Goal: Transaction & Acquisition: Purchase product/service

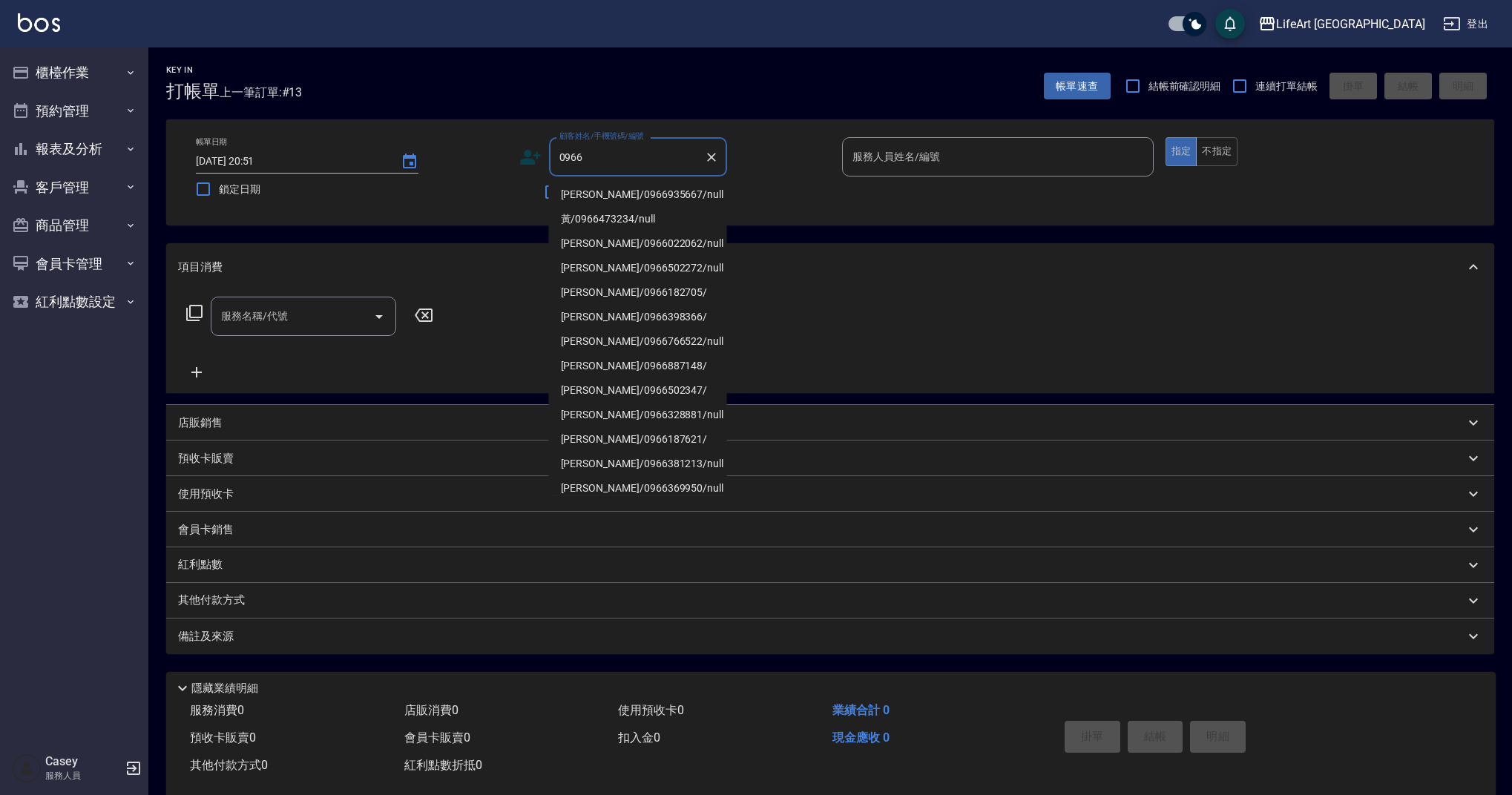
click at [632, 188] on li "[PERSON_NAME]/0966935667/null" at bounding box center [638, 194] width 178 height 25
type input "[PERSON_NAME]/0966935667/null"
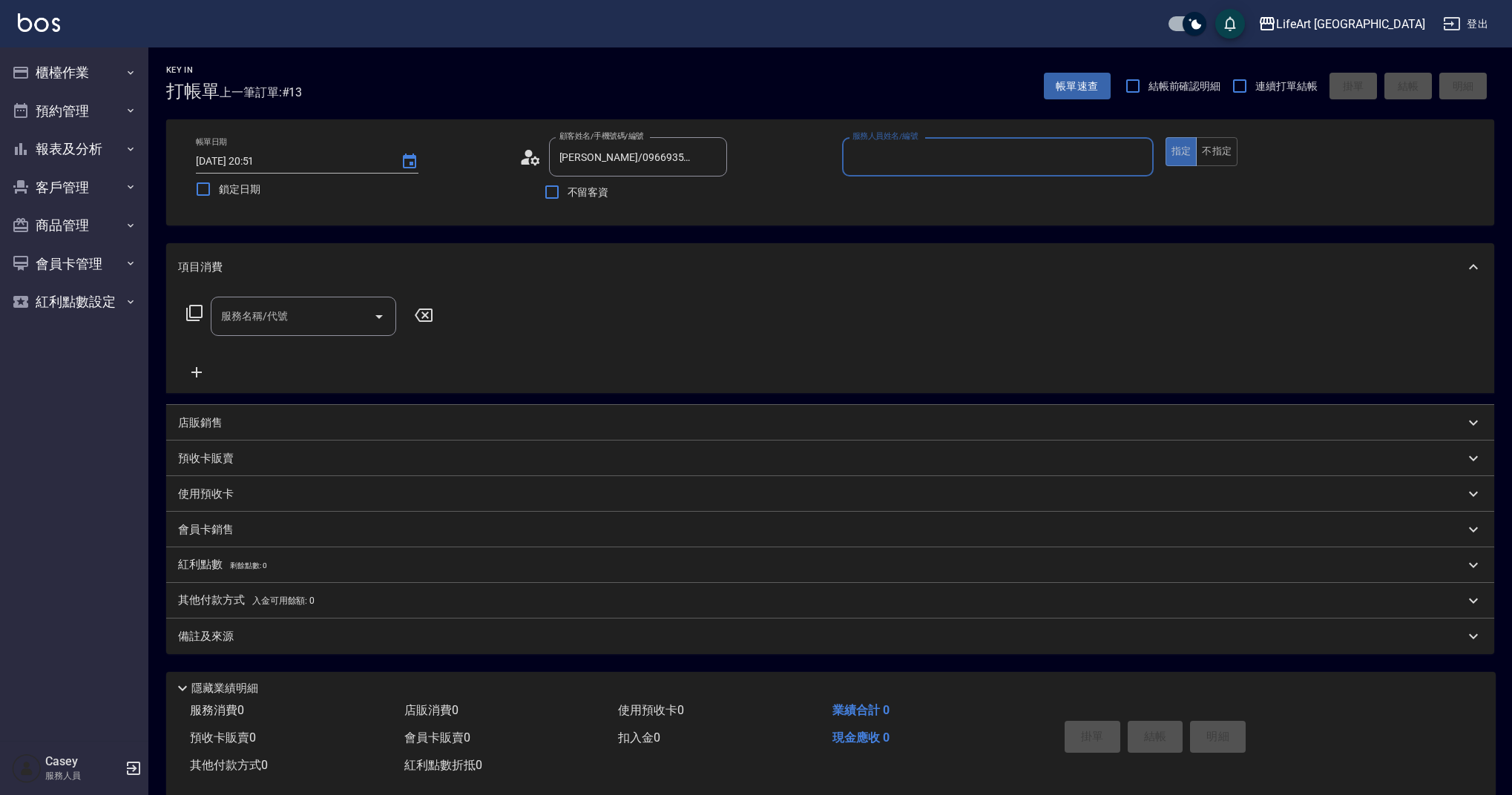
click at [953, 156] on input "服務人員姓名/編號" at bounding box center [998, 156] width 299 height 26
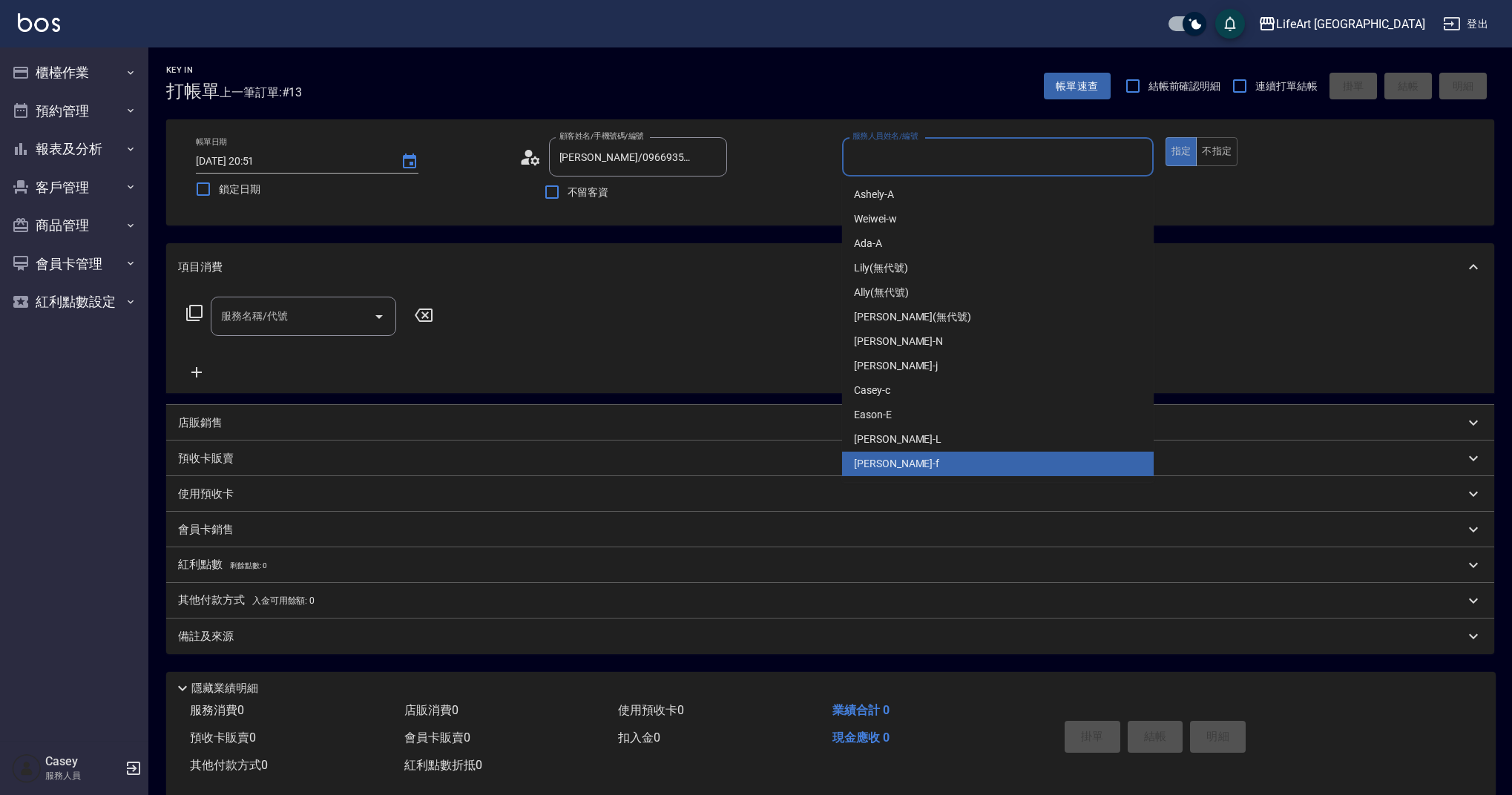
click at [899, 461] on div "Finney -f" at bounding box center [998, 464] width 311 height 25
type input "Finney-f"
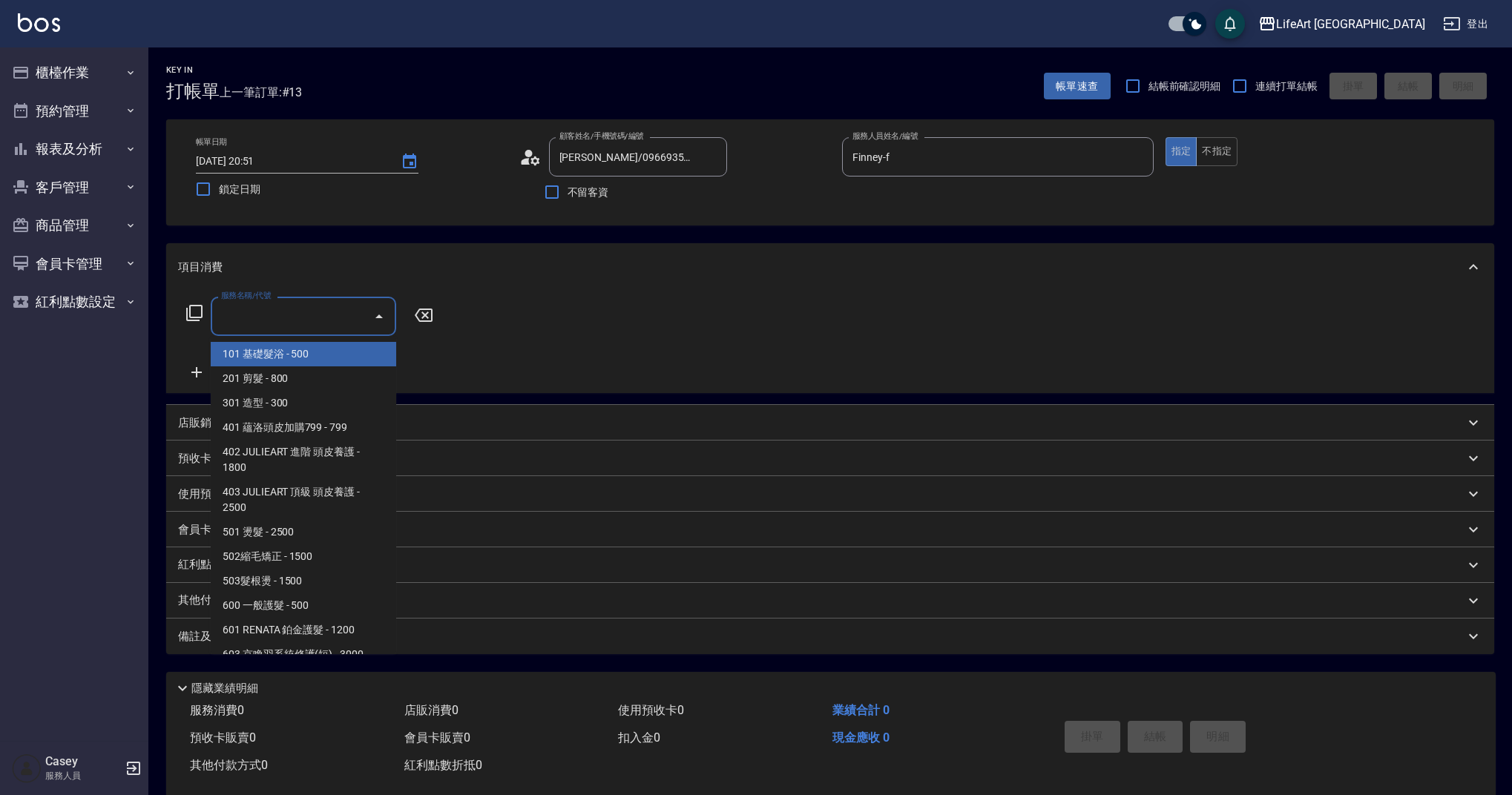
click at [328, 323] on input "服務名稱/代號" at bounding box center [292, 316] width 150 height 26
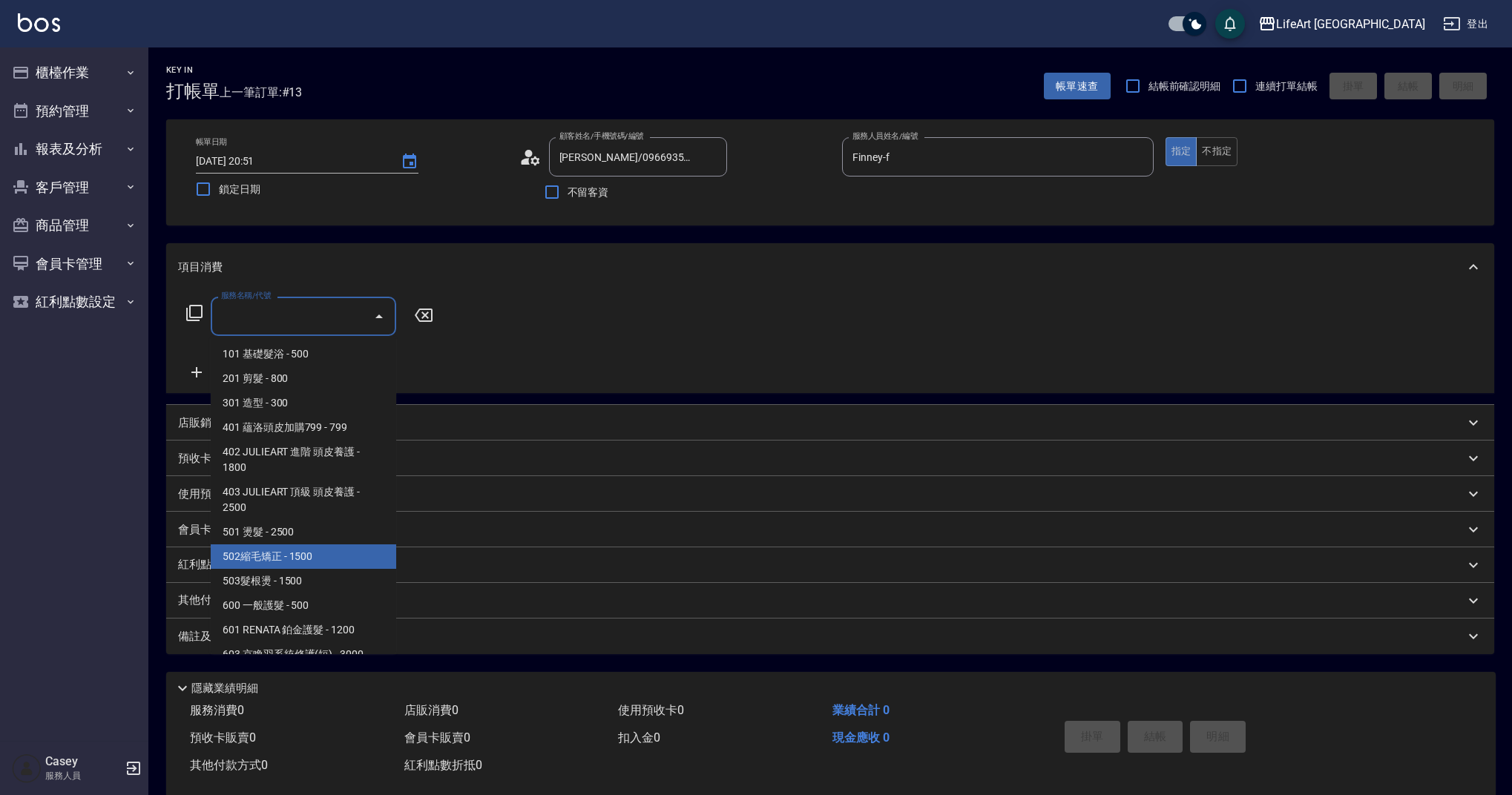
scroll to position [190, 0]
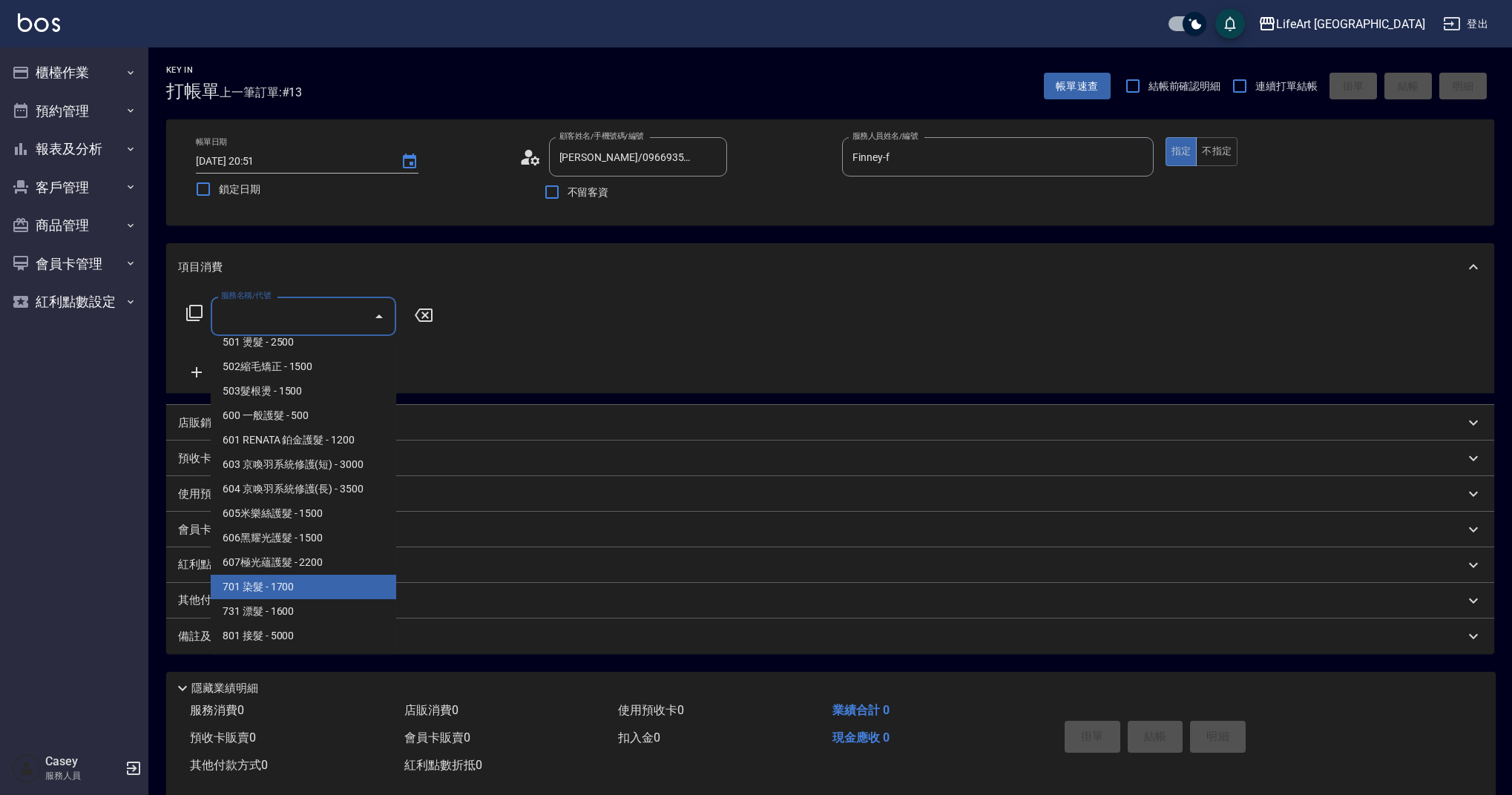
click at [292, 579] on span "701 染髮 - 1700" at bounding box center [303, 586] width 185 height 25
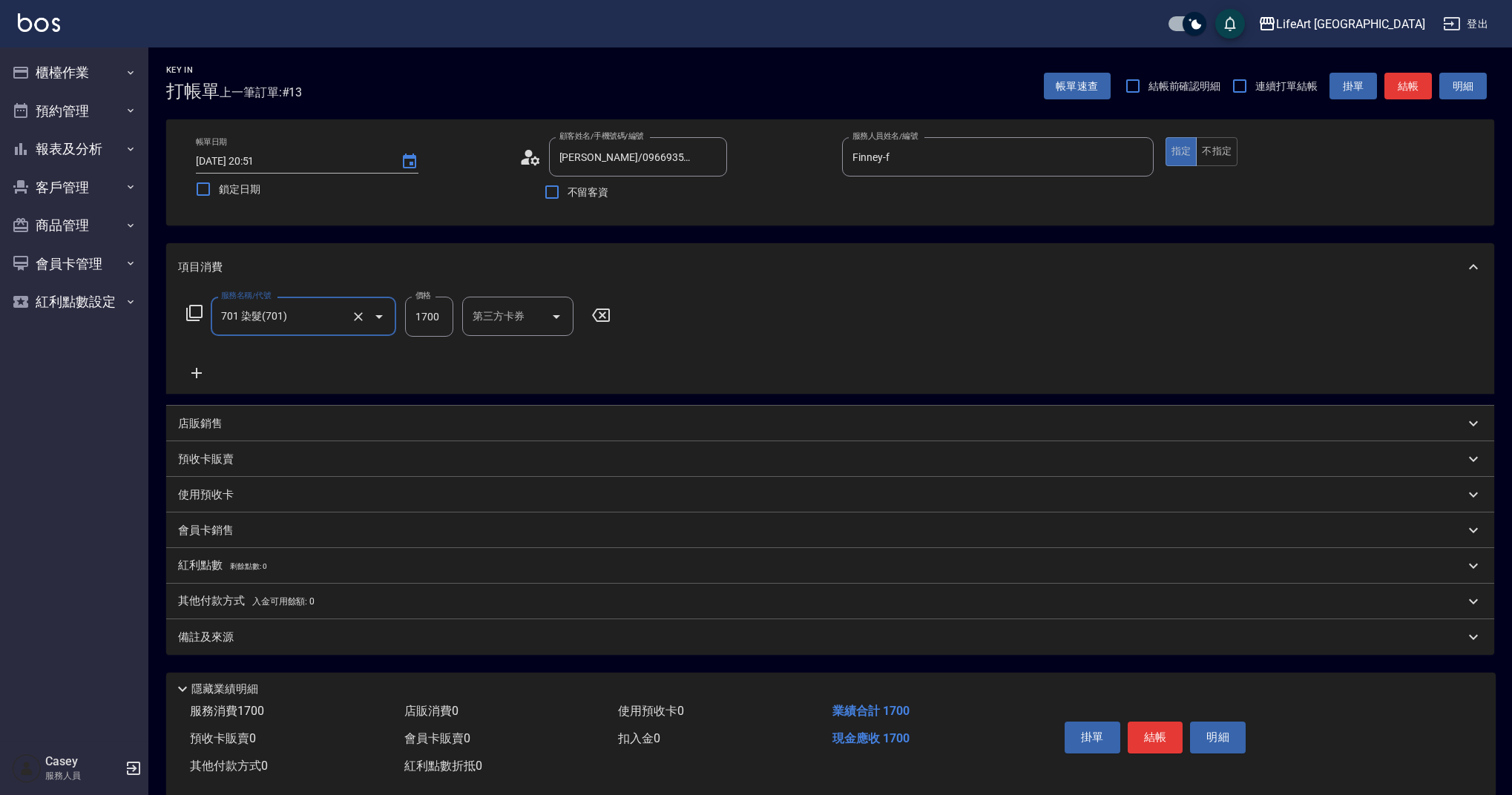
type input "701 染髮(701)"
drag, startPoint x: 450, startPoint y: 317, endPoint x: 407, endPoint y: 313, distance: 43.2
click at [408, 311] on input "1700" at bounding box center [429, 317] width 48 height 40
click at [478, 300] on div "洗-1" at bounding box center [506, 316] width 89 height 39
type input "3000"
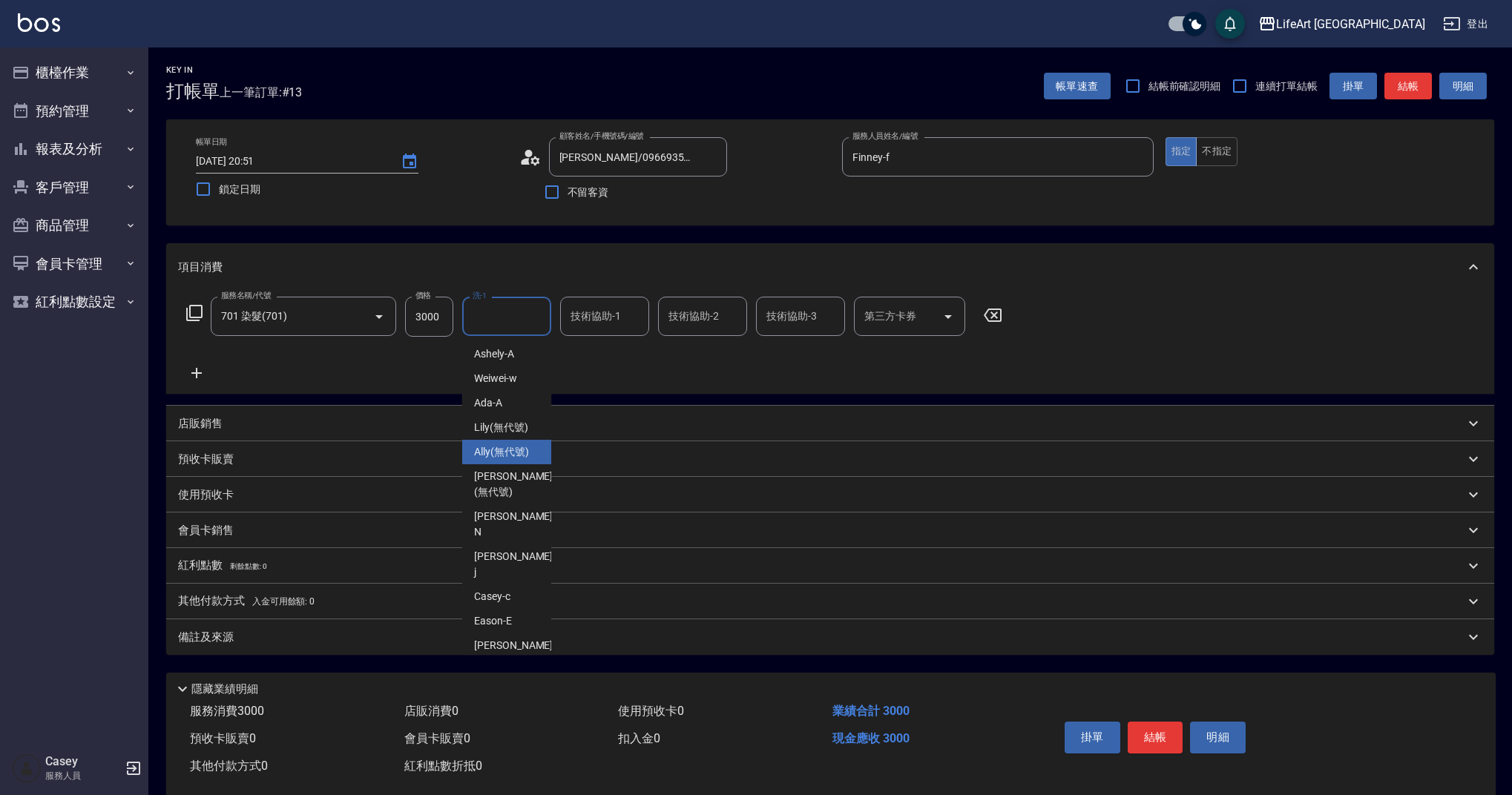
drag, startPoint x: 501, startPoint y: 449, endPoint x: 401, endPoint y: 511, distance: 117.7
click at [501, 449] on span "Ally (無代號)" at bounding box center [502, 452] width 55 height 15
type input "Ally(無代號)"
click at [277, 642] on div "備註及來源" at bounding box center [821, 637] width 1286 height 15
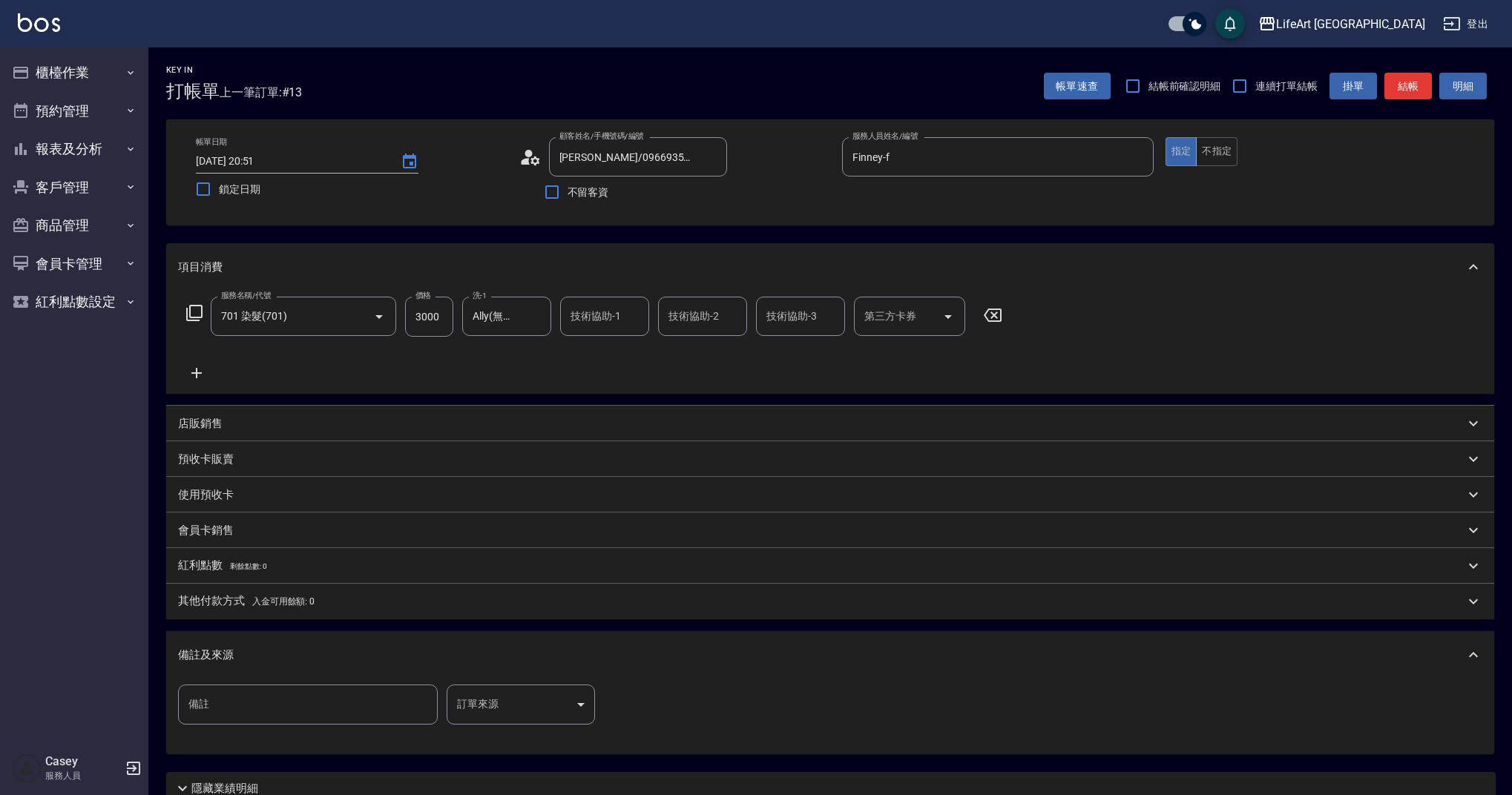
click at [516, 692] on body "LifeArt 蘆洲 登出 櫃檯作業 打帳單 帳單列表 現金收支登錄 高階收支登錄 材料自購登錄 每日結帳 排班表 現場電腦打卡 預約管理 預約管理 單日預約…" at bounding box center [756, 457] width 1512 height 915
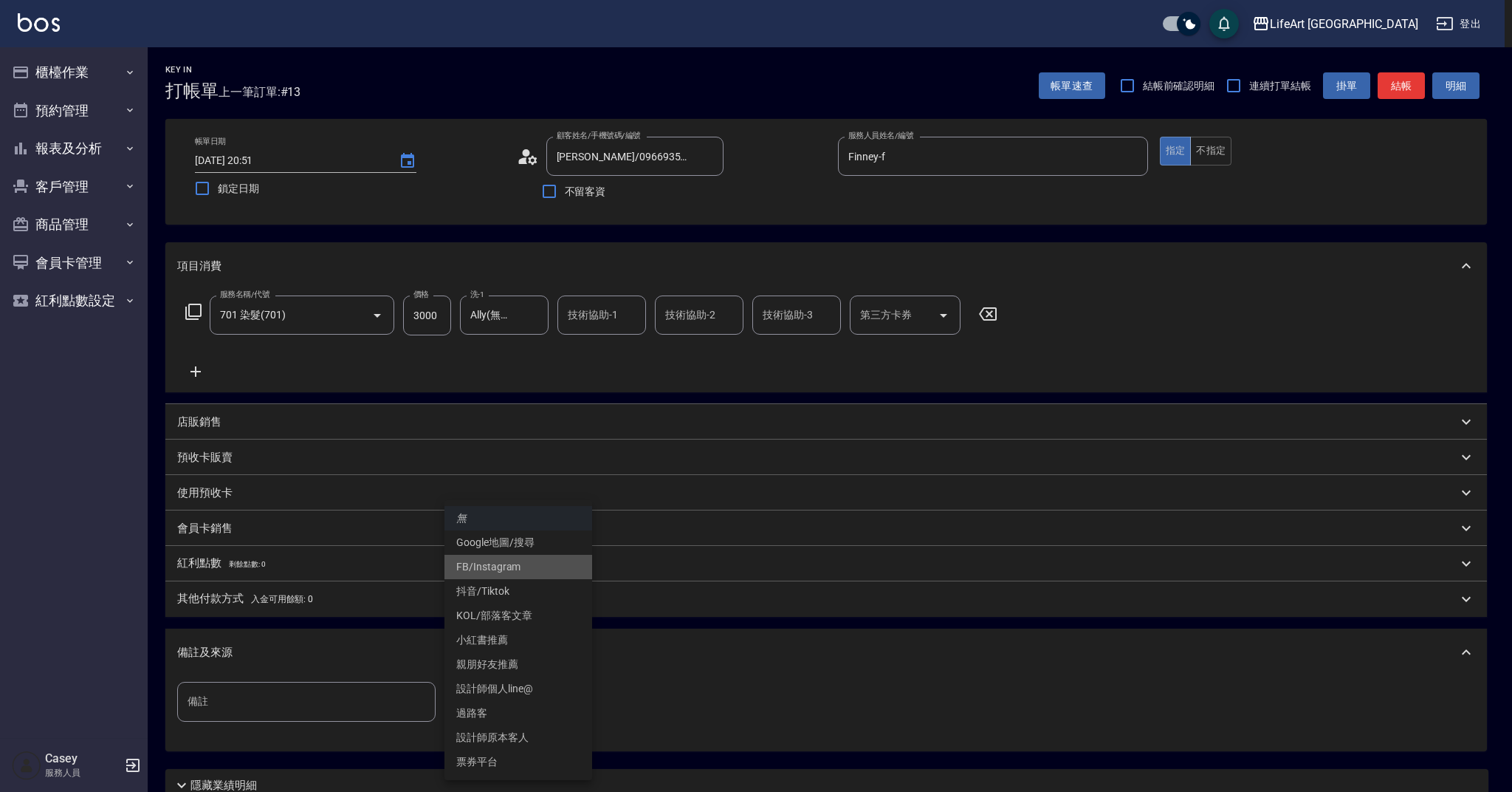
click at [505, 569] on li "FB/Instagram" at bounding box center [518, 567] width 148 height 25
type input "FB/Instagram"
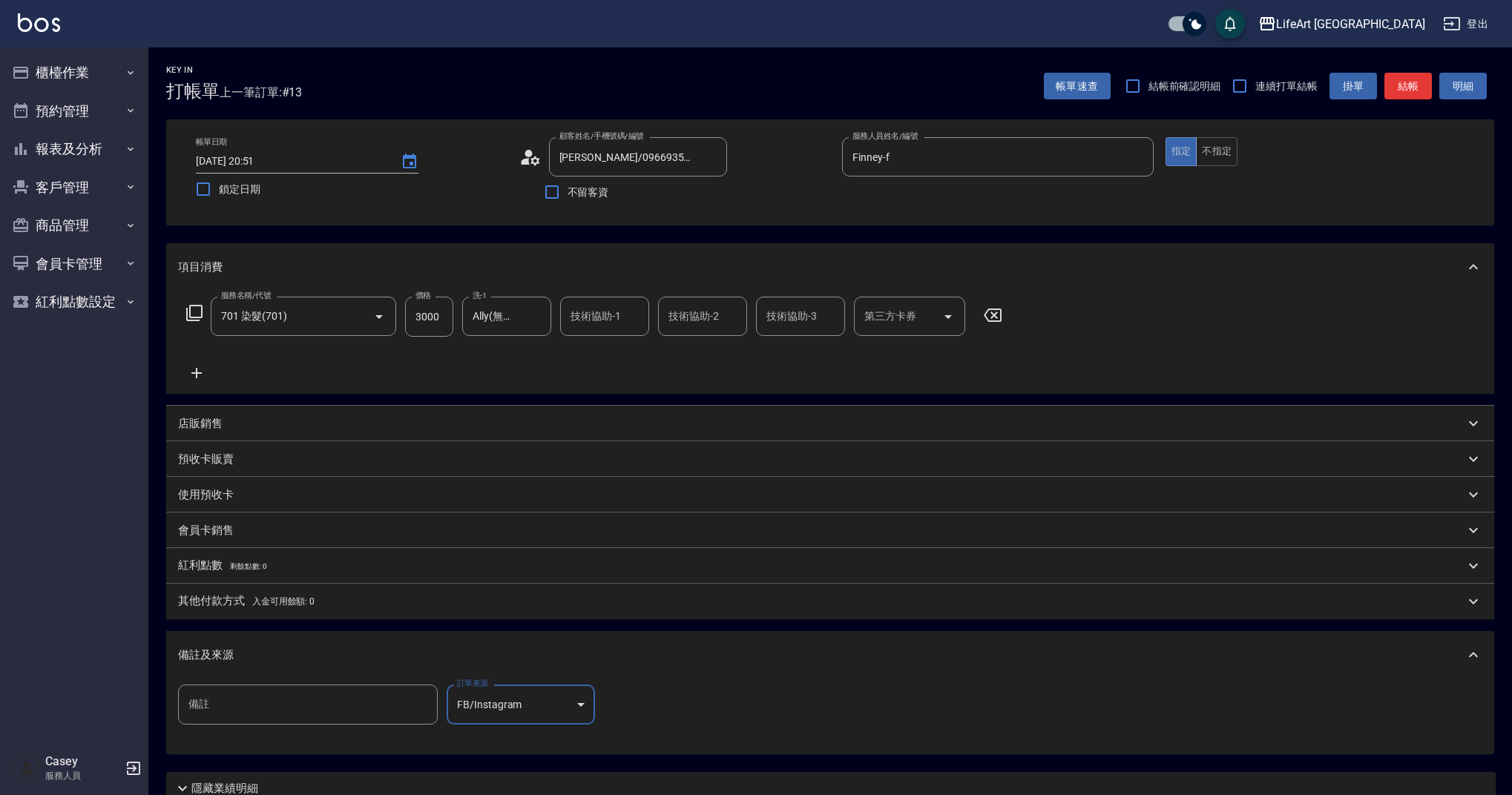
click at [362, 647] on div "無 Google地圖/搜尋 FB/Instagram 抖音/Tiktok KOL/部落客文章 小紅書推薦 親朋好友推薦 設計師個人line@ 過路客 設計師原…" at bounding box center [756, 397] width 1512 height 795
click at [298, 600] on span "入金可用餘額: 0" at bounding box center [283, 601] width 63 height 10
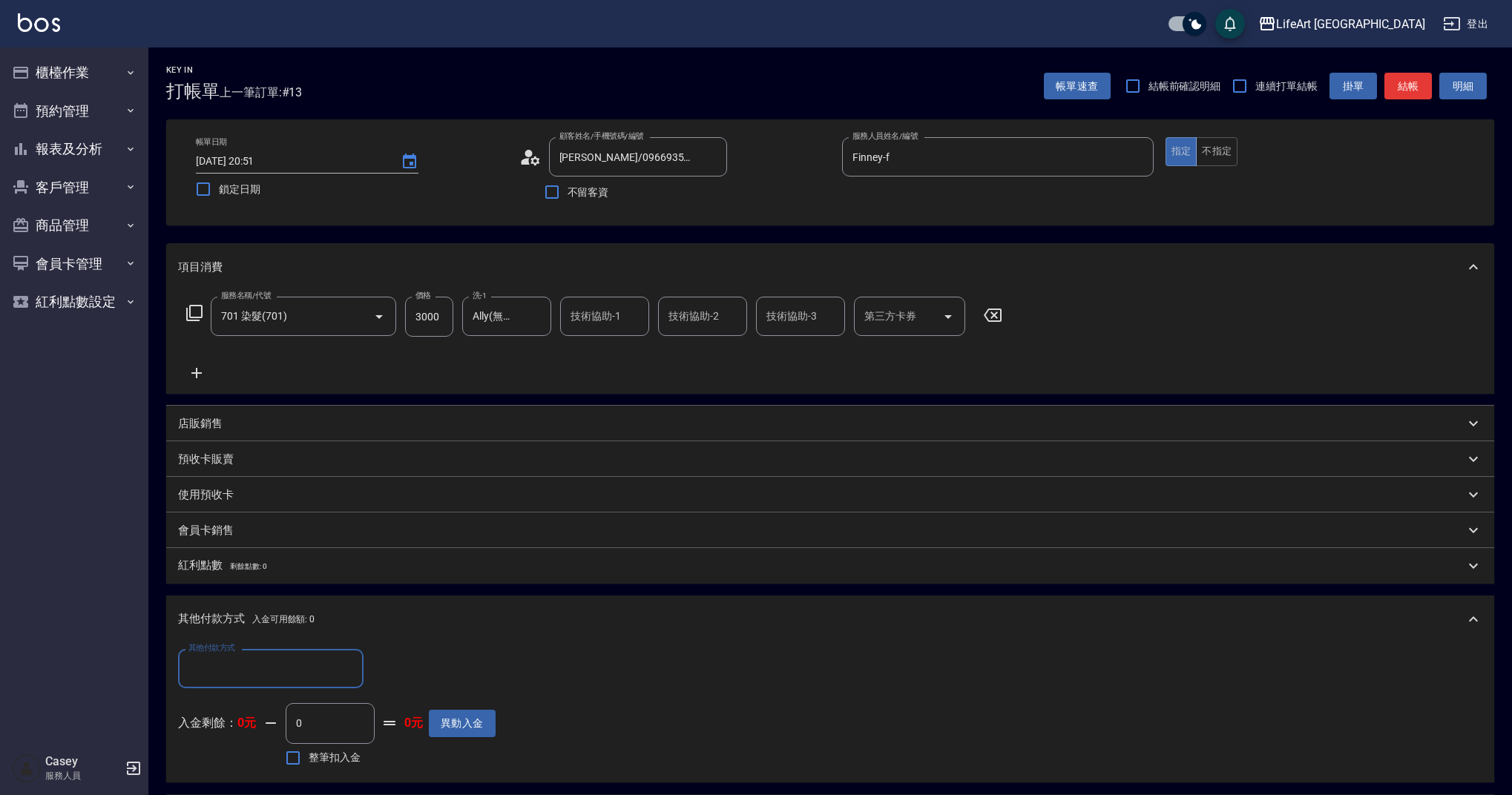
click at [241, 673] on input "其他付款方式" at bounding box center [270, 668] width 172 height 26
click at [213, 580] on span "Linepay" at bounding box center [270, 582] width 185 height 25
type input "Linepay"
drag, startPoint x: 414, startPoint y: 661, endPoint x: 331, endPoint y: 667, distance: 83.2
click at [331, 665] on div "其他付款方式 Linepay 其他付款方式 Linepay金額 0 Linepay金額" at bounding box center [337, 669] width 318 height 40
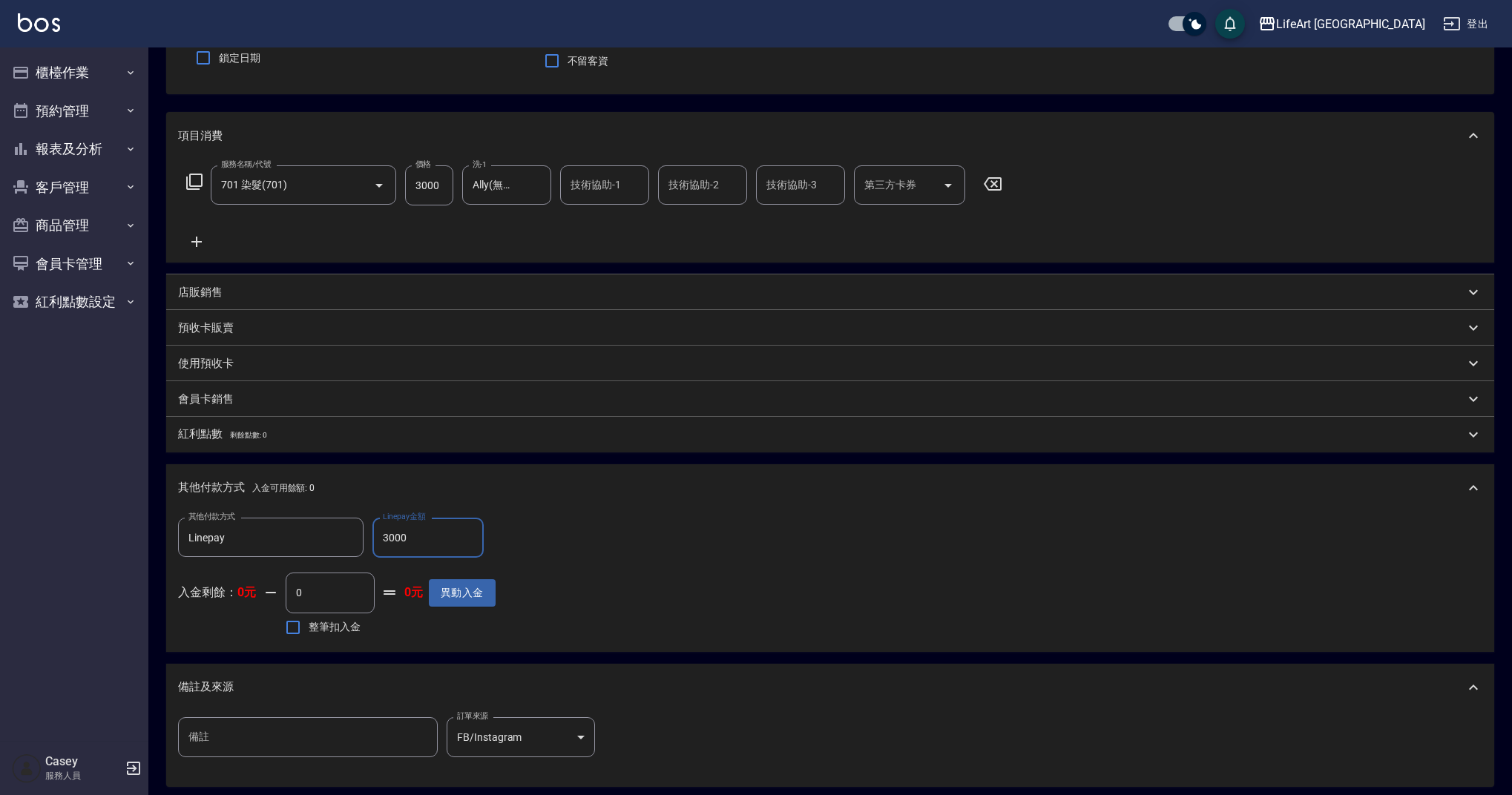
scroll to position [0, 0]
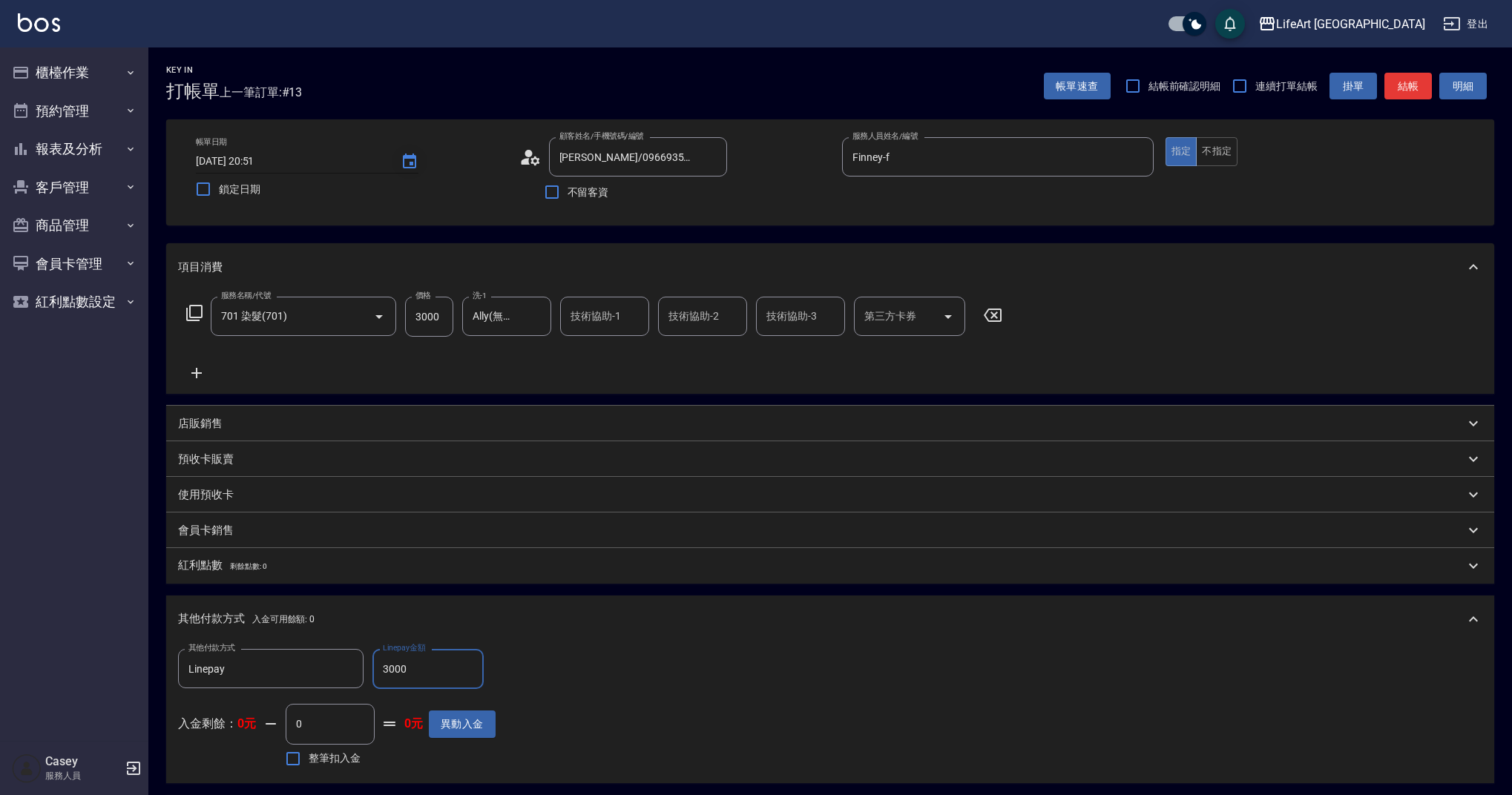
type input "3000"
click at [405, 160] on icon "Choose date, selected date is 2025-09-11" at bounding box center [409, 161] width 18 height 18
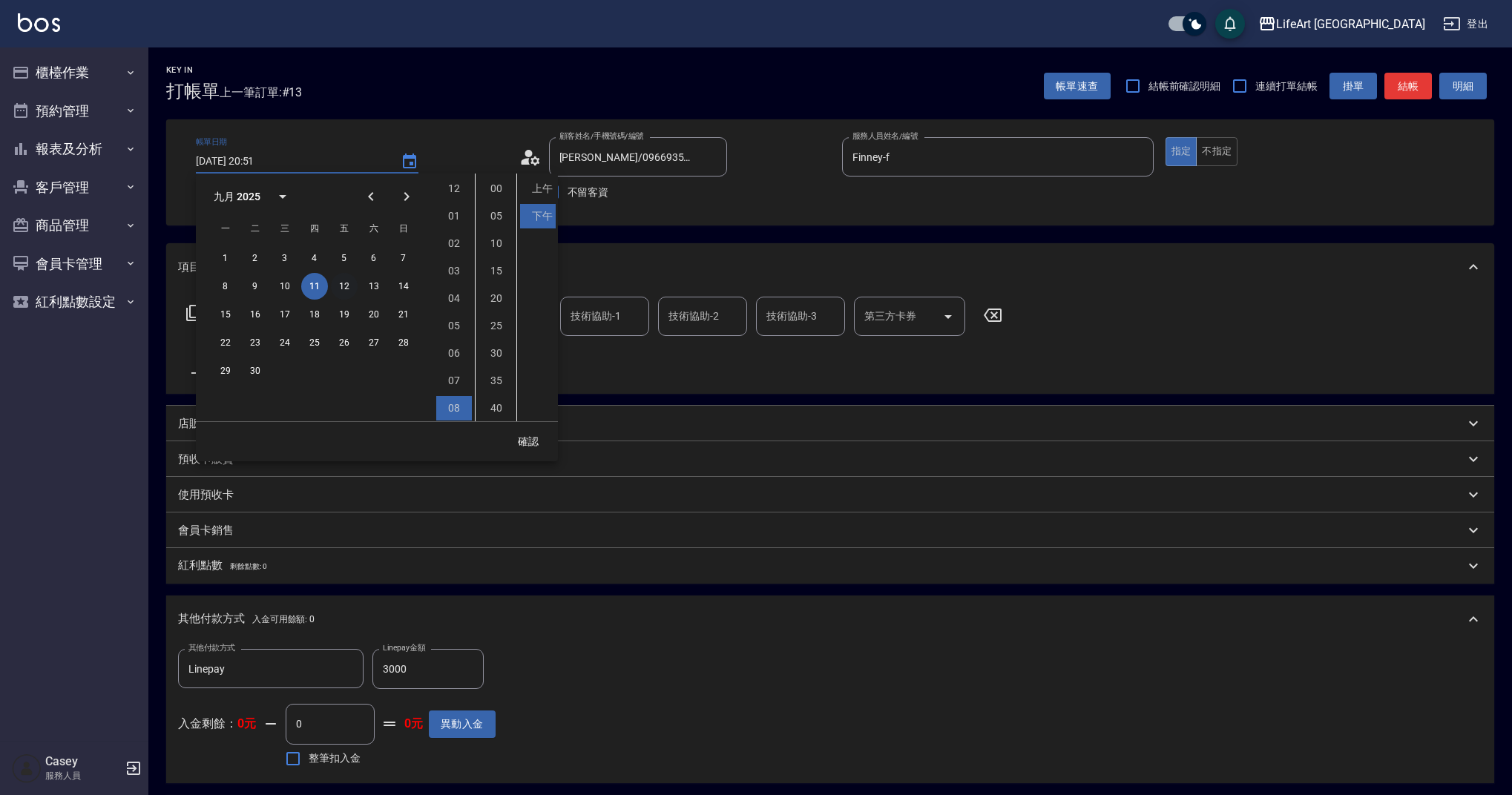
scroll to position [83, 0]
drag, startPoint x: 339, startPoint y: 280, endPoint x: 492, endPoint y: 367, distance: 176.0
click at [339, 280] on button "12" at bounding box center [343, 286] width 26 height 26
type input "[DATE] 20:51"
click at [532, 440] on button "確認" at bounding box center [528, 441] width 47 height 27
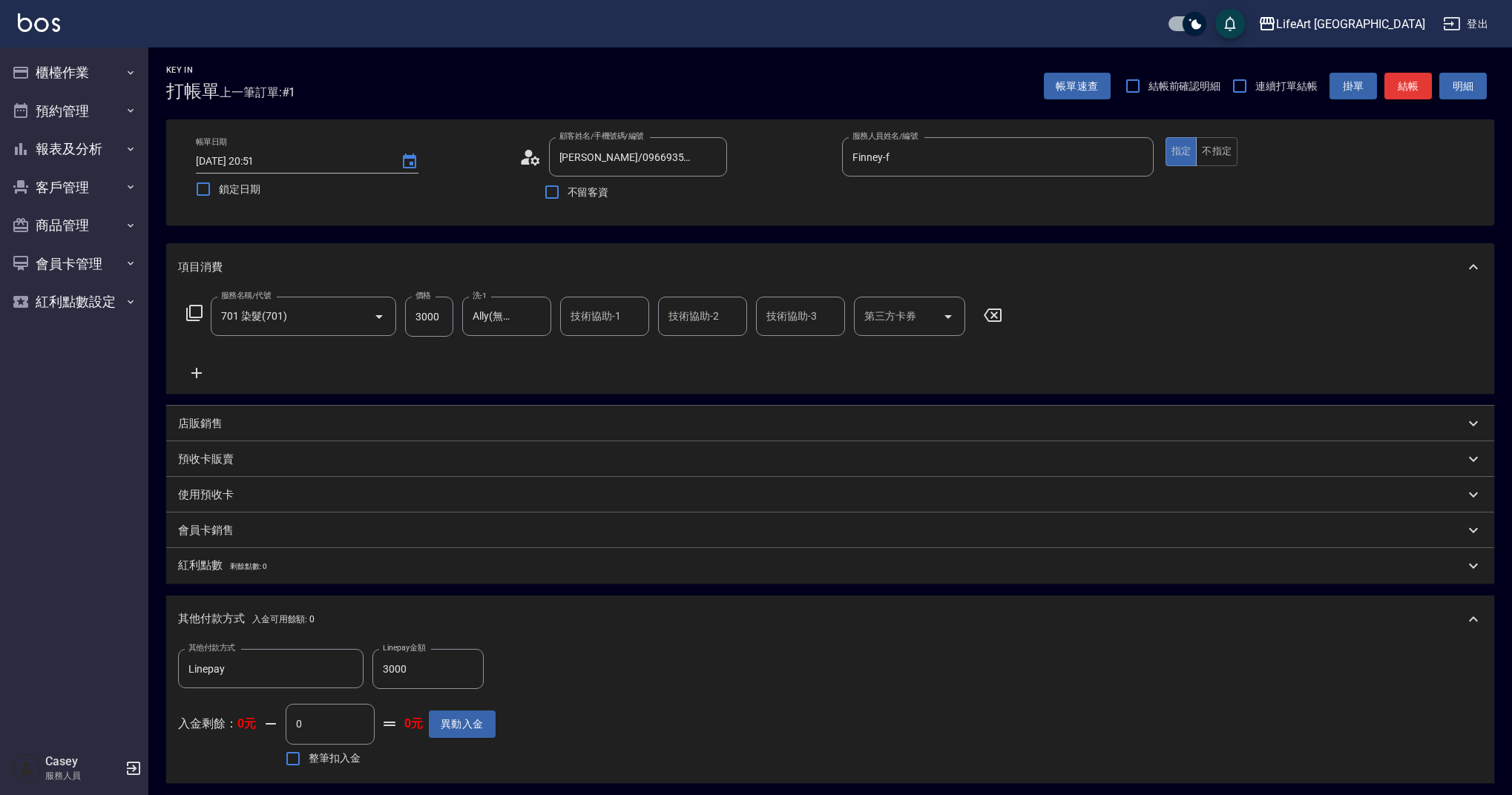
click at [1403, 91] on button "結帳" at bounding box center [1408, 87] width 47 height 27
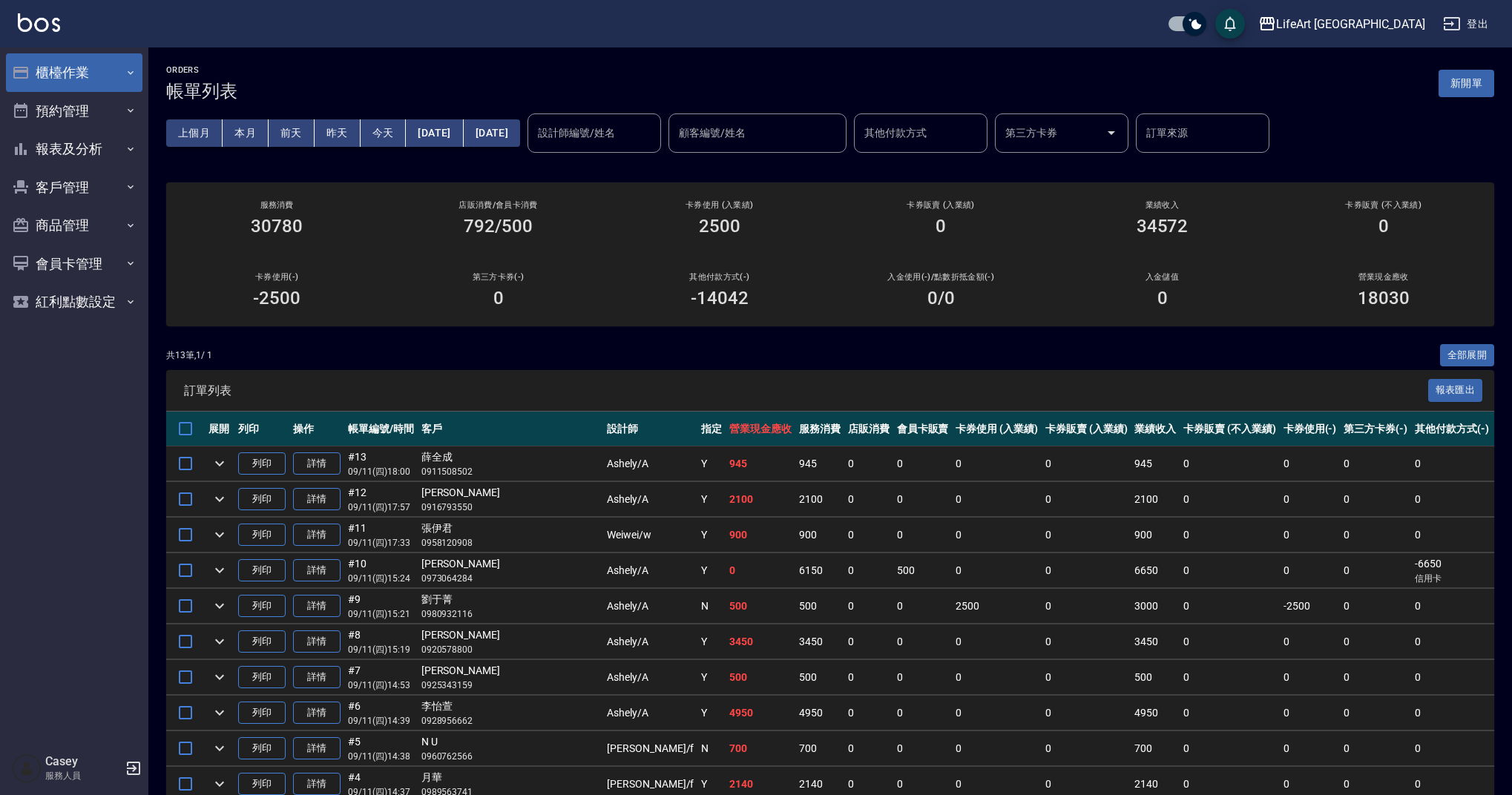
click at [123, 67] on button "櫃檯作業" at bounding box center [74, 73] width 136 height 39
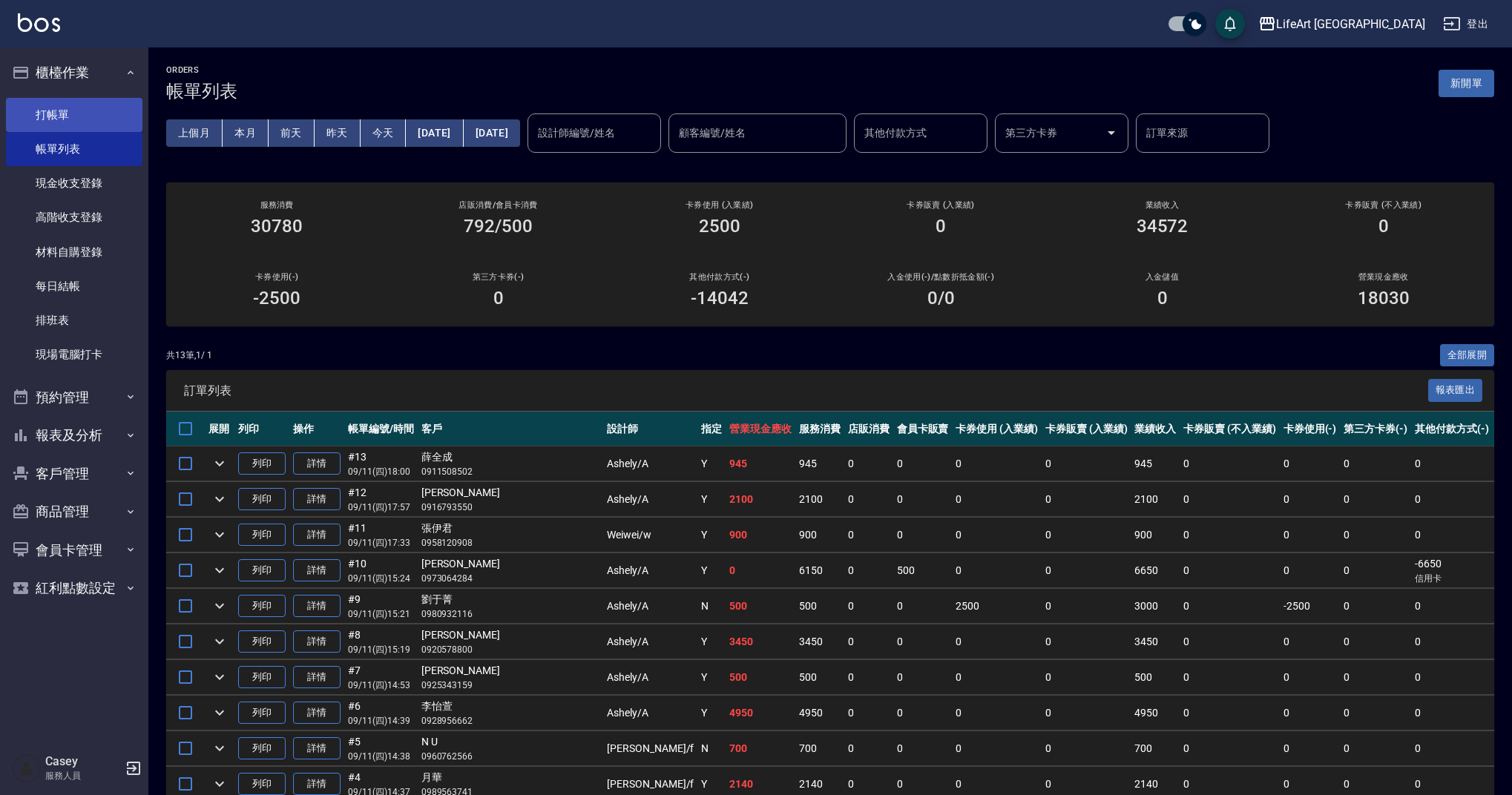
click at [116, 125] on link "打帳單" at bounding box center [74, 115] width 136 height 34
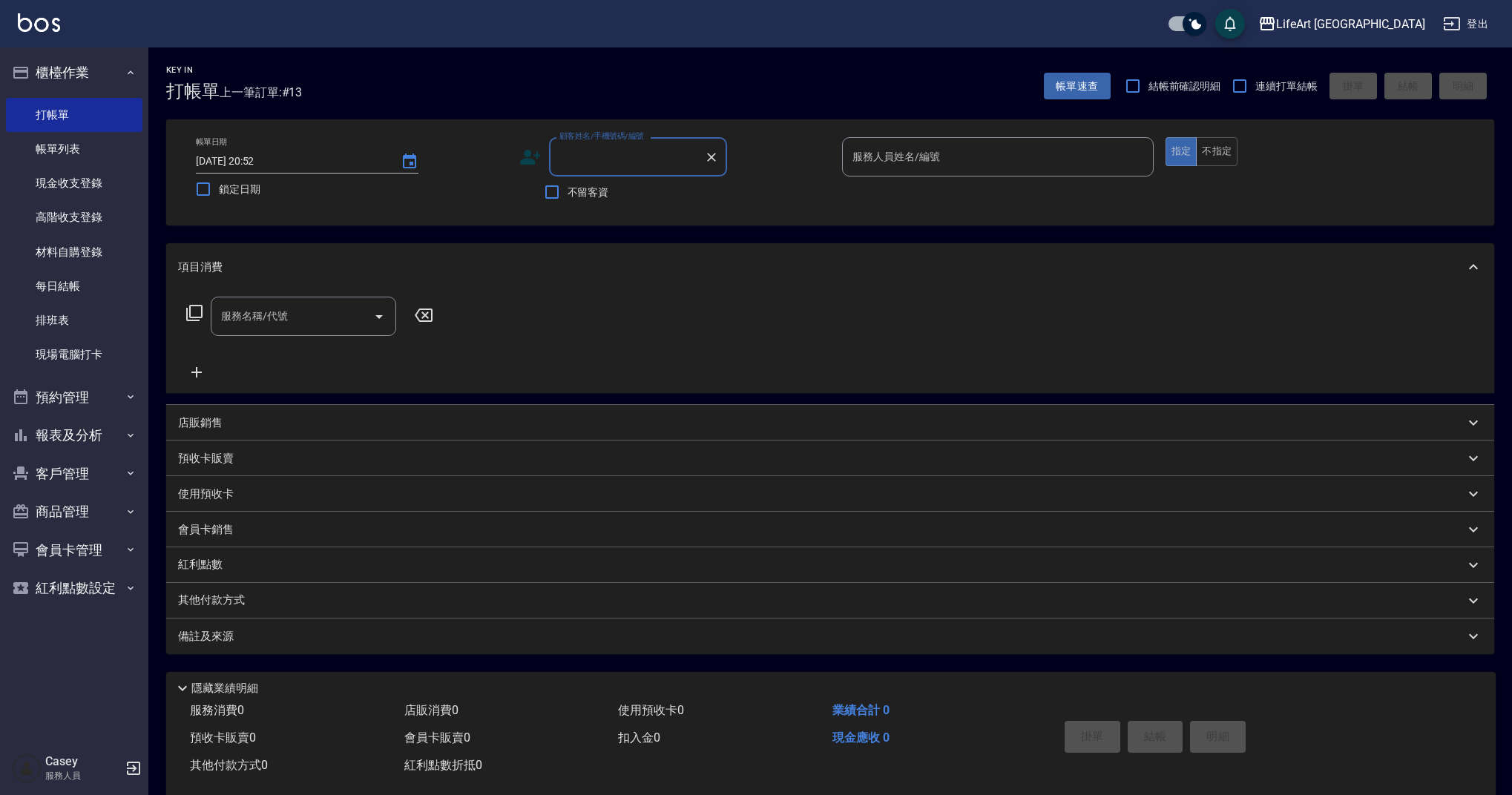
click at [572, 163] on input "顧客姓名/手機號碼/編號" at bounding box center [626, 156] width 142 height 26
click at [620, 192] on li "黃/0966473234/null" at bounding box center [638, 194] width 178 height 25
type input "黃/0966473234/null"
click at [889, 148] on input "服務人員姓名/編號" at bounding box center [998, 156] width 299 height 26
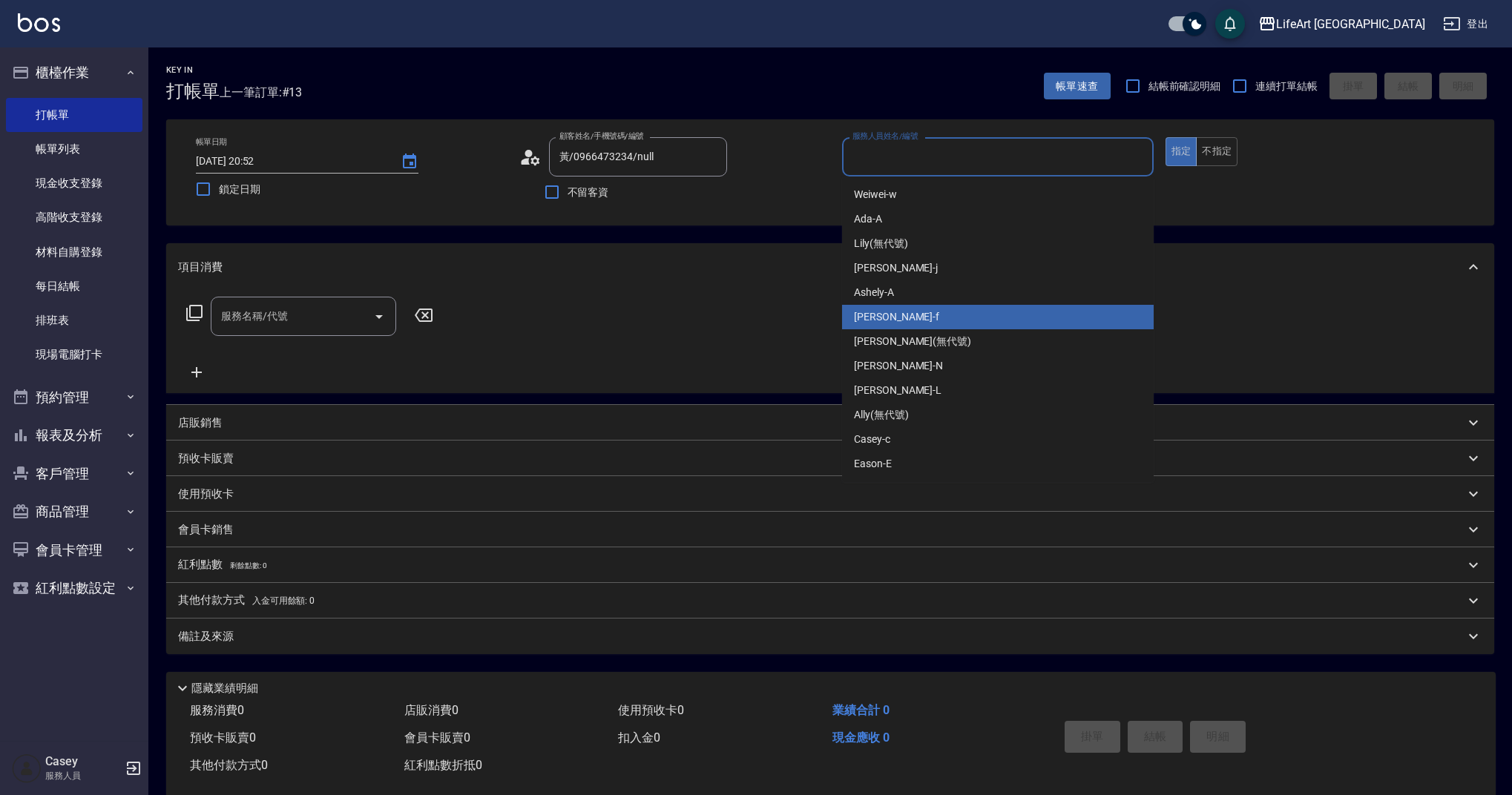
click at [885, 311] on span "Finney -f" at bounding box center [896, 317] width 85 height 15
type input "Finney-f"
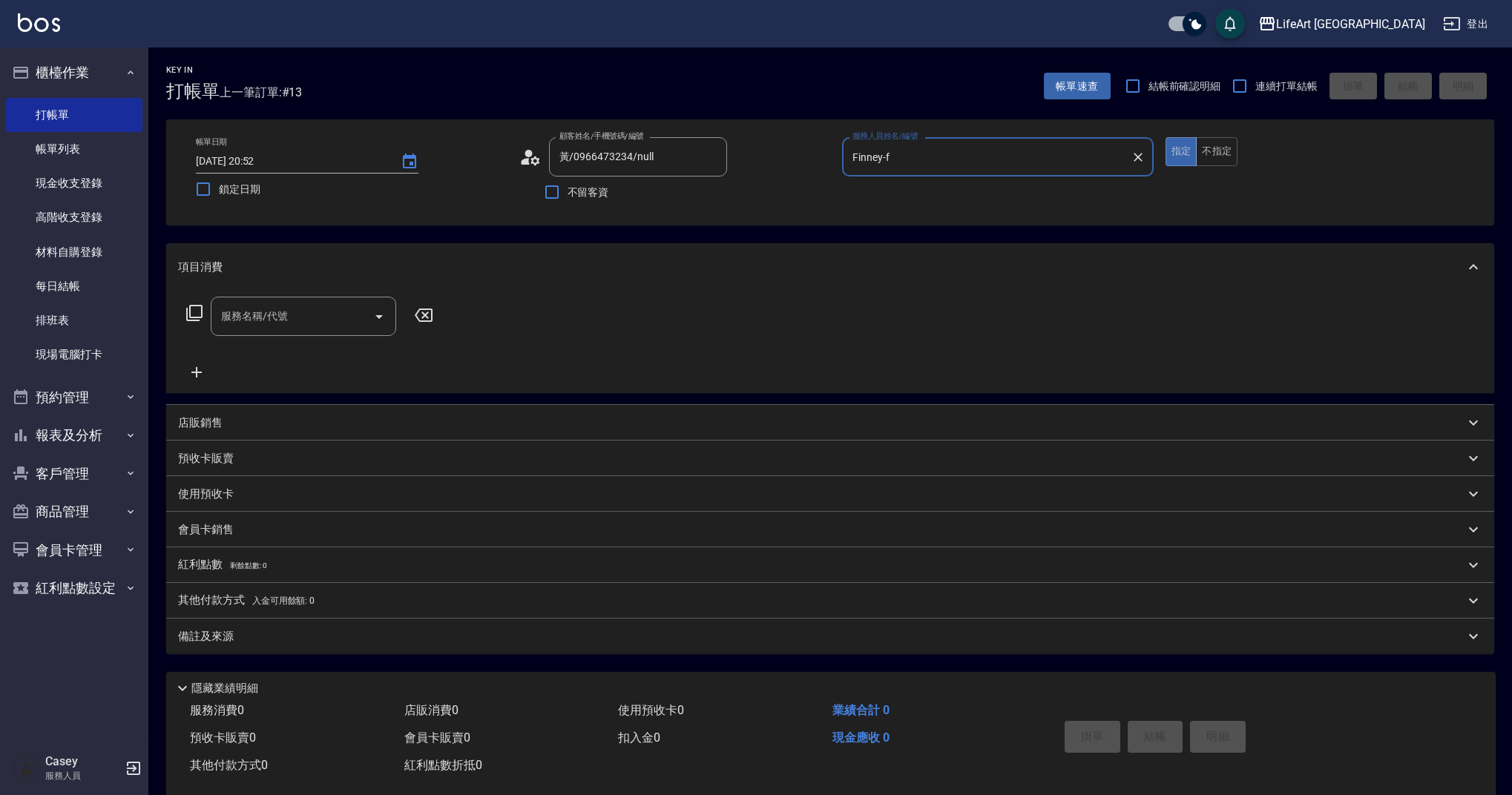
drag, startPoint x: 334, startPoint y: 327, endPoint x: 336, endPoint y: 319, distance: 8.2
click at [334, 327] on input "服務名稱/代號" at bounding box center [292, 316] width 150 height 26
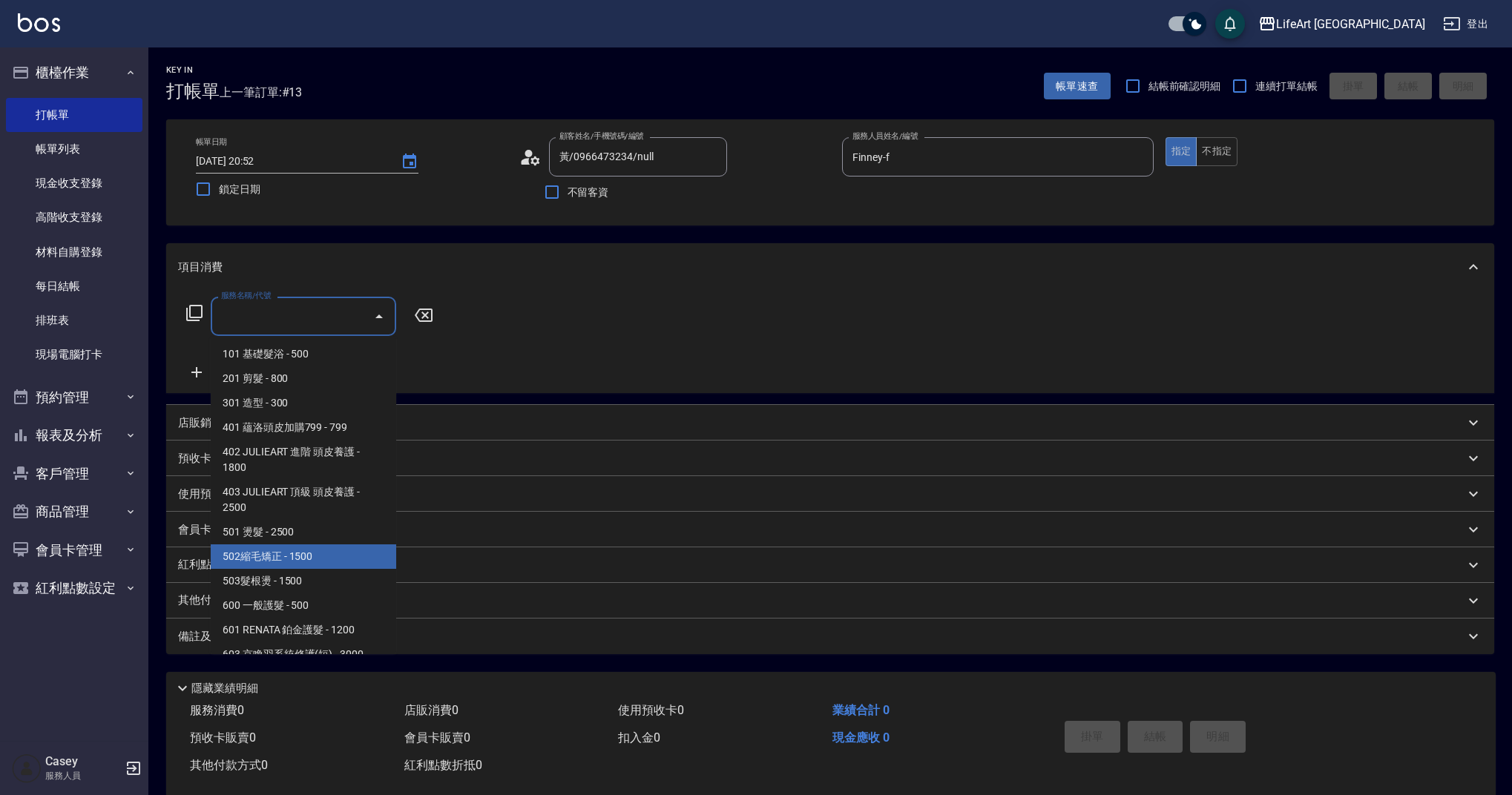
scroll to position [190, 0]
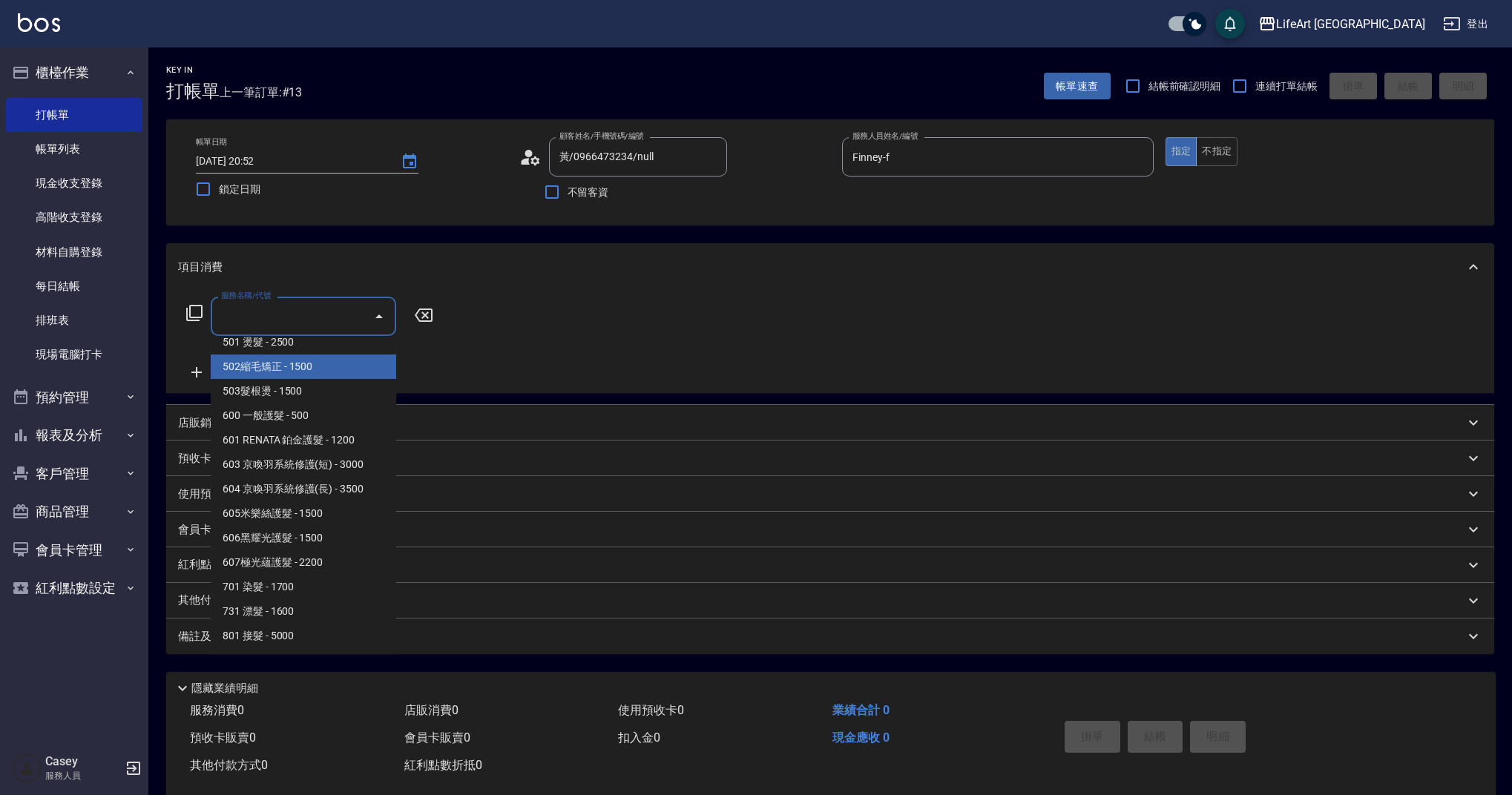
click at [313, 374] on span "502縮毛矯正 - 1500" at bounding box center [303, 367] width 185 height 25
type input "502縮毛矯正 (502)"
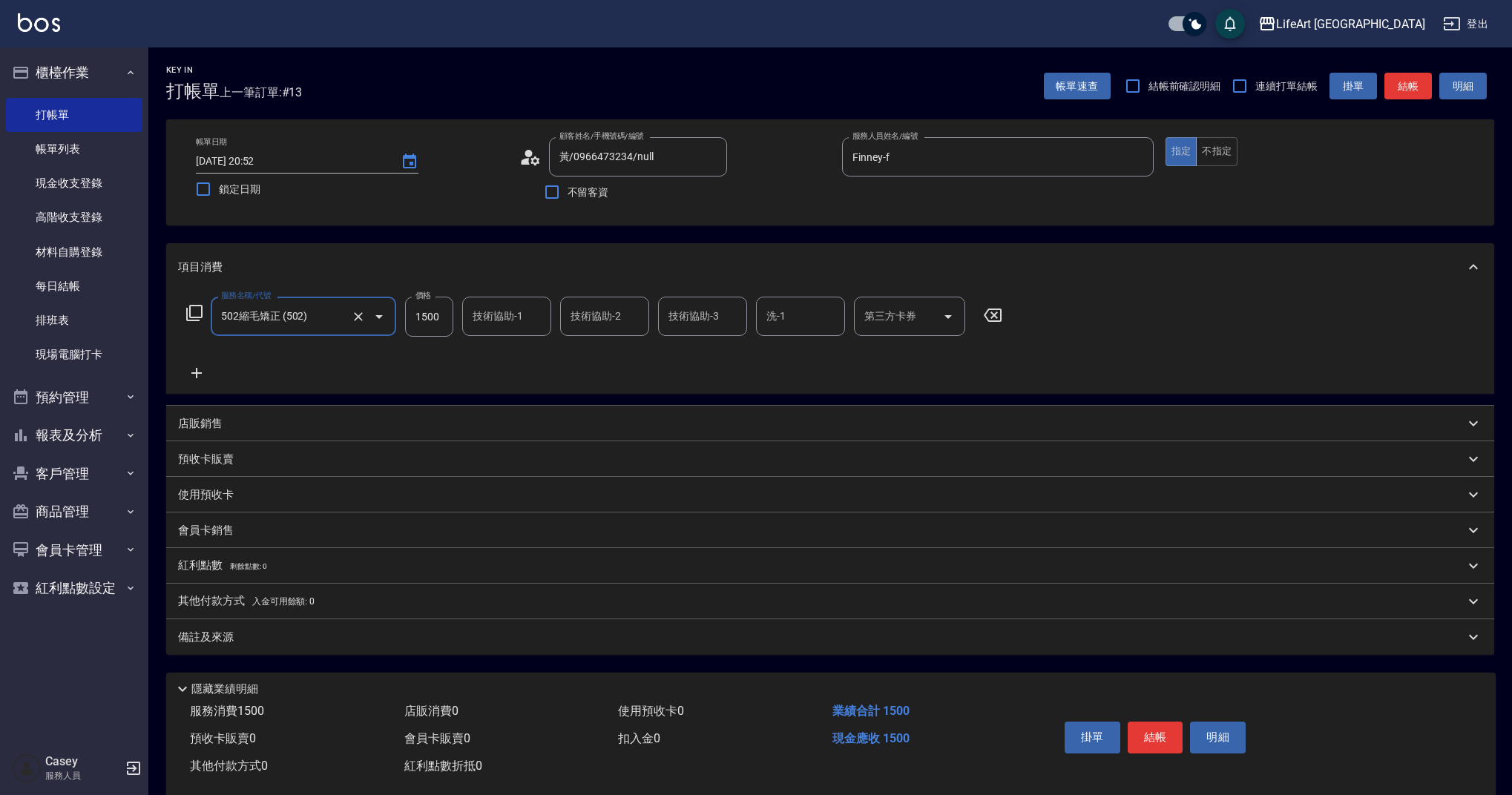
click at [198, 371] on icon at bounding box center [197, 373] width 37 height 18
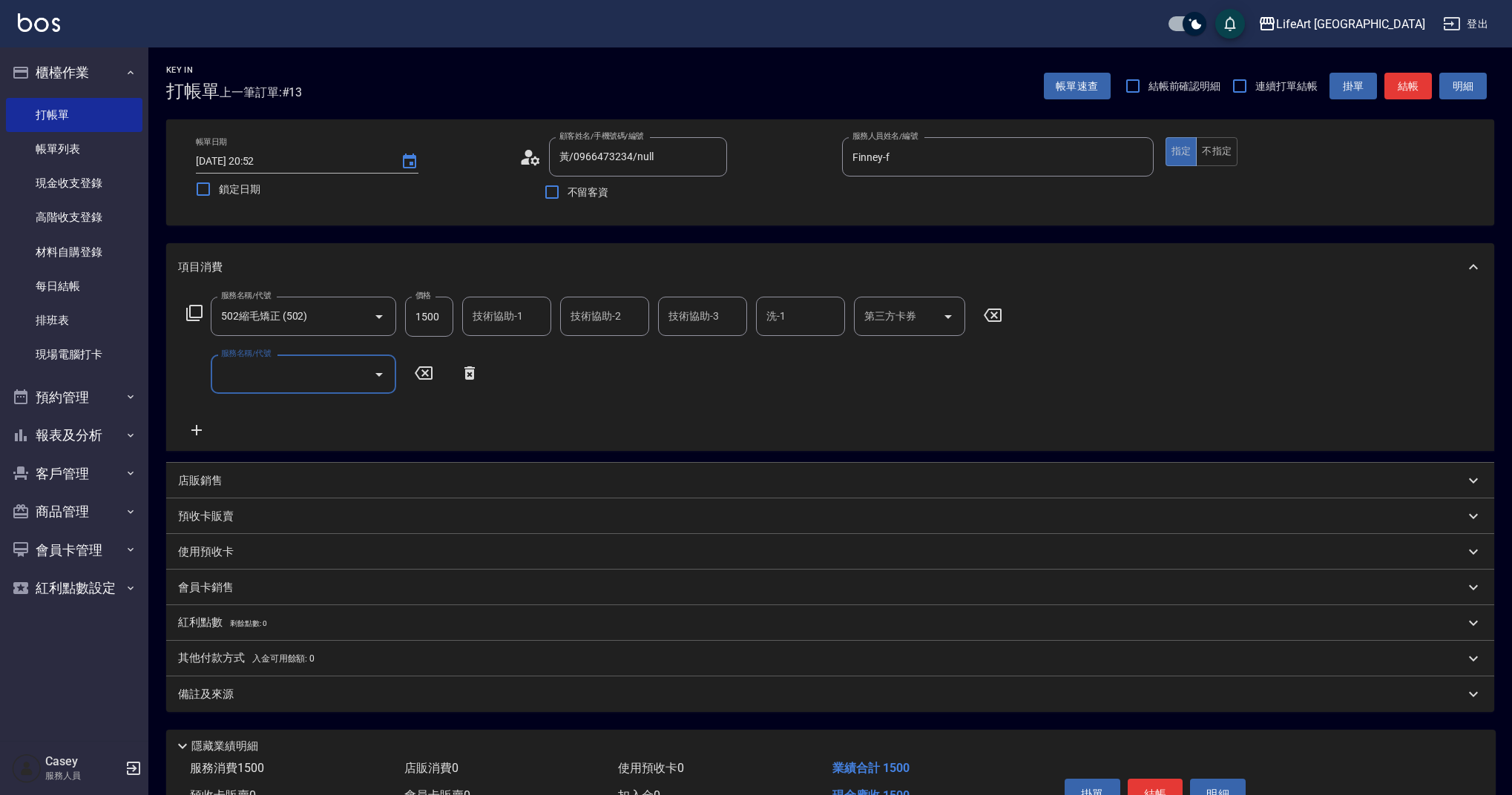
click at [276, 367] on input "服務名稱/代號" at bounding box center [292, 374] width 150 height 26
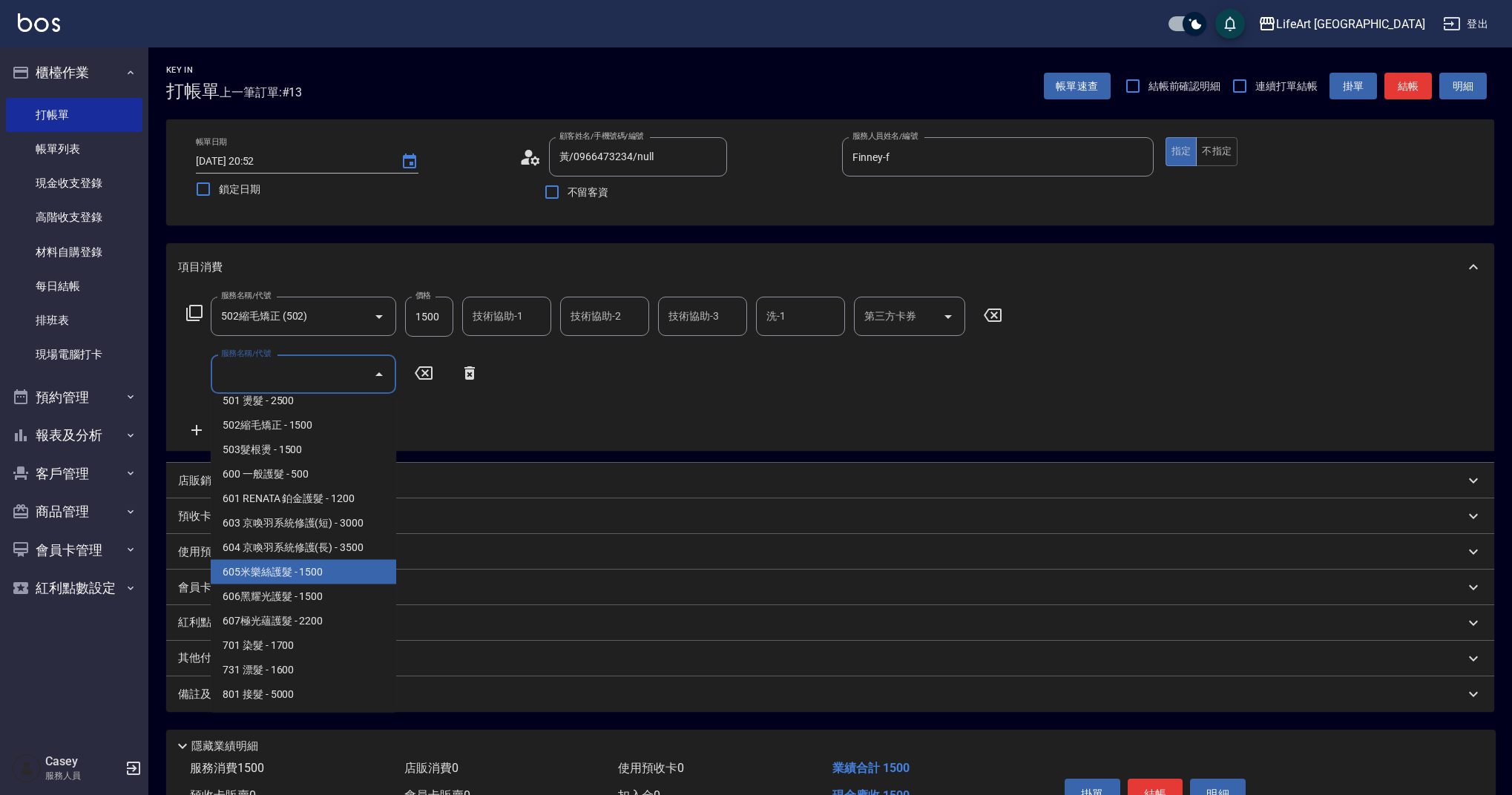
click at [274, 561] on span "605米樂絲護髮 - 1500" at bounding box center [303, 572] width 185 height 25
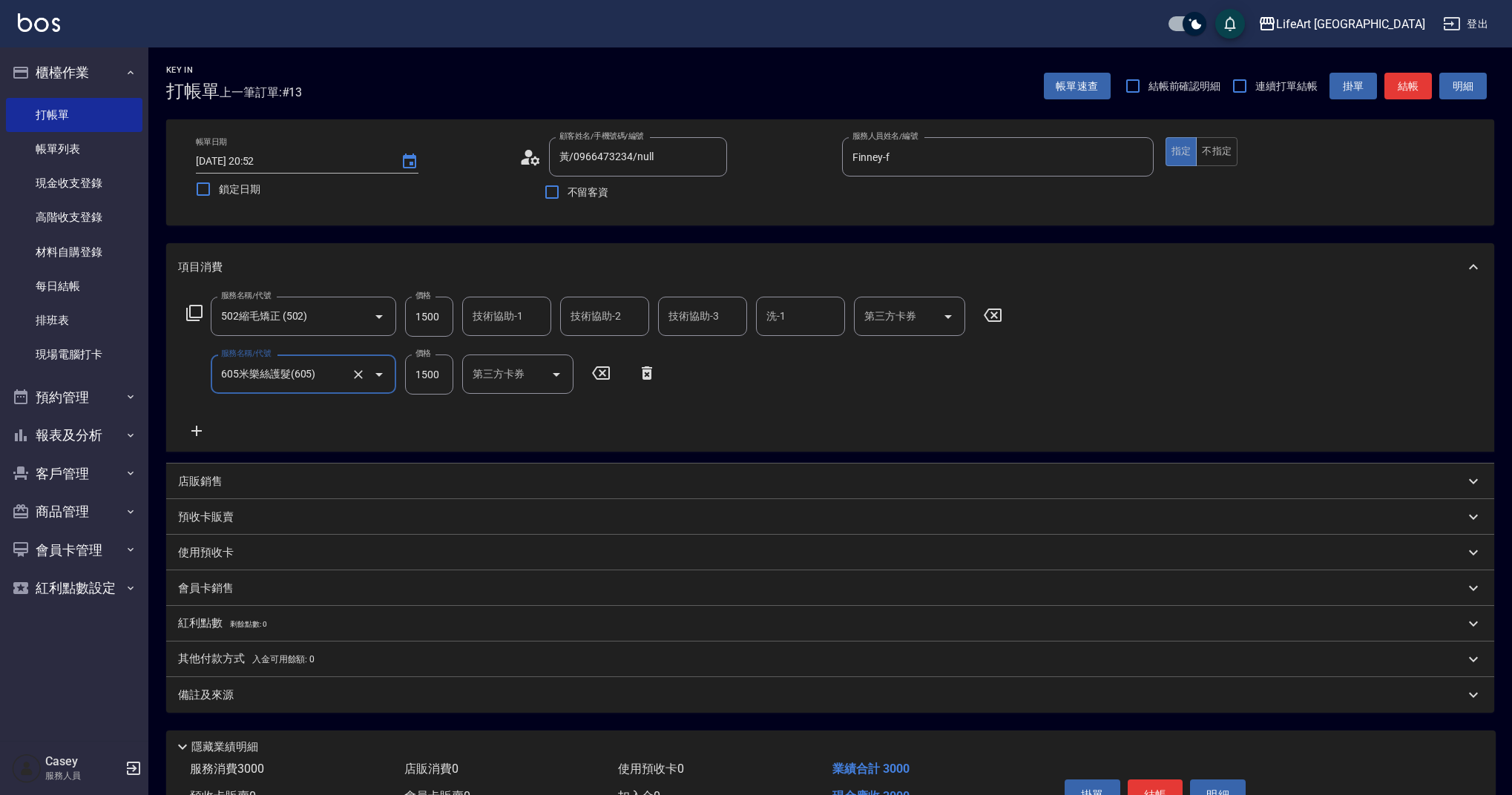
type input "605米樂絲護髮(605)"
drag, startPoint x: 448, startPoint y: 324, endPoint x: 416, endPoint y: 314, distance: 33.5
click at [411, 313] on input "1500" at bounding box center [429, 317] width 48 height 40
drag, startPoint x: 433, startPoint y: 318, endPoint x: 407, endPoint y: 312, distance: 26.7
click at [407, 312] on input "1500" at bounding box center [429, 317] width 48 height 40
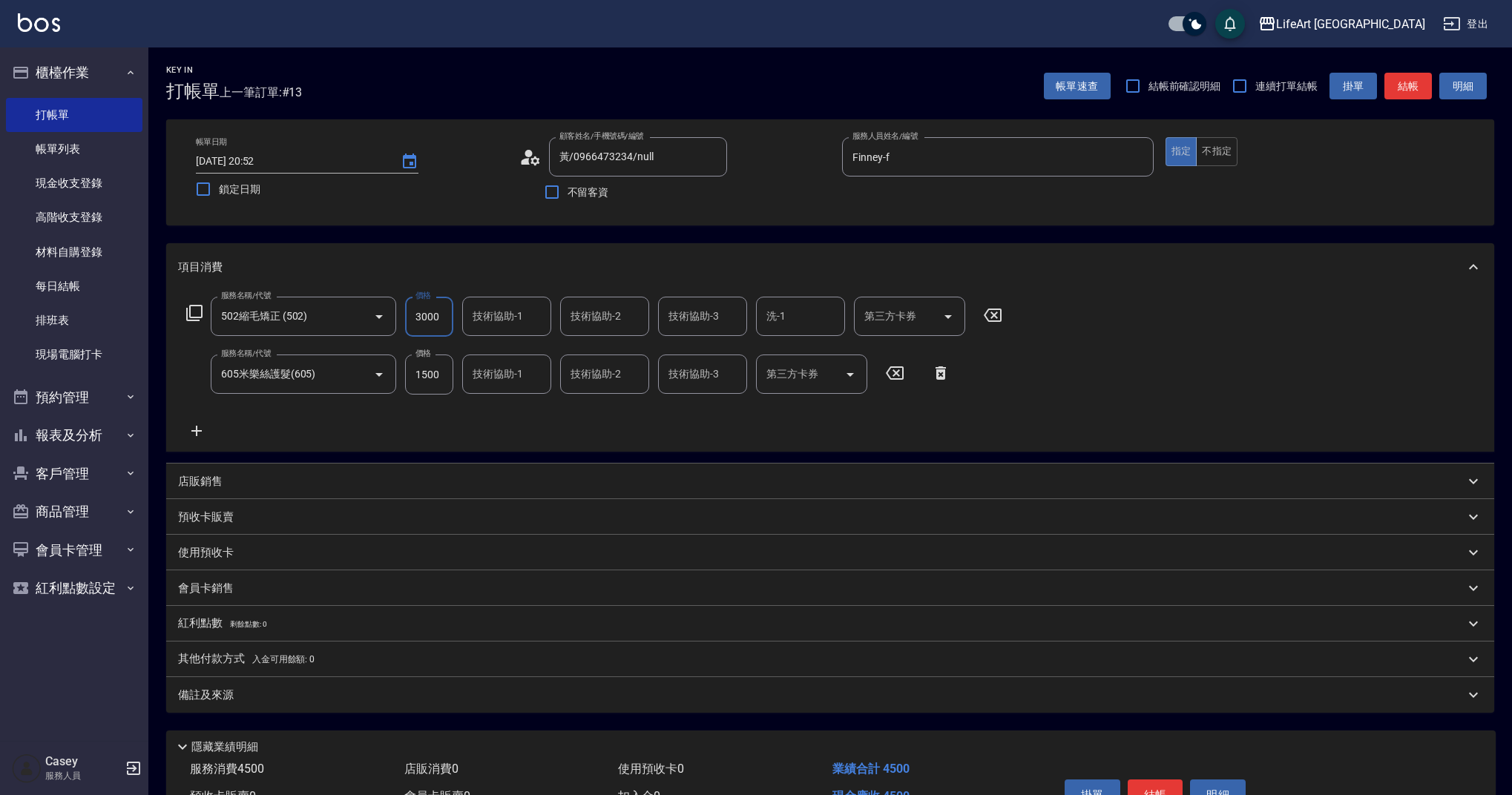
click at [501, 330] on div "技術協助-1" at bounding box center [506, 316] width 89 height 39
type input "3000"
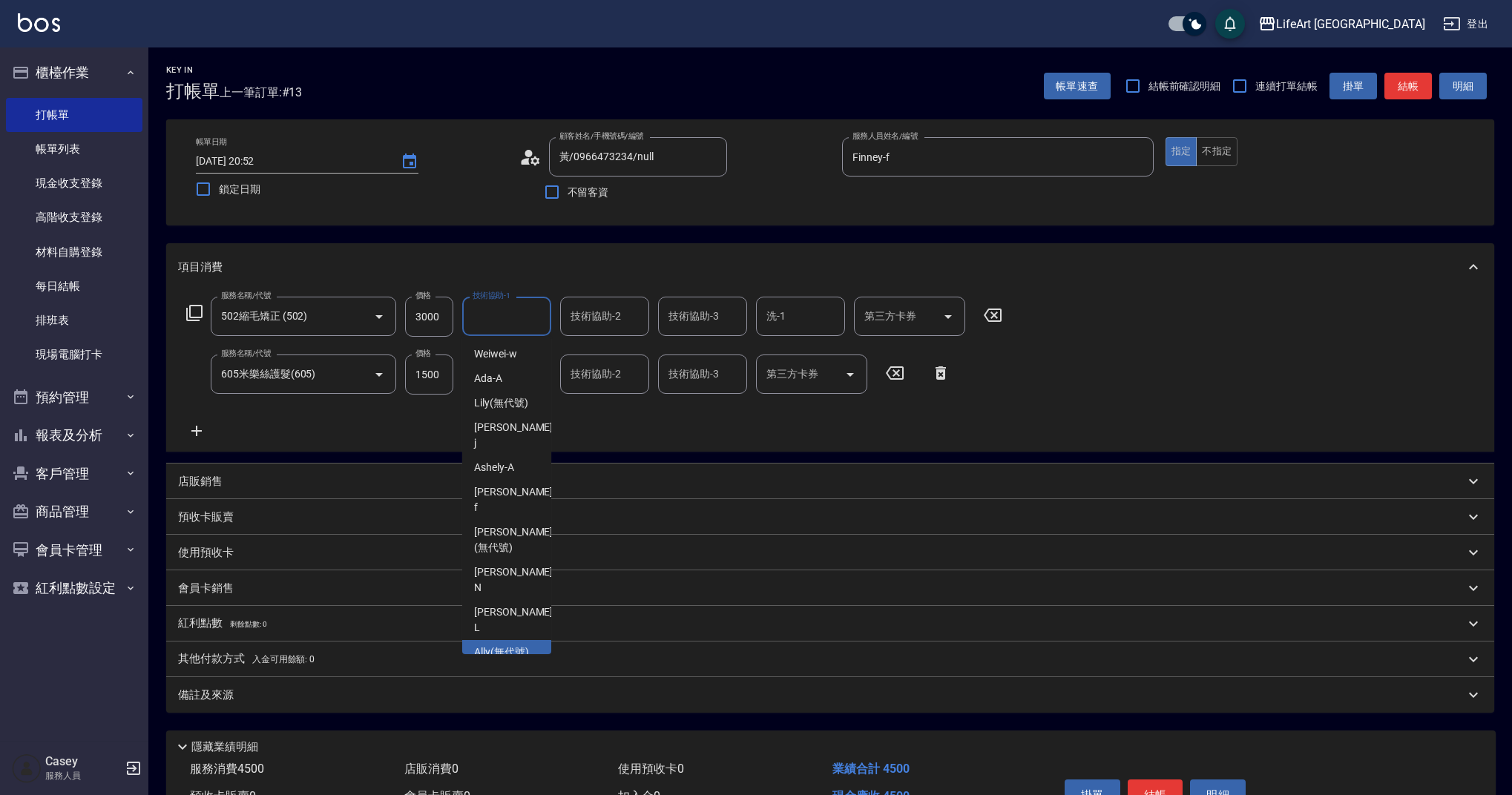
click at [512, 640] on div "Ally (無代號)" at bounding box center [506, 652] width 89 height 25
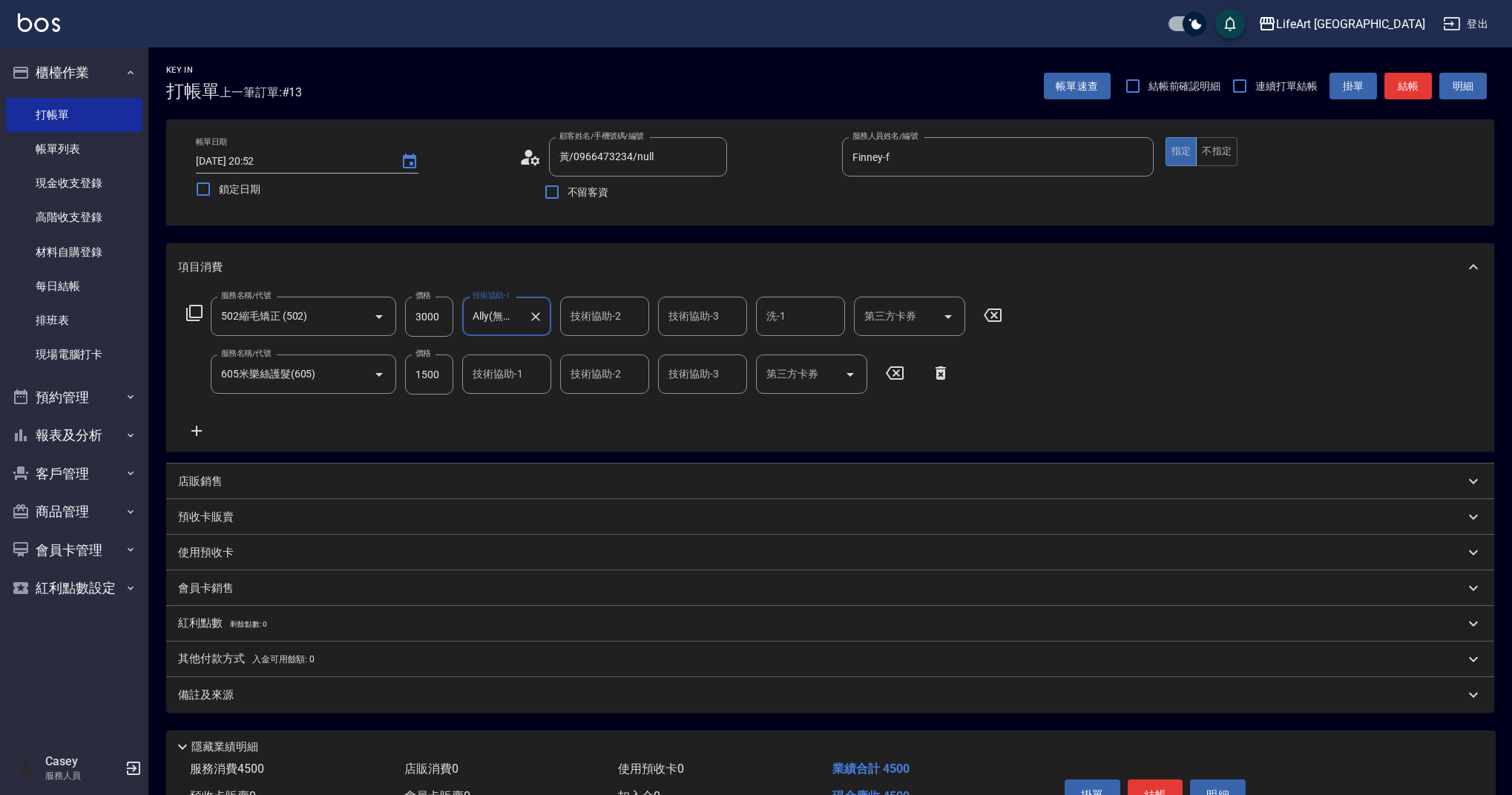
type input "Ally(無代號)"
click at [449, 706] on div "備註及來源" at bounding box center [830, 695] width 1328 height 35
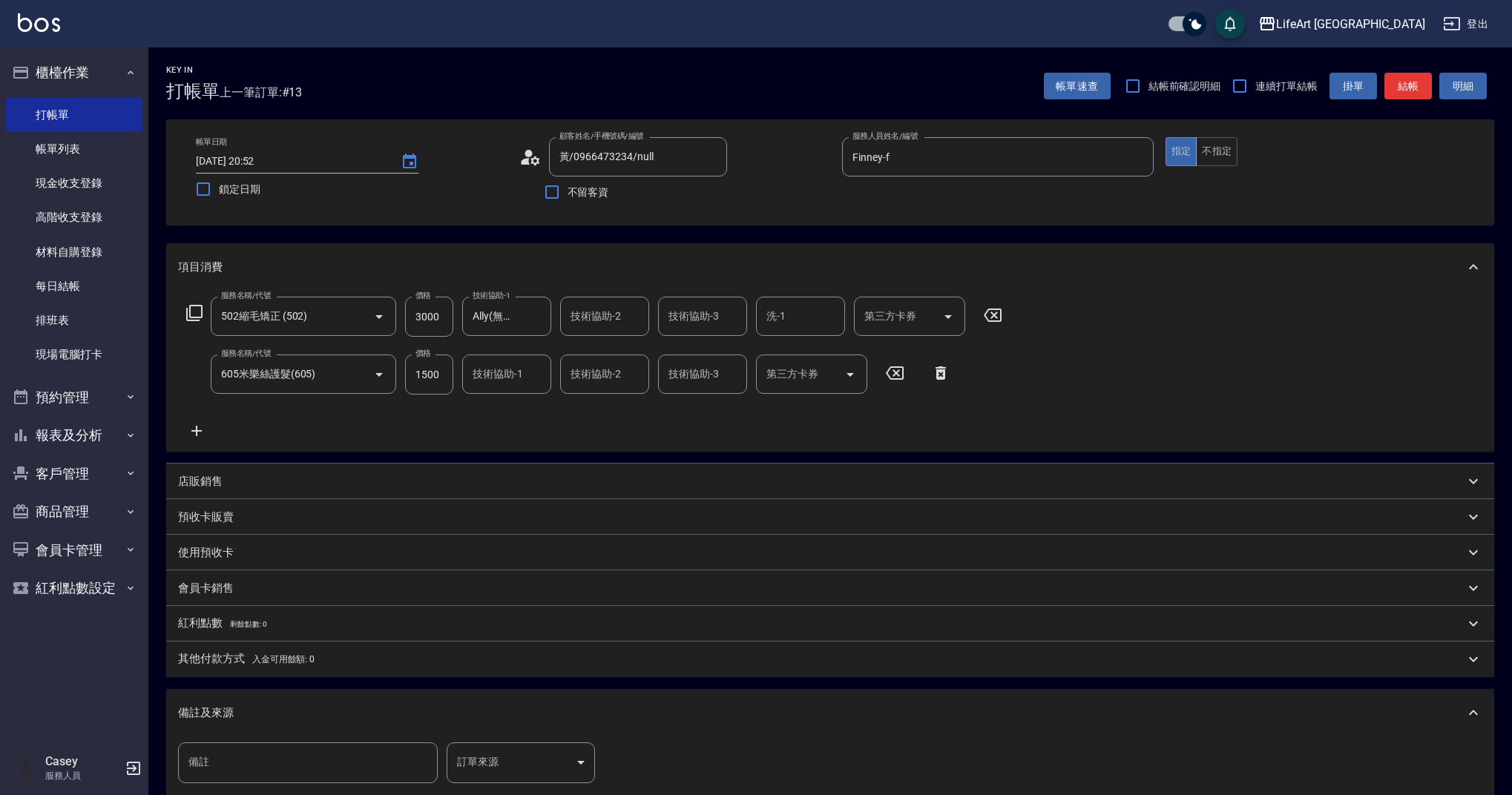
click at [567, 766] on body "LifeArt 蘆洲 登出 櫃檯作業 打帳單 帳單列表 現金收支登錄 高階收支登錄 材料自購登錄 每日結帳 排班表 現場電腦打卡 預約管理 預約管理 單日預約…" at bounding box center [756, 487] width 1512 height 974
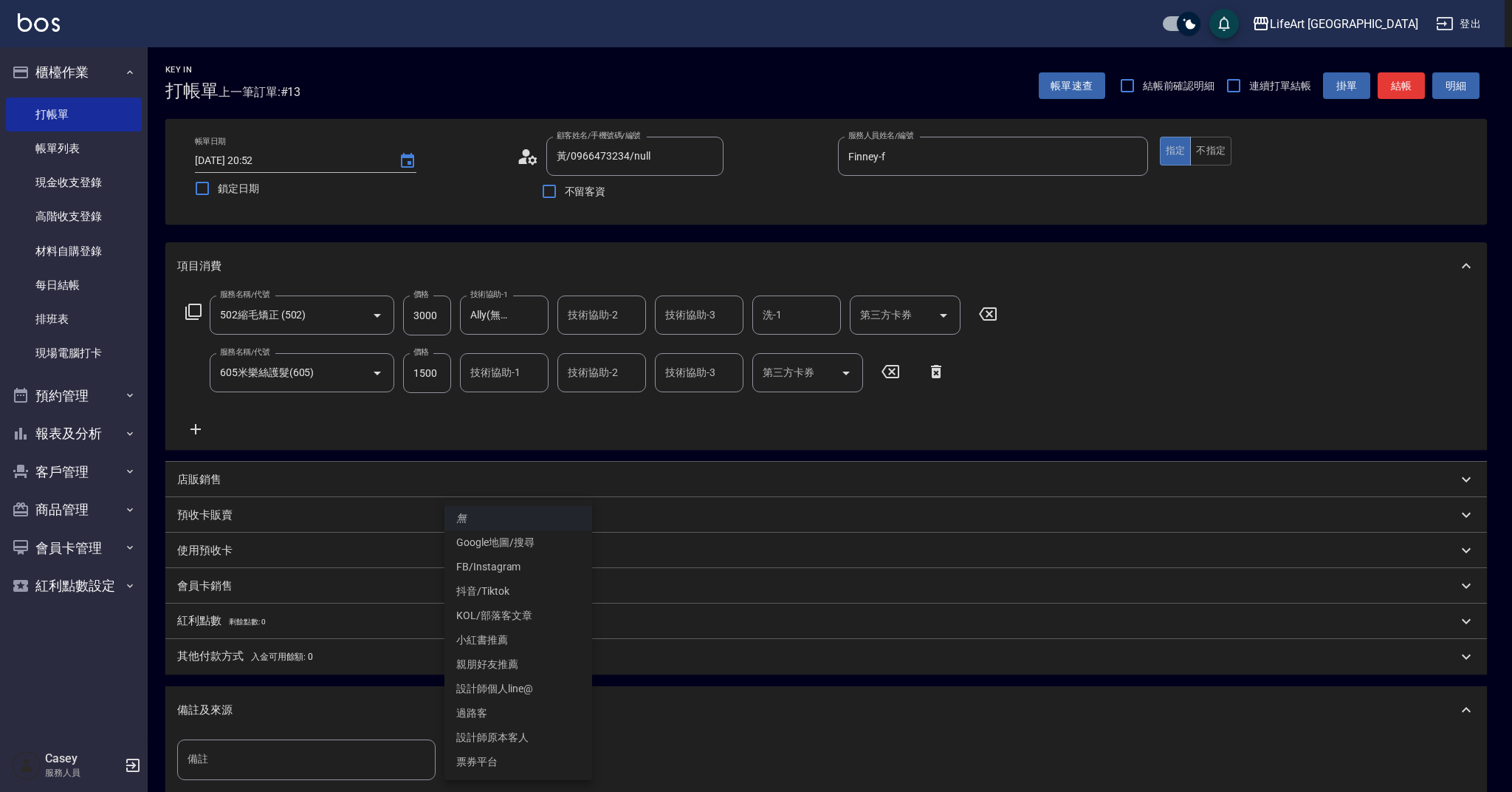
click at [494, 568] on li "FB/Instagram" at bounding box center [518, 567] width 148 height 25
type input "FB/Instagram"
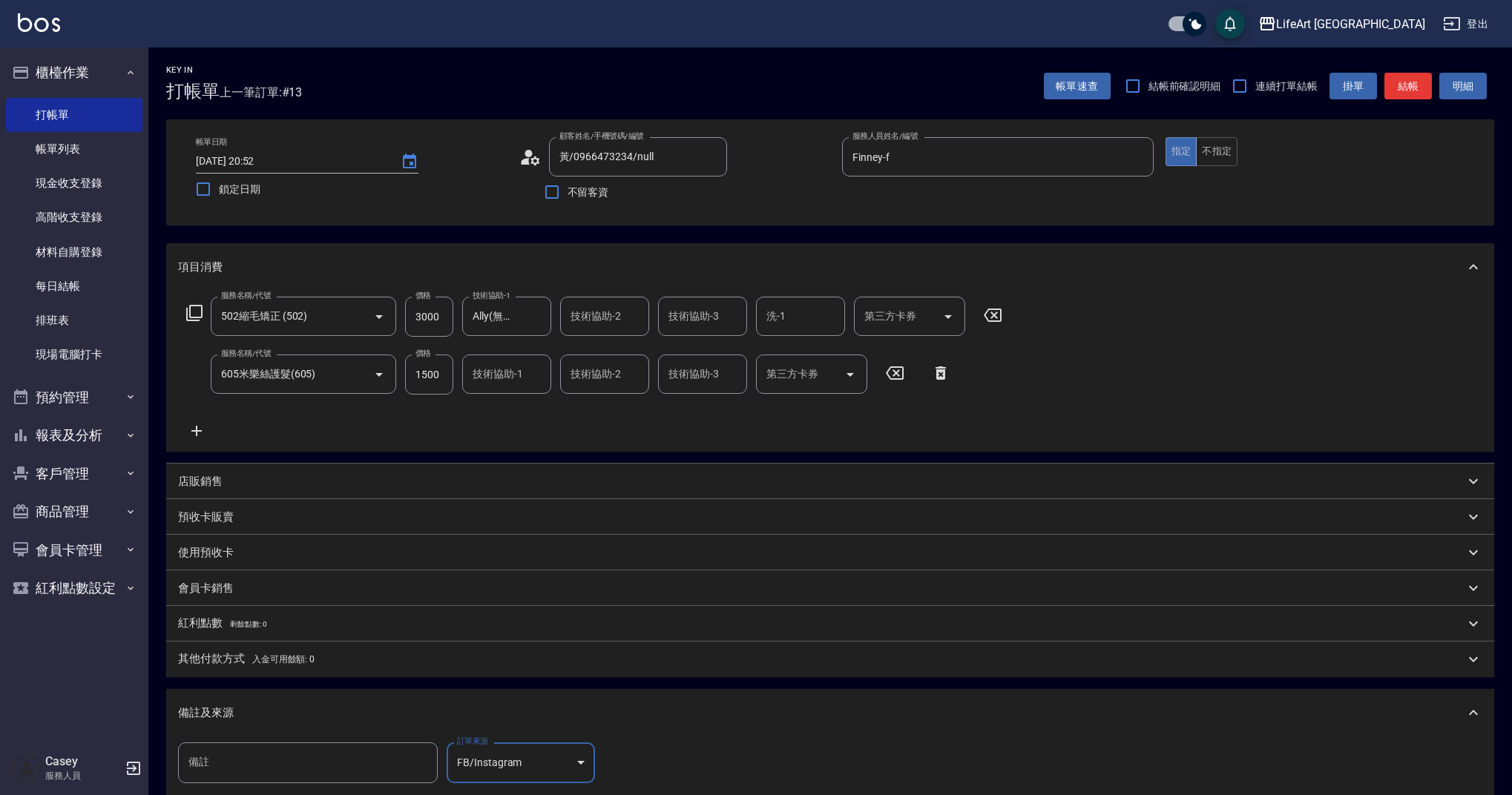
click at [382, 701] on div "備註及來源" at bounding box center [830, 712] width 1328 height 47
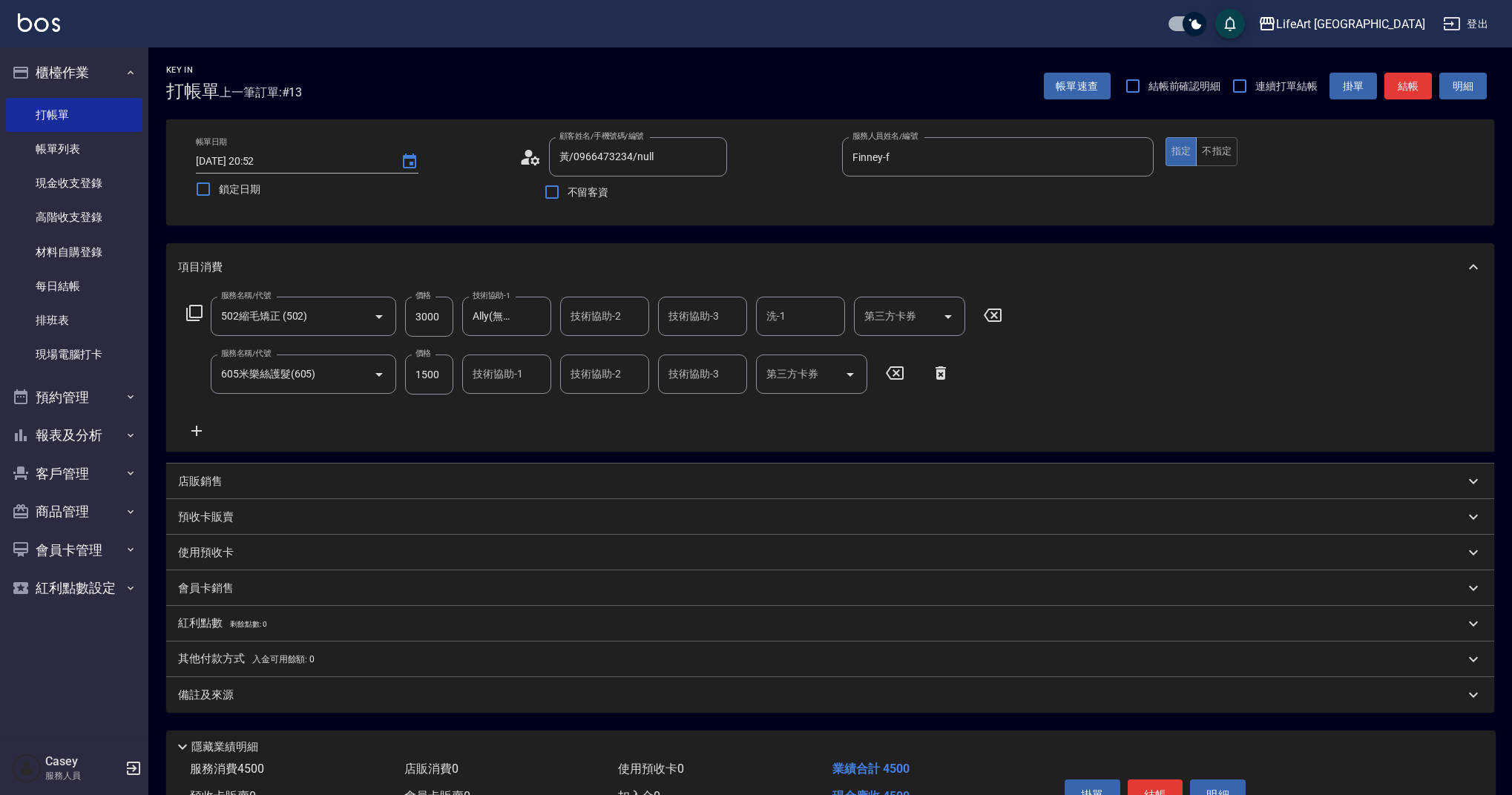
click at [226, 671] on div "其他付款方式 入金可用餘額: 0" at bounding box center [830, 659] width 1328 height 35
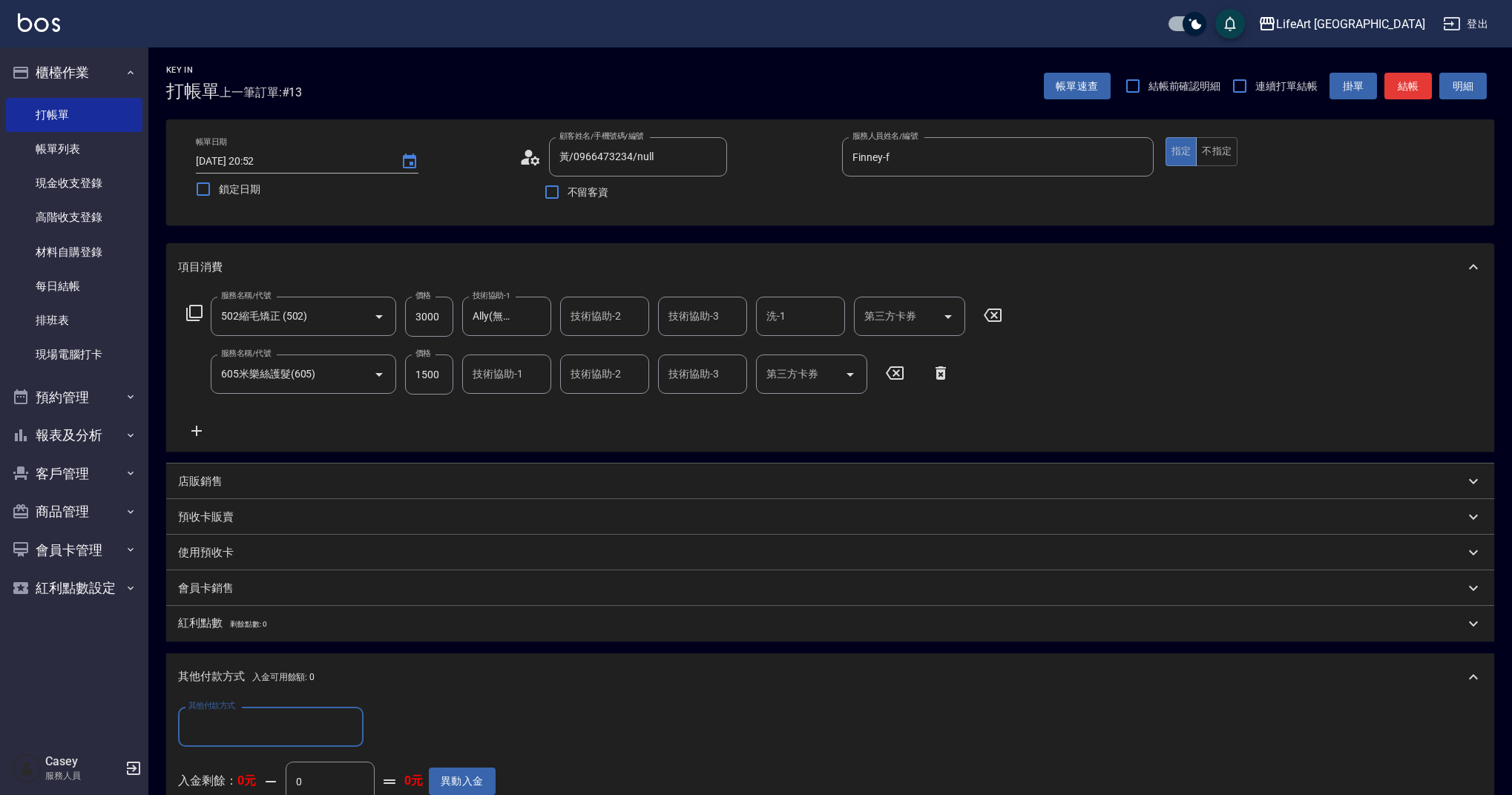
click at [241, 718] on input "其他付款方式" at bounding box center [270, 726] width 172 height 26
click at [226, 638] on span "Linepay" at bounding box center [270, 640] width 185 height 25
type input "Linepay"
drag, startPoint x: 429, startPoint y: 733, endPoint x: 346, endPoint y: 724, distance: 83.5
click at [348, 724] on div "其他付款方式 Linepay 其他付款方式 Linepay金額 0 Linepay金額" at bounding box center [337, 727] width 318 height 40
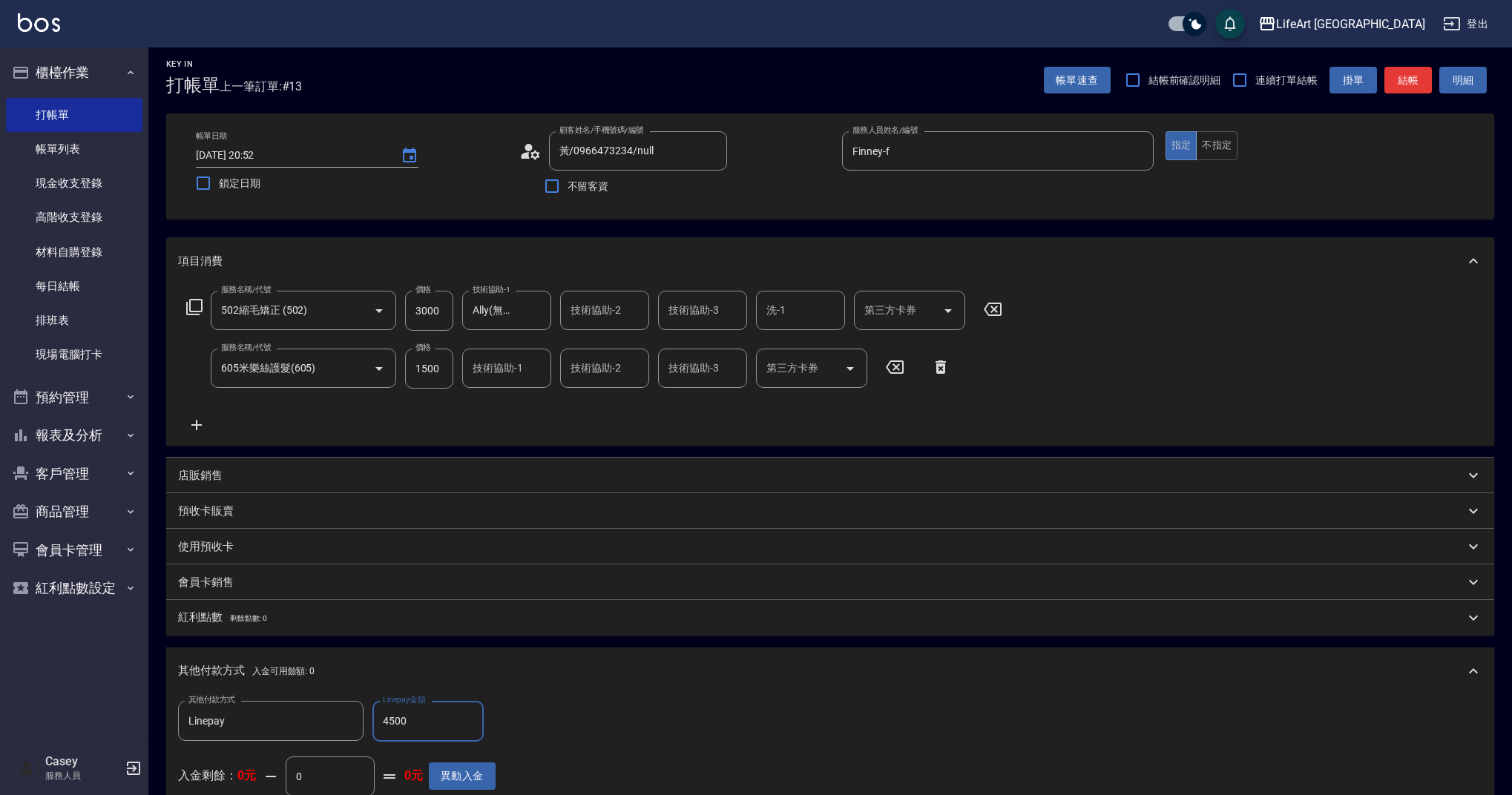
scroll to position [0, 0]
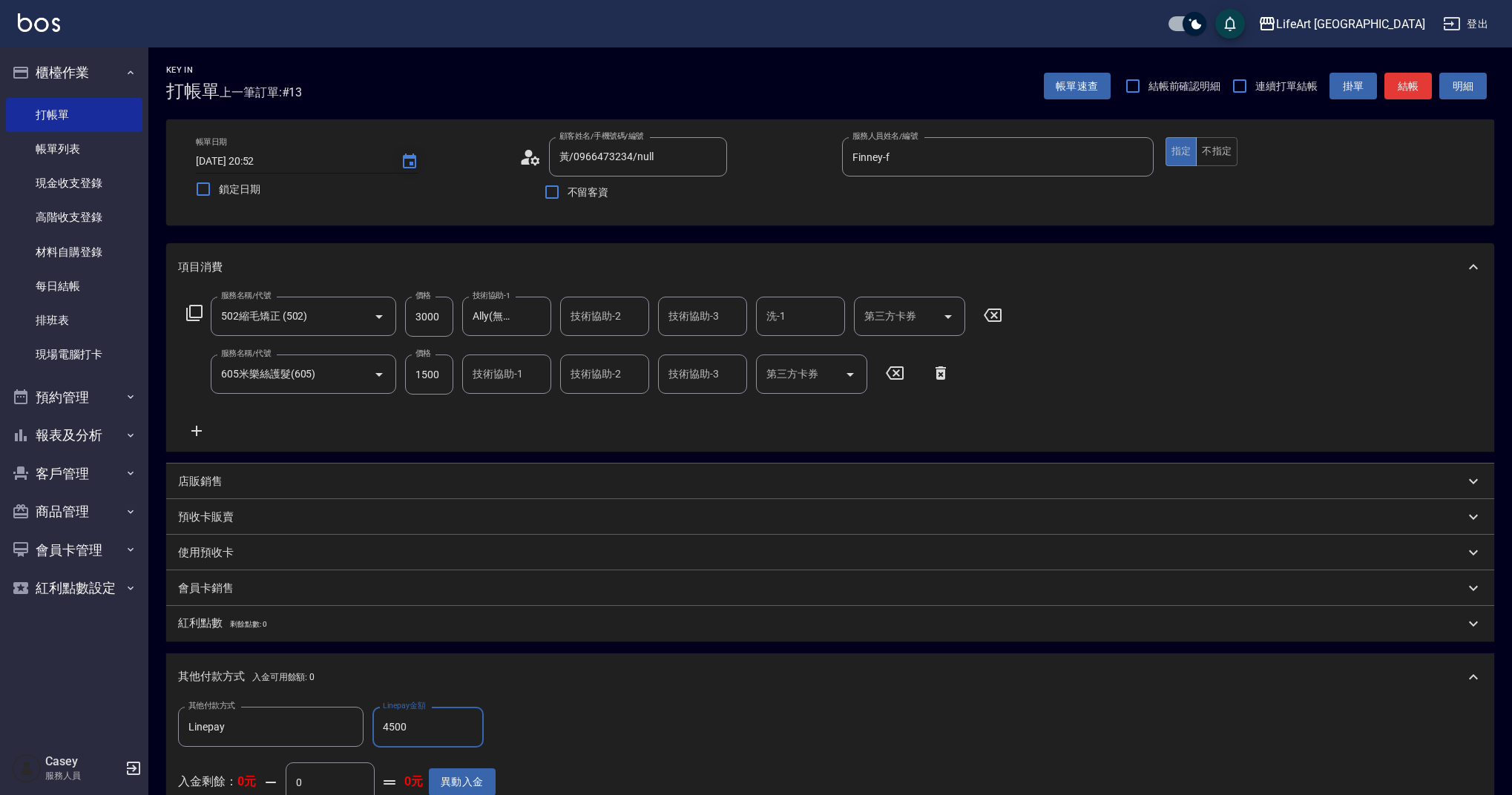
type input "4500"
click at [413, 165] on icon "Choose date, selected date is 2025-09-11" at bounding box center [409, 161] width 18 height 18
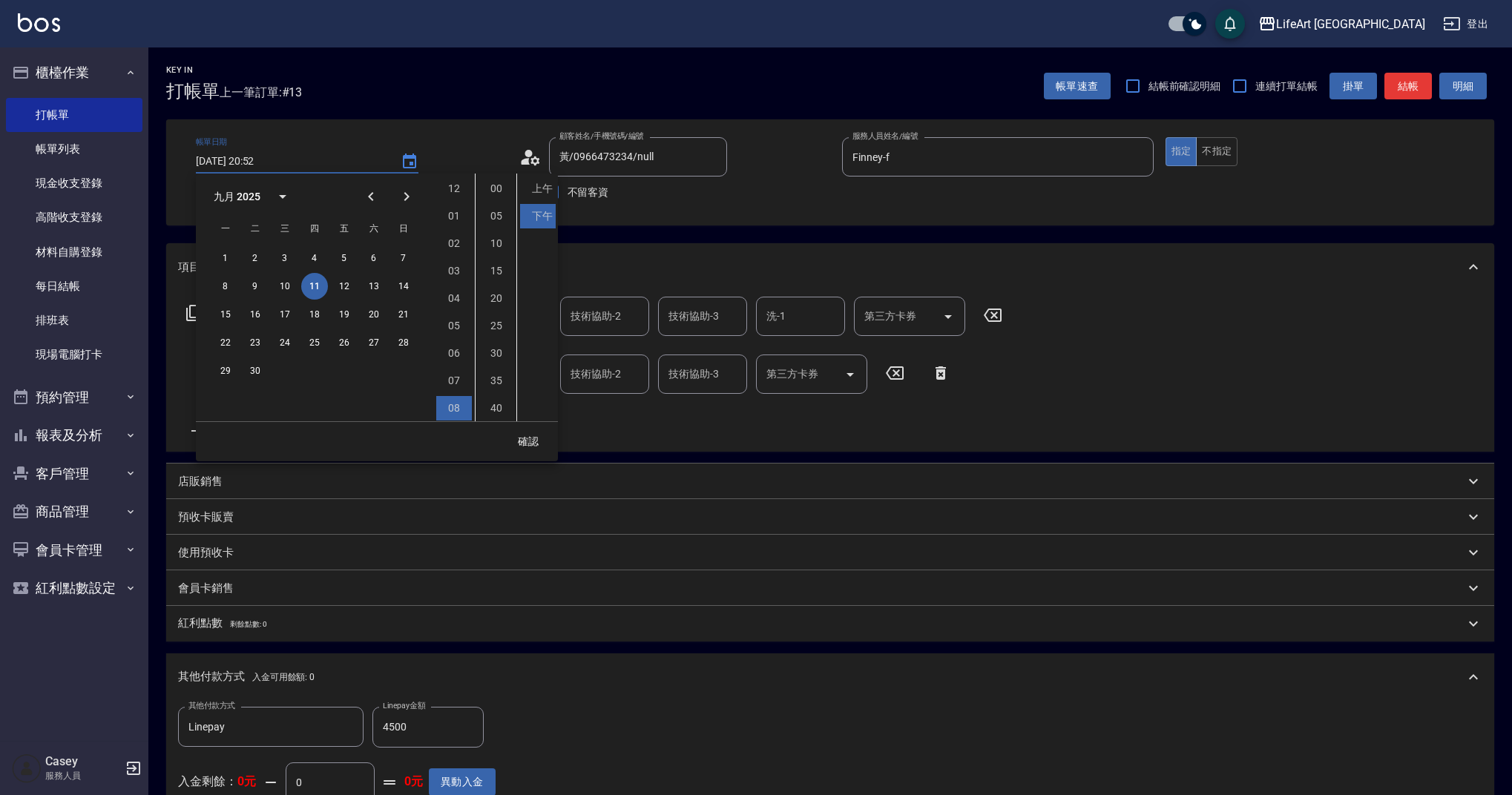
scroll to position [83, 0]
click at [349, 282] on button "12" at bounding box center [343, 286] width 26 height 26
type input "[DATE] 20:52"
click at [534, 441] on button "確認" at bounding box center [528, 441] width 47 height 27
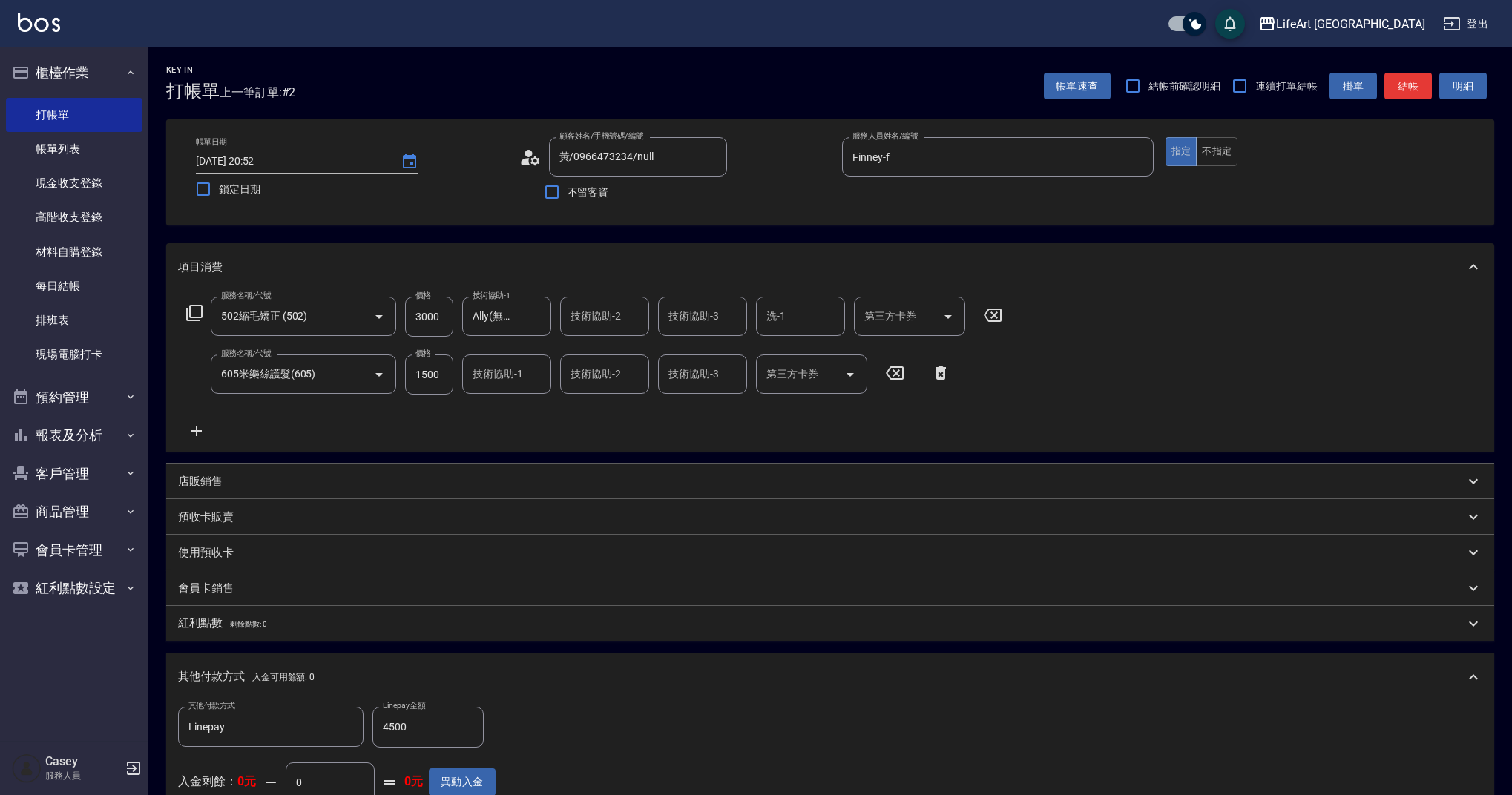
scroll to position [261, 0]
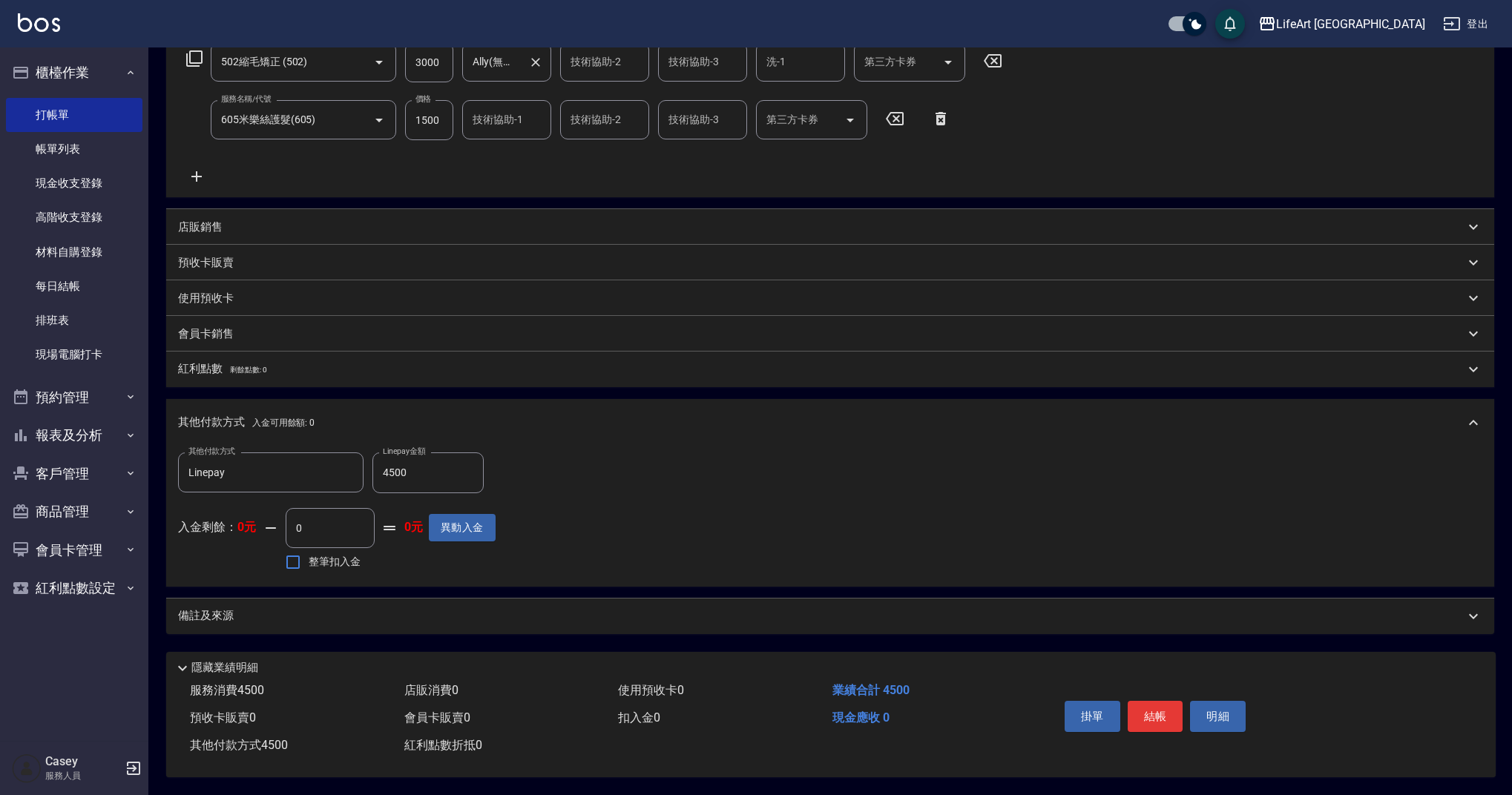
click at [526, 64] on div at bounding box center [535, 62] width 19 height 39
click at [535, 58] on icon "Clear" at bounding box center [535, 62] width 14 height 14
type input "0"
click at [506, 64] on input "技術協助-1" at bounding box center [506, 62] width 75 height 26
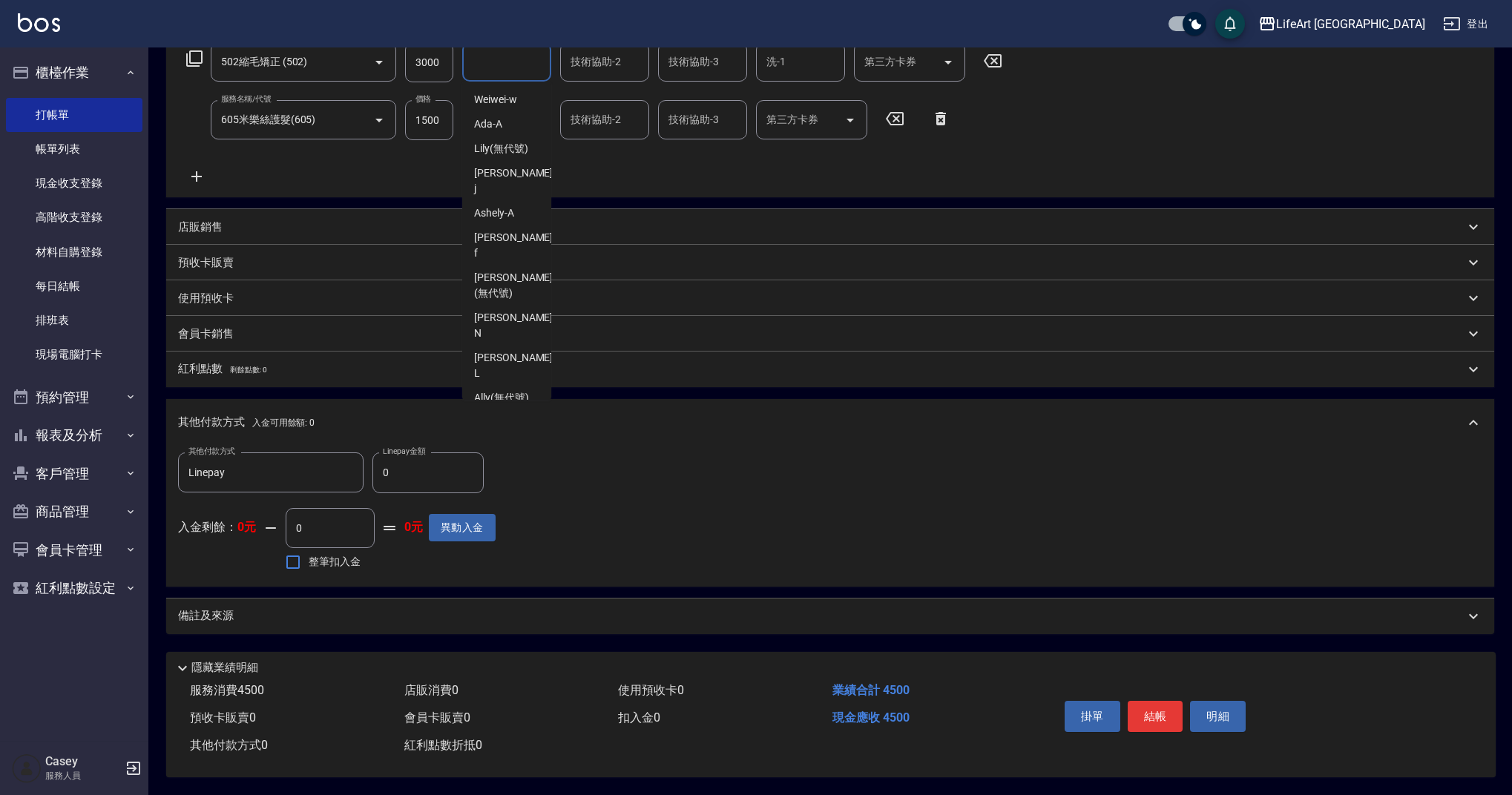
click at [490, 410] on div "Casey -c" at bounding box center [506, 422] width 89 height 25
type input "Casey-c"
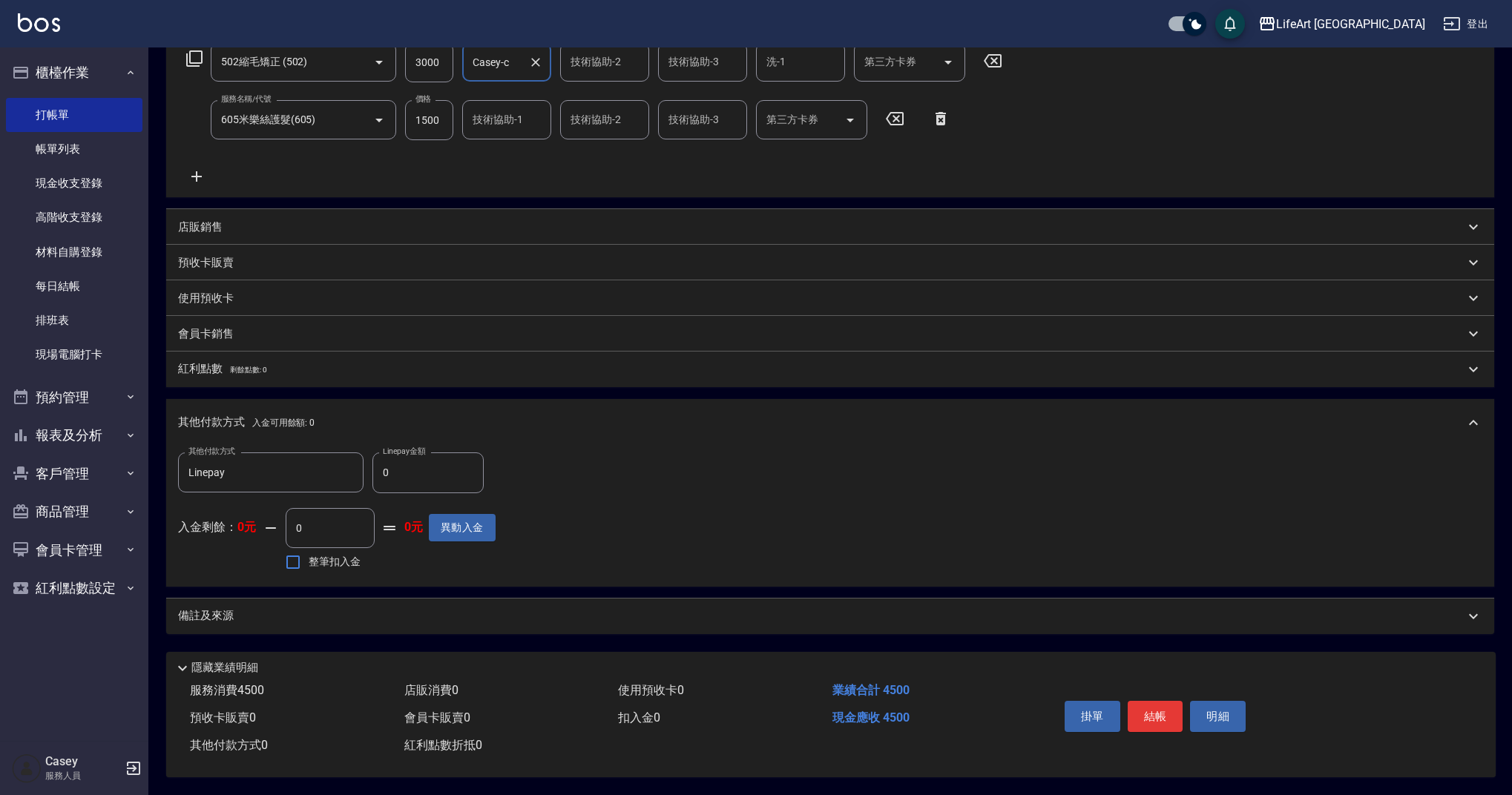
click at [478, 119] on input "技術協助-1" at bounding box center [506, 120] width 75 height 26
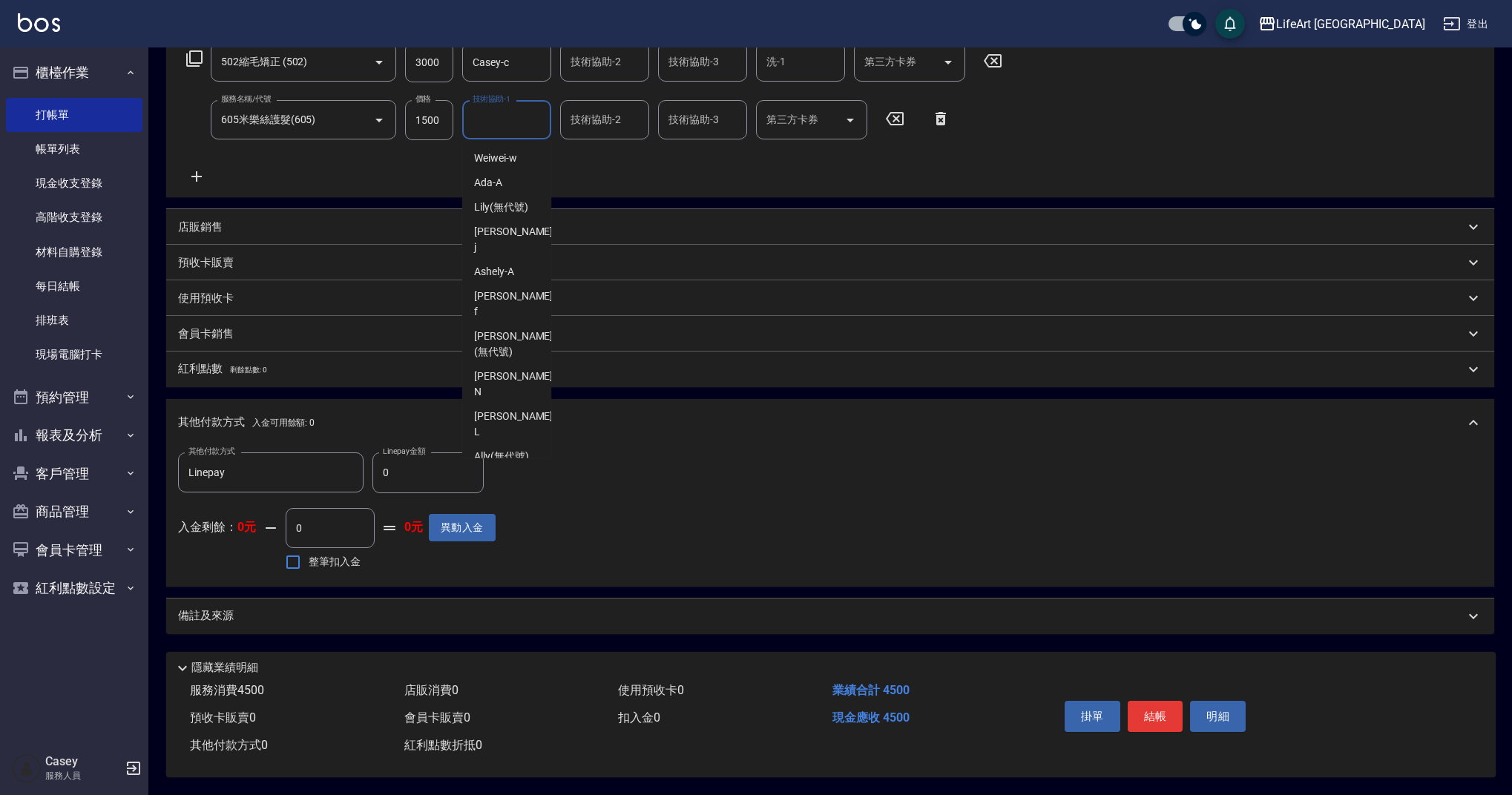
click at [514, 468] on div "Casey -c" at bounding box center [506, 481] width 89 height 25
type input "Casey-c"
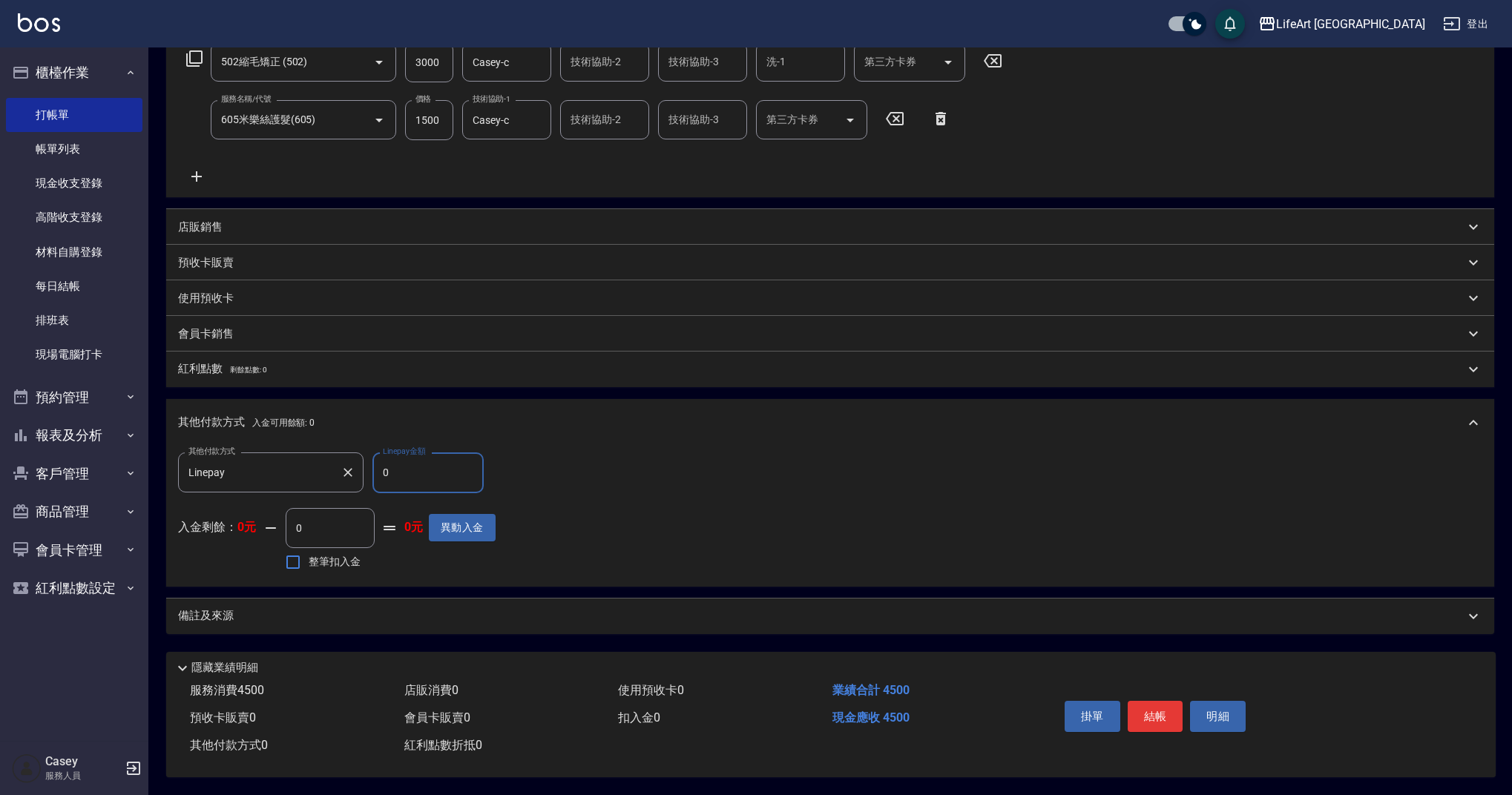
drag, startPoint x: 413, startPoint y: 477, endPoint x: 356, endPoint y: 466, distance: 58.1
click at [356, 466] on div "其他付款方式 Linepay 其他付款方式 Linepay金額 0 Linepay金額" at bounding box center [337, 473] width 318 height 40
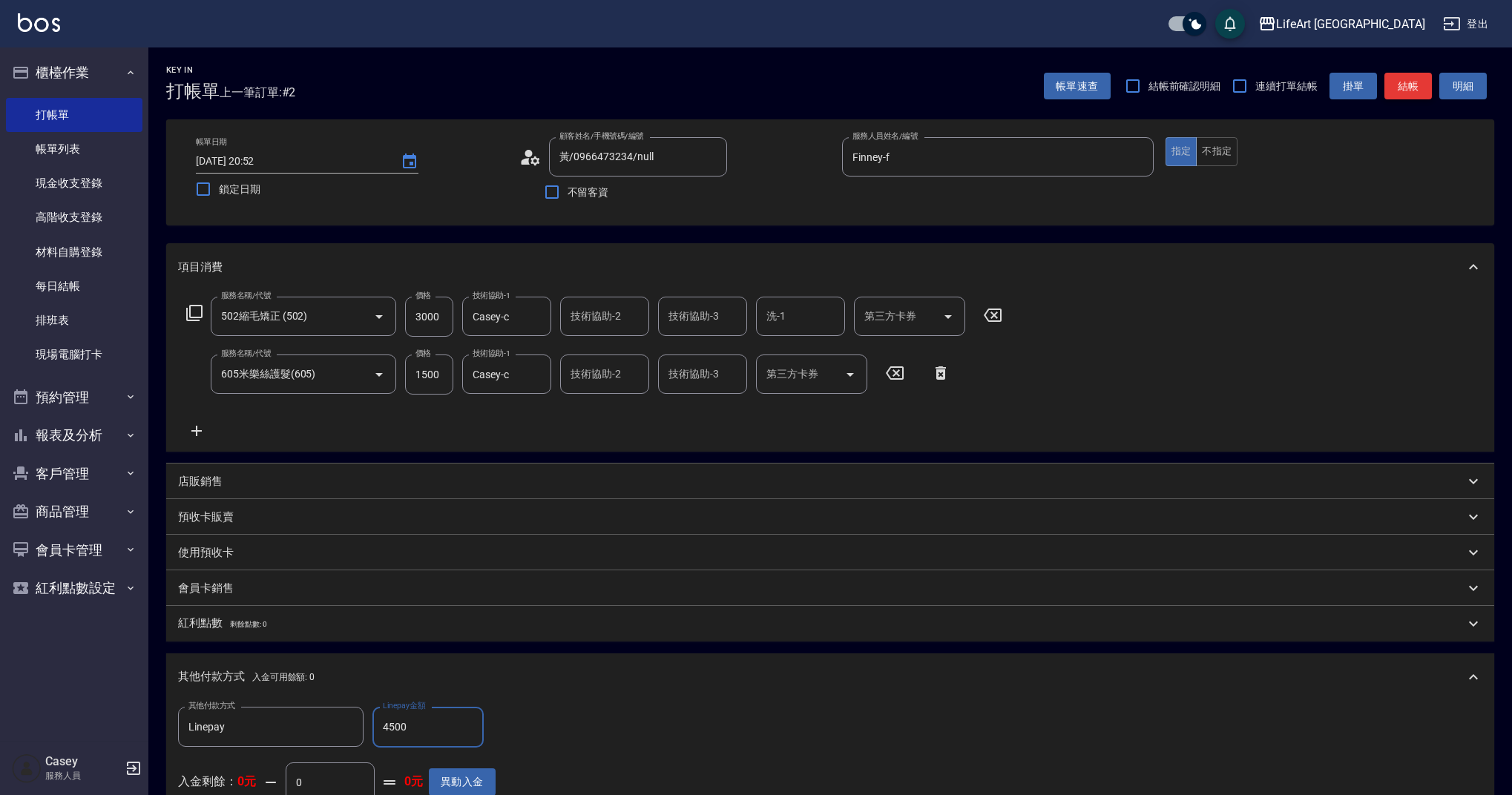
type input "4500"
click at [1393, 97] on button "結帳" at bounding box center [1408, 87] width 47 height 27
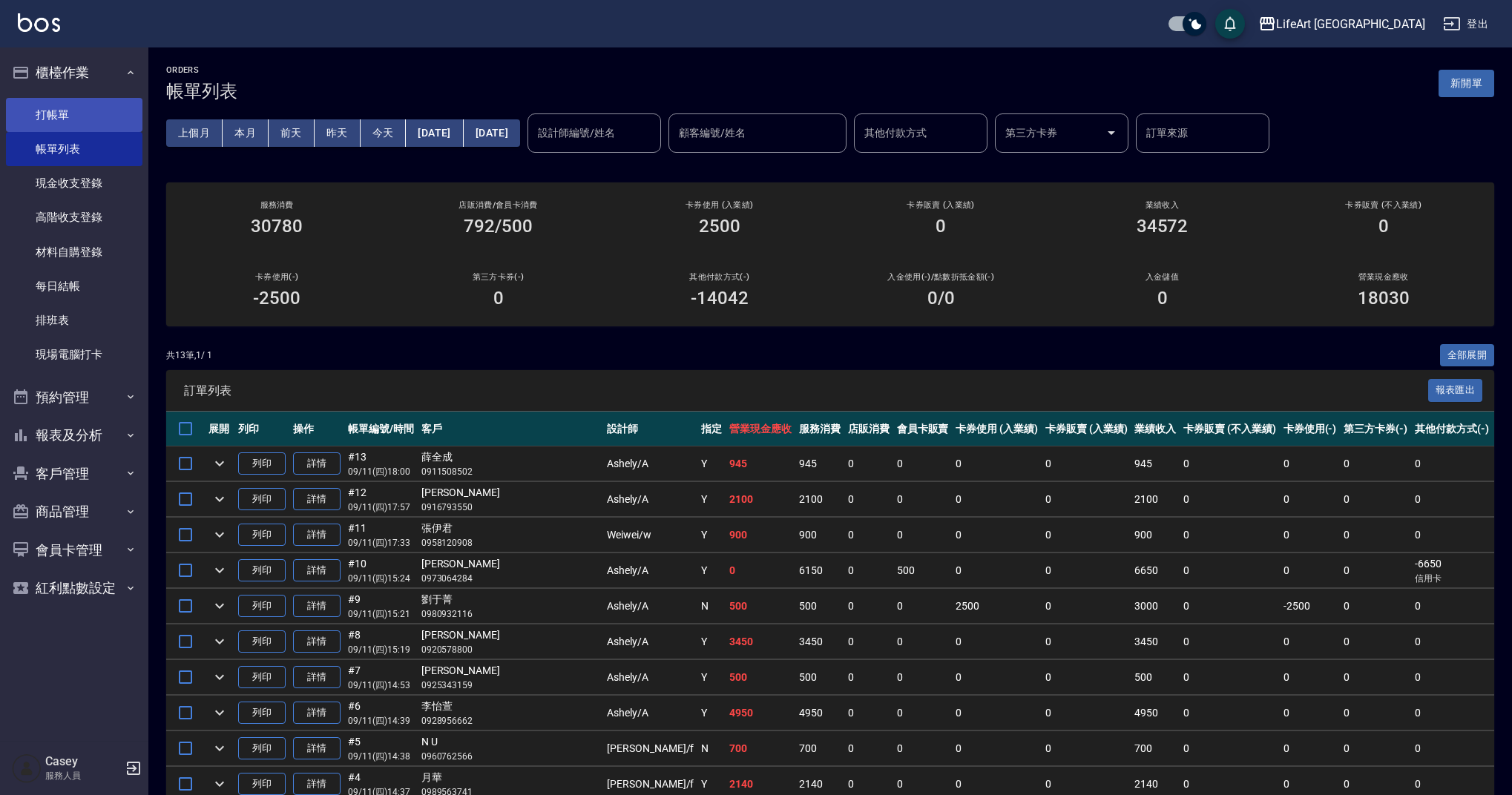
click at [114, 120] on link "打帳單" at bounding box center [74, 115] width 136 height 34
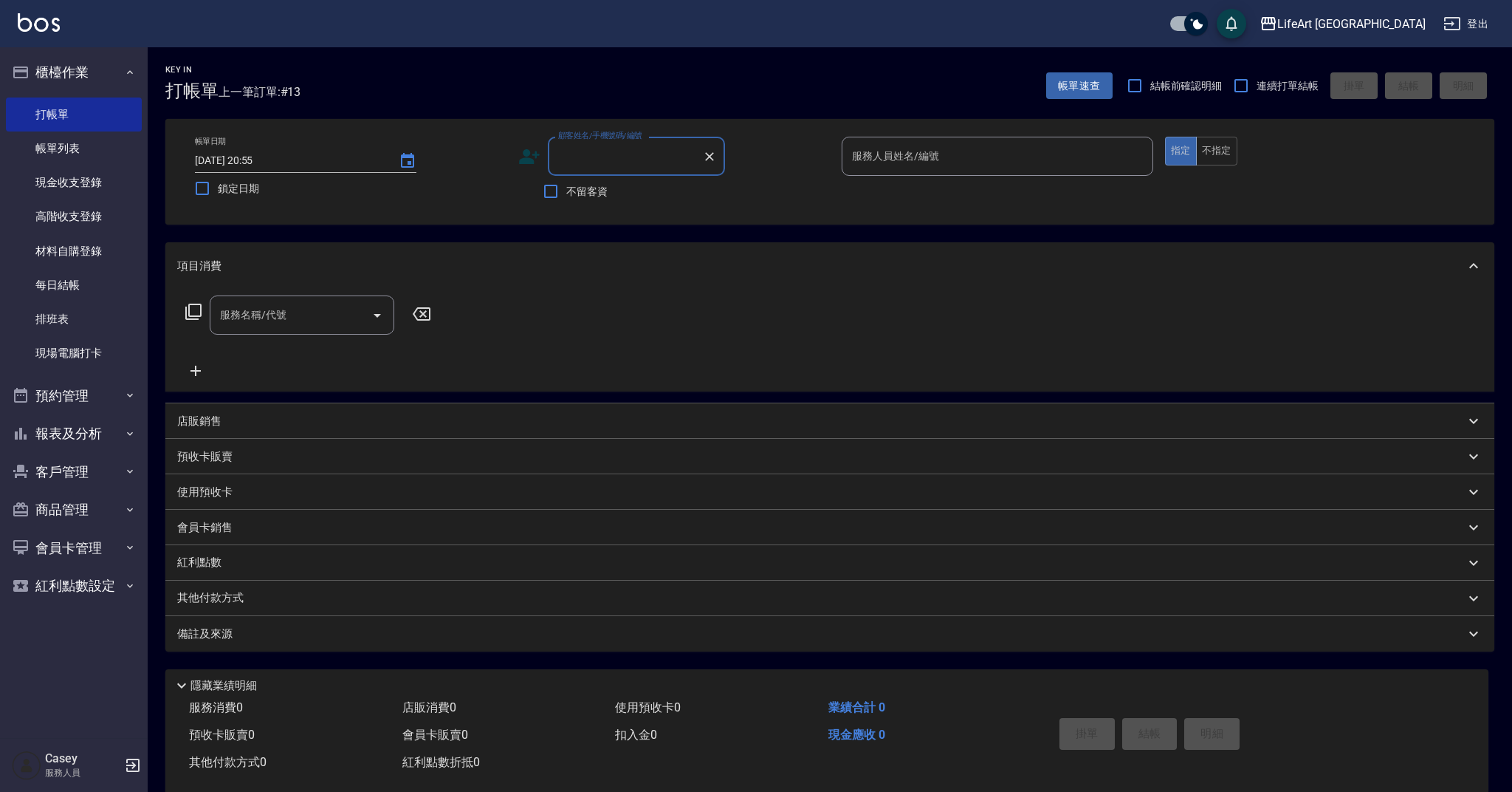
click at [660, 165] on input "顧客姓名/手機號碼/編號" at bounding box center [625, 156] width 141 height 26
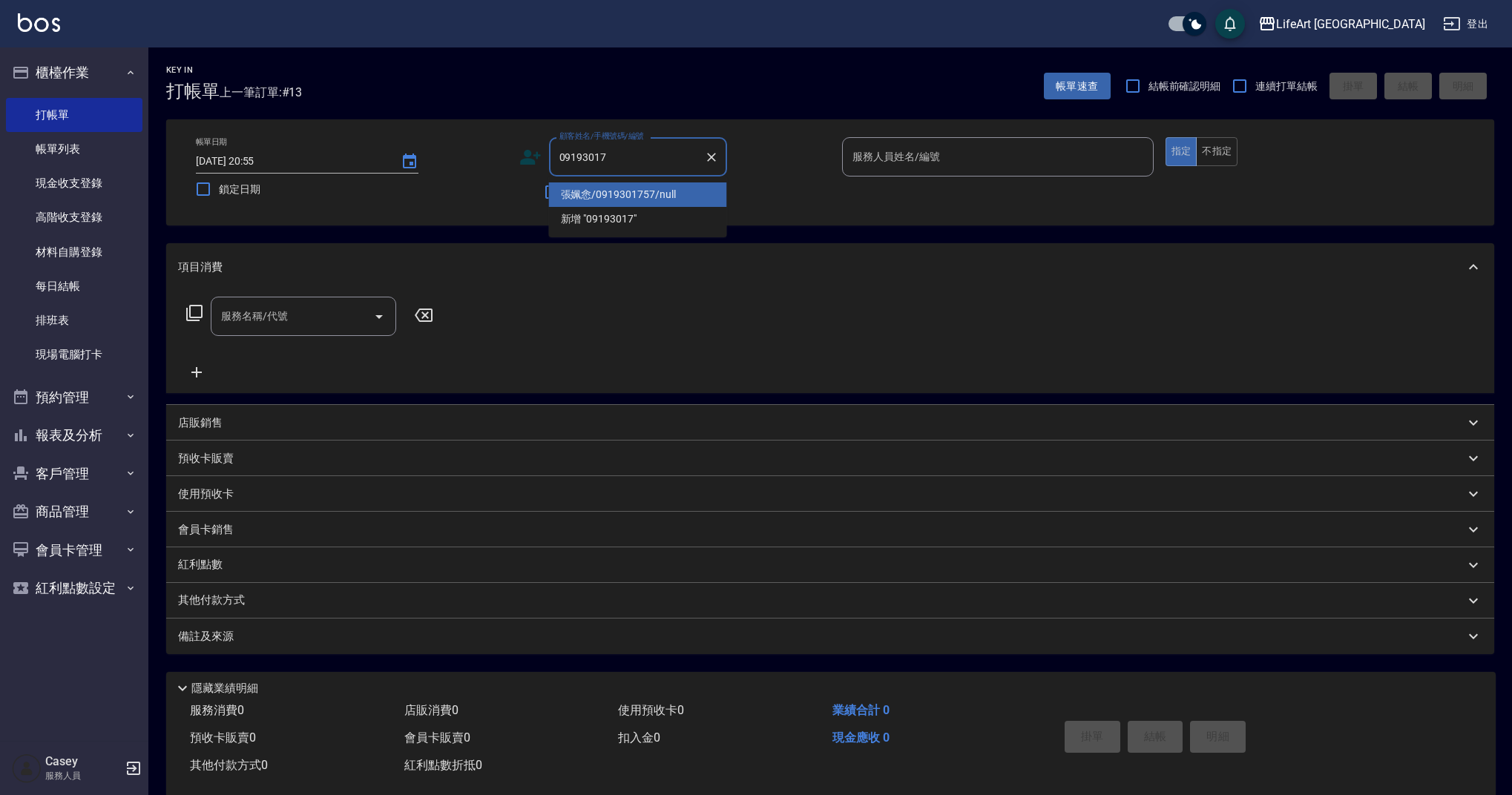
drag, startPoint x: 668, startPoint y: 193, endPoint x: 880, endPoint y: 156, distance: 215.2
click at [668, 193] on li "張姵悆/0919301757/null" at bounding box center [638, 194] width 178 height 25
type input "張姵悆/0919301757/null"
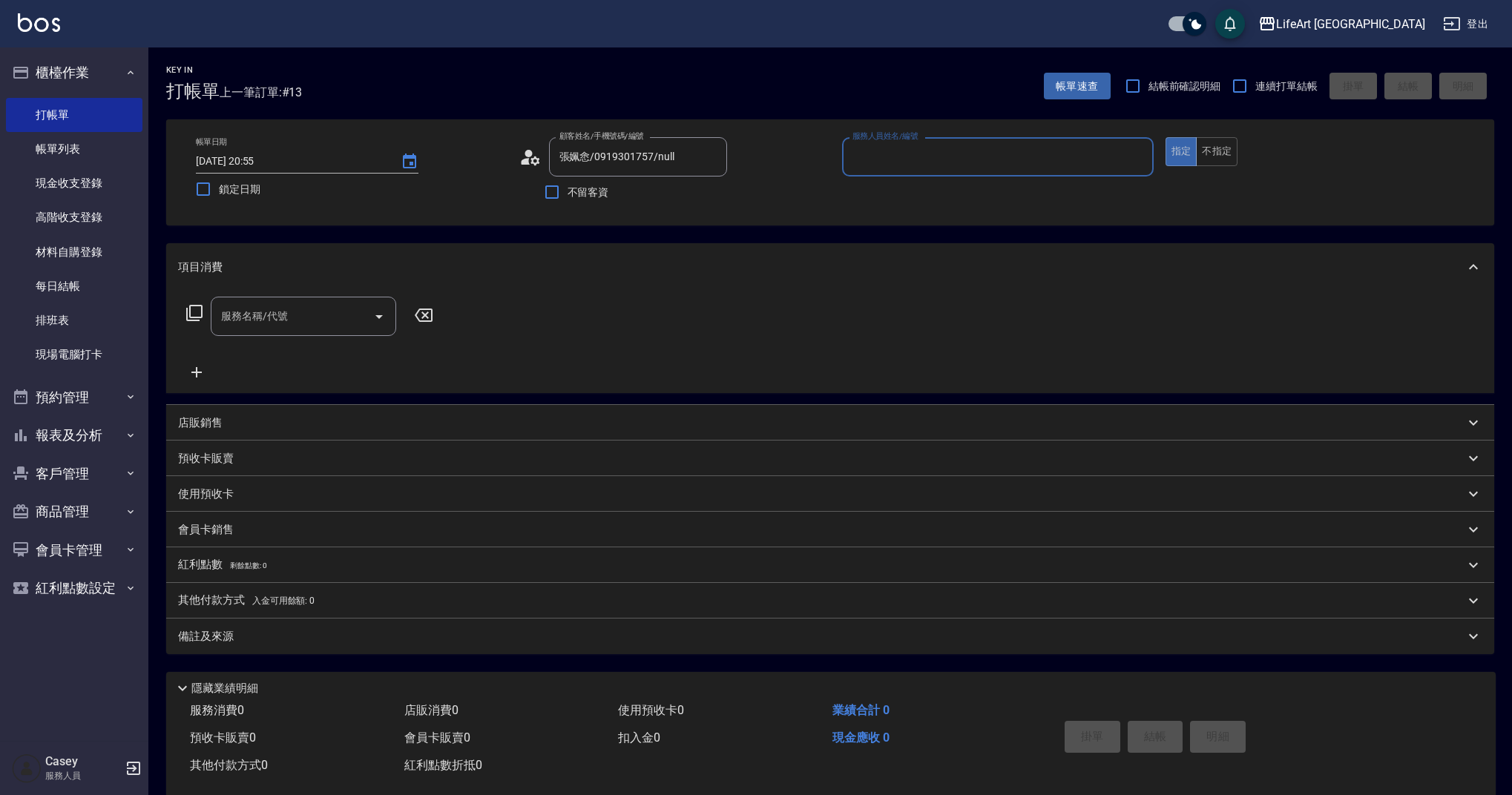
click at [944, 152] on input "服務人員姓名/編號" at bounding box center [998, 156] width 299 height 26
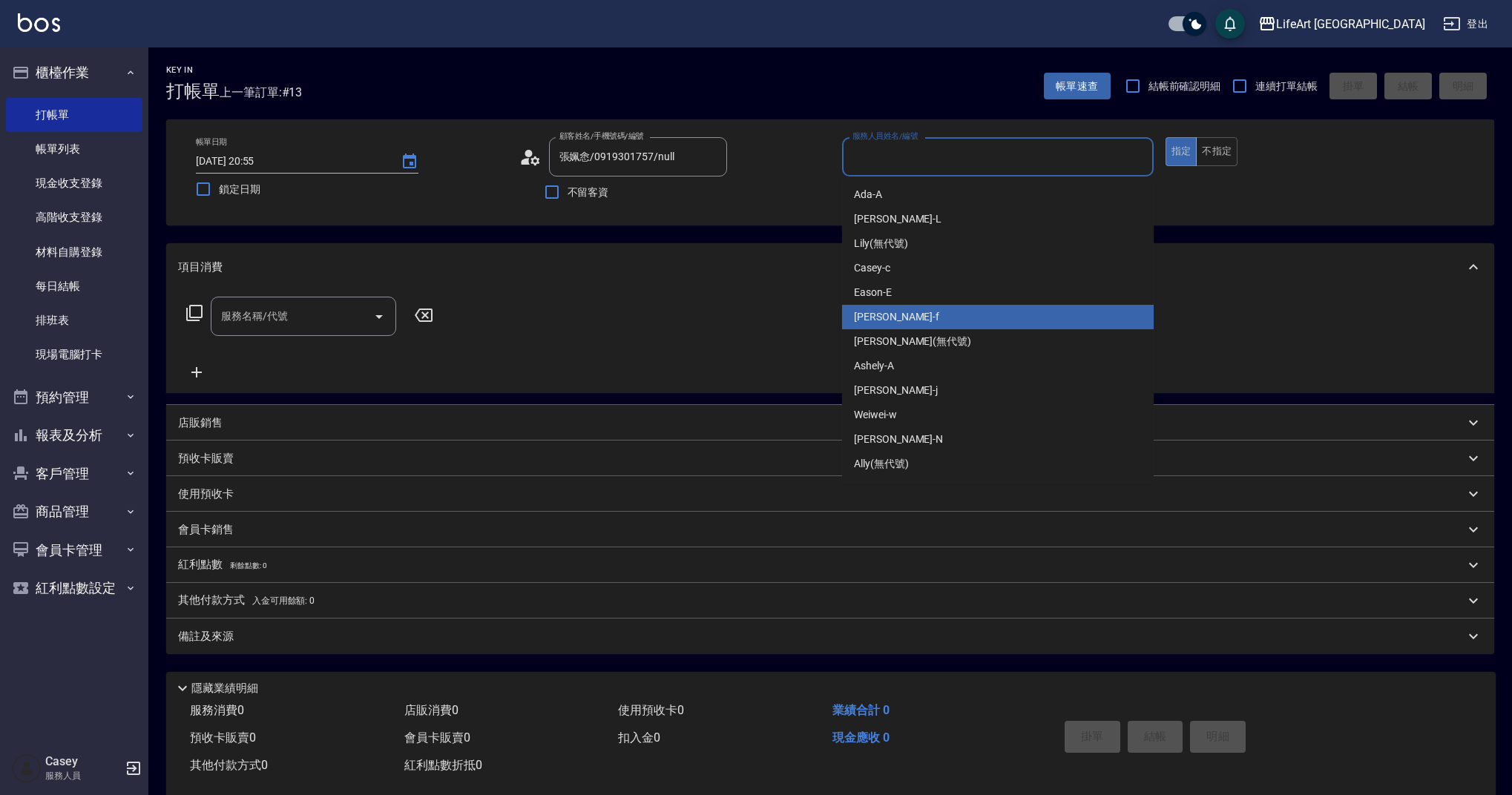
click at [887, 313] on span "Finney -f" at bounding box center [896, 317] width 85 height 15
type input "Finney-f"
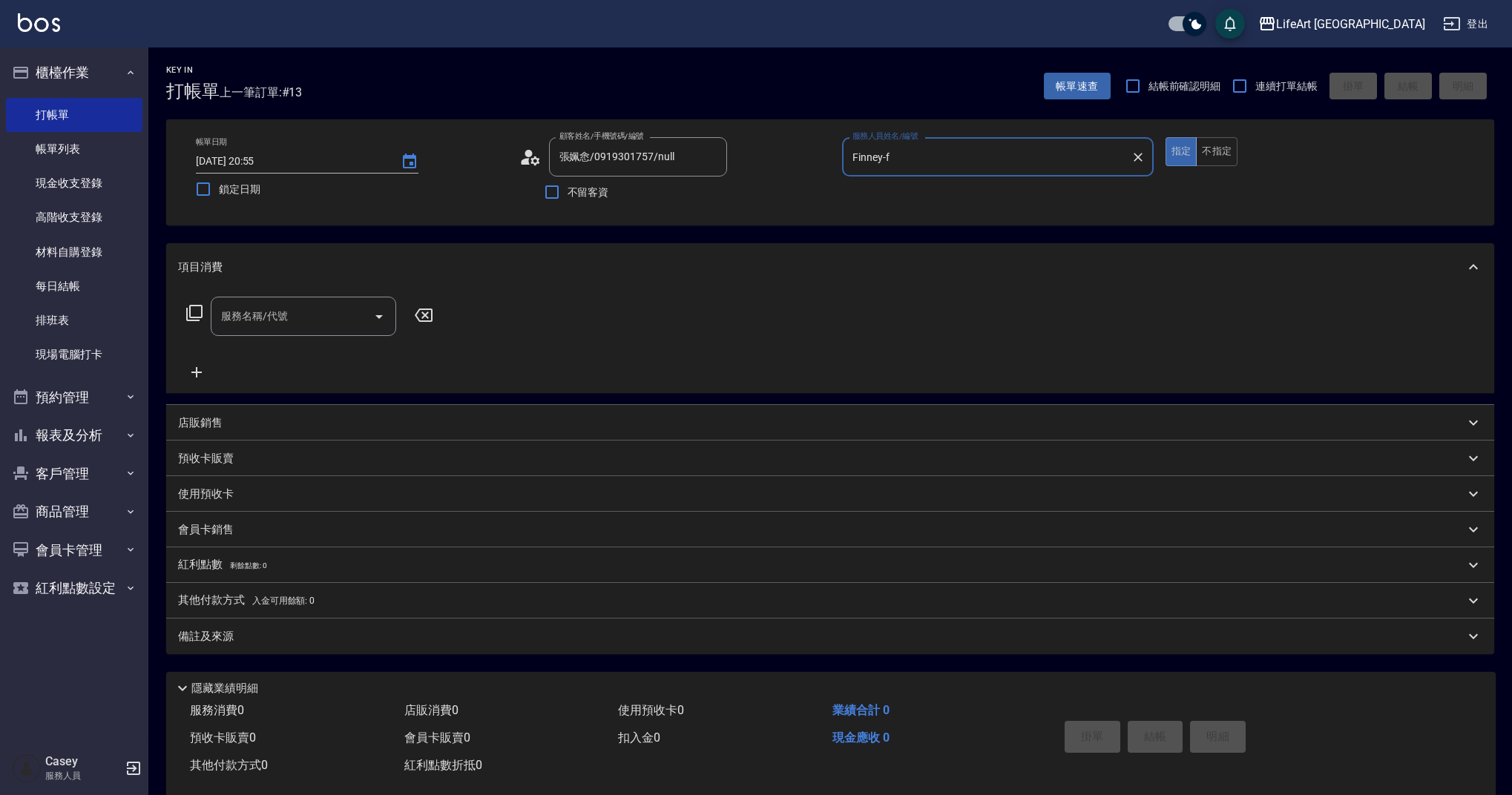
click at [233, 333] on div "服務名稱/代號" at bounding box center [303, 316] width 185 height 39
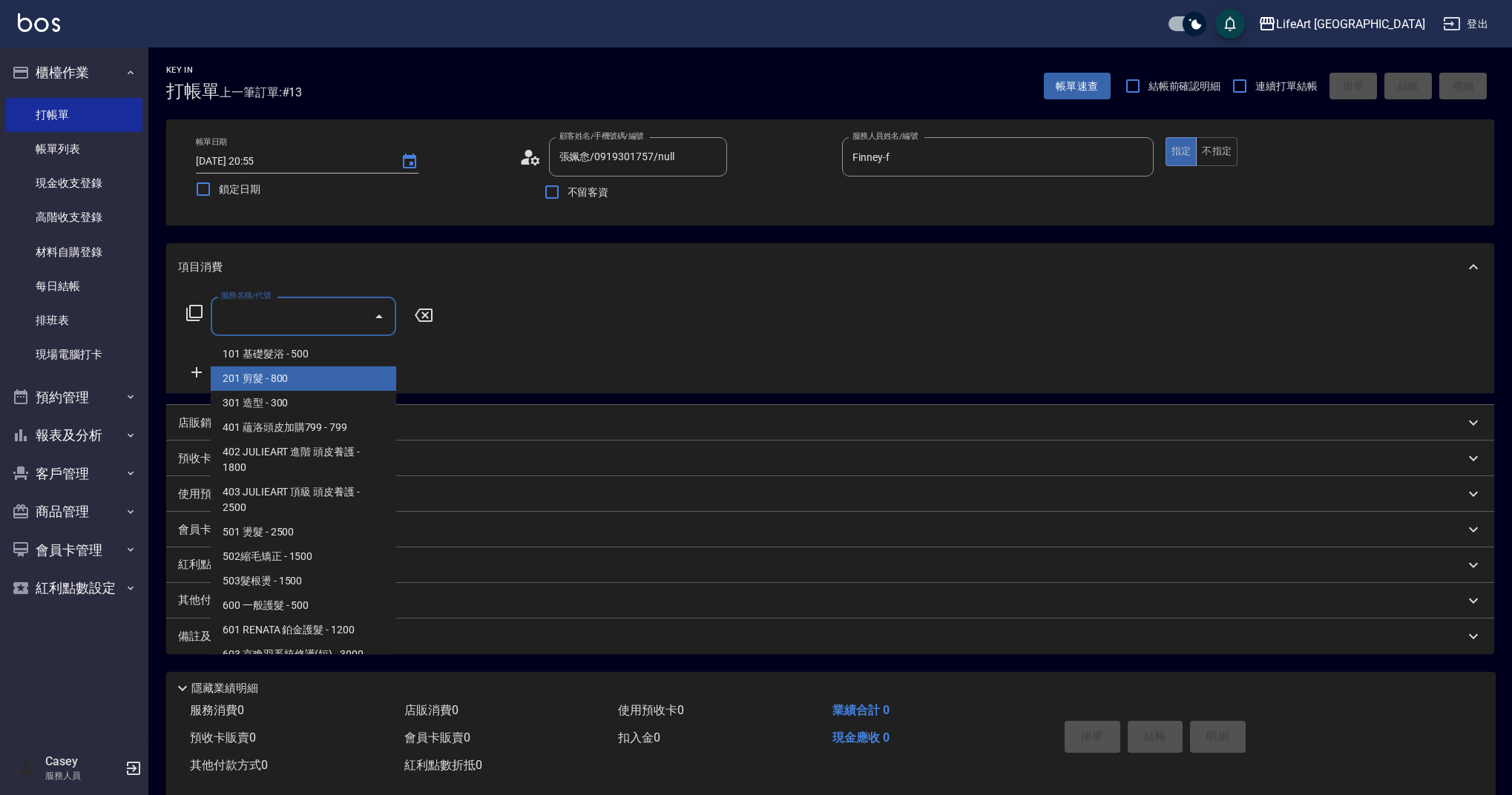
click at [290, 372] on span "201 剪髮 - 800" at bounding box center [303, 379] width 185 height 25
type input "201 剪髮(201)"
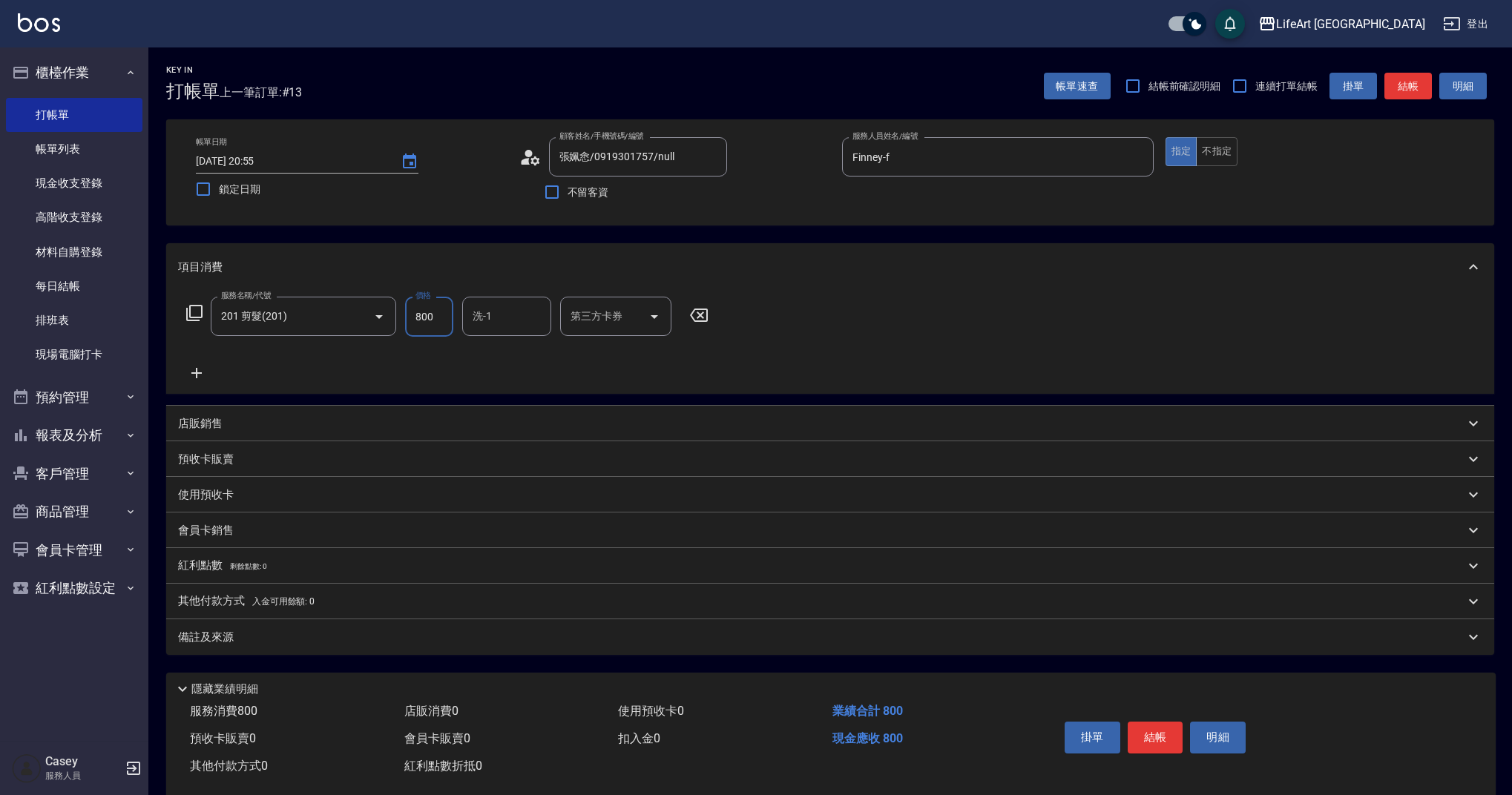
drag, startPoint x: 447, startPoint y: 323, endPoint x: 407, endPoint y: 320, distance: 40.1
click at [407, 320] on input "800" at bounding box center [429, 317] width 48 height 40
type input "1000"
click at [425, 654] on div "備註及來源" at bounding box center [830, 637] width 1328 height 35
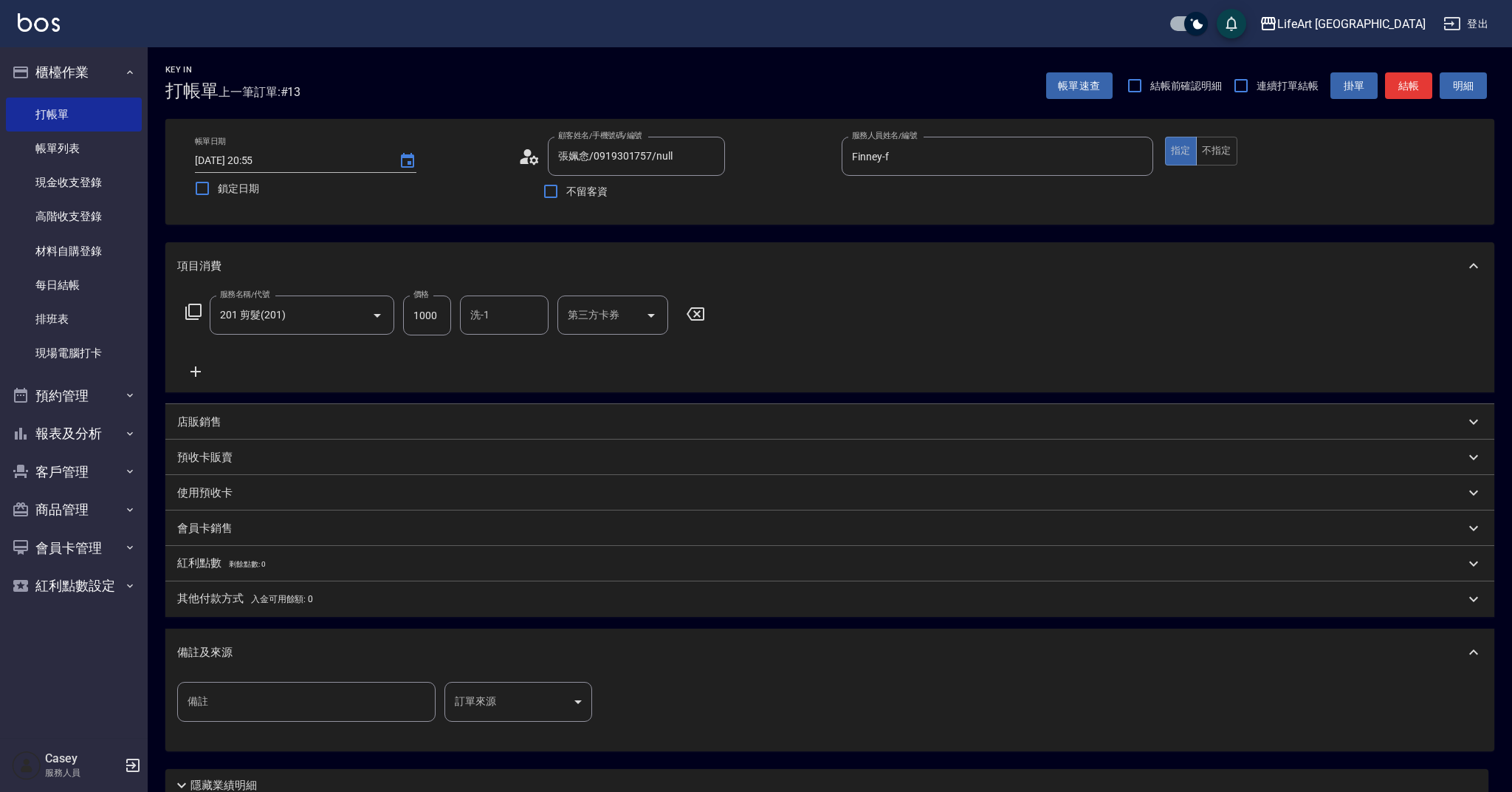
click at [546, 716] on body "LifeArt 蘆洲 登出 櫃檯作業 打帳單 帳單列表 現金收支登錄 高階收支登錄 材料自購登錄 每日結帳 排班表 現場電腦打卡 預約管理 預約管理 單日預約…" at bounding box center [756, 456] width 1512 height 912
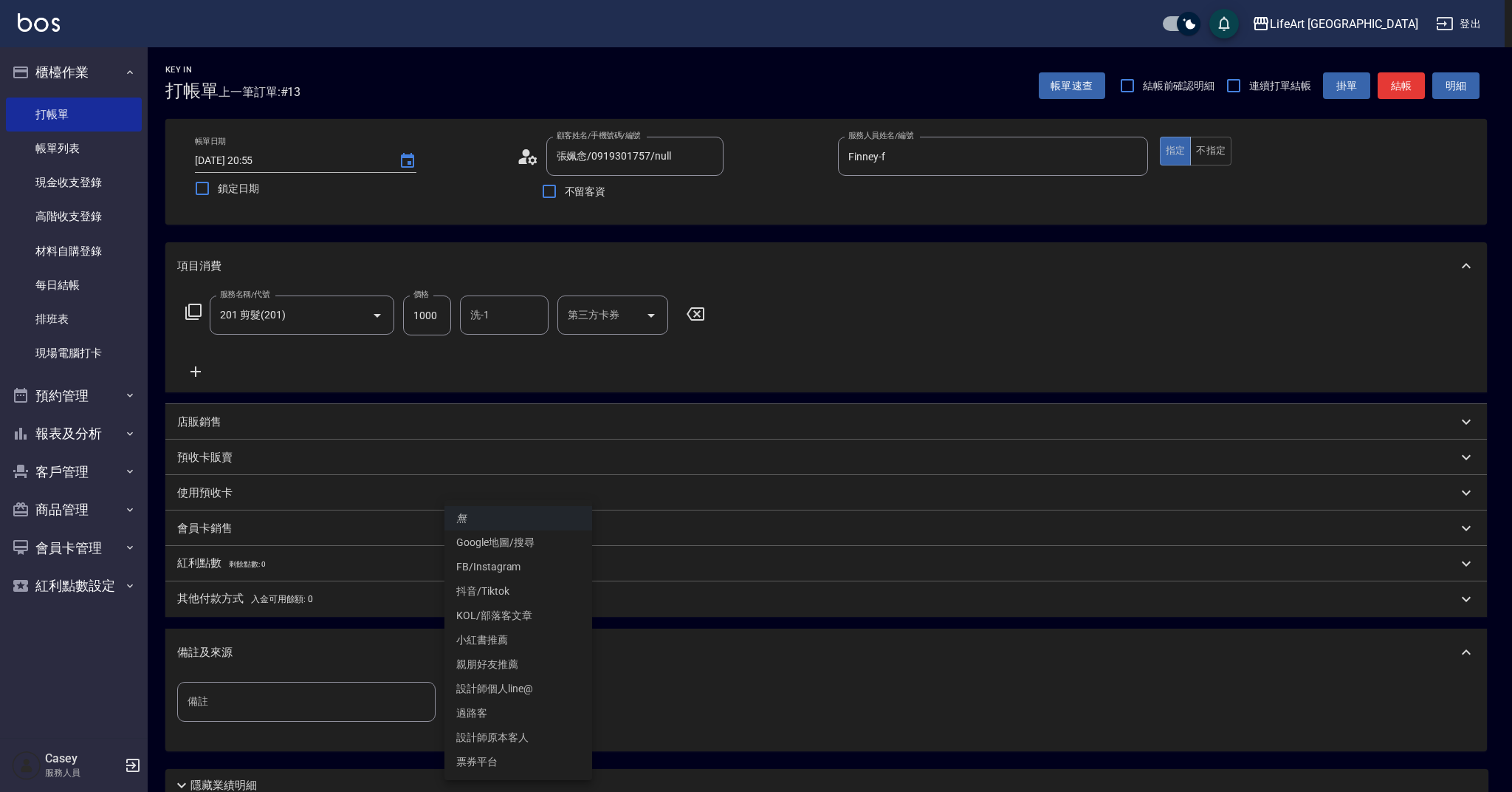
click at [518, 735] on li "設計師原本客人" at bounding box center [518, 738] width 148 height 25
type input "設計師原本客人"
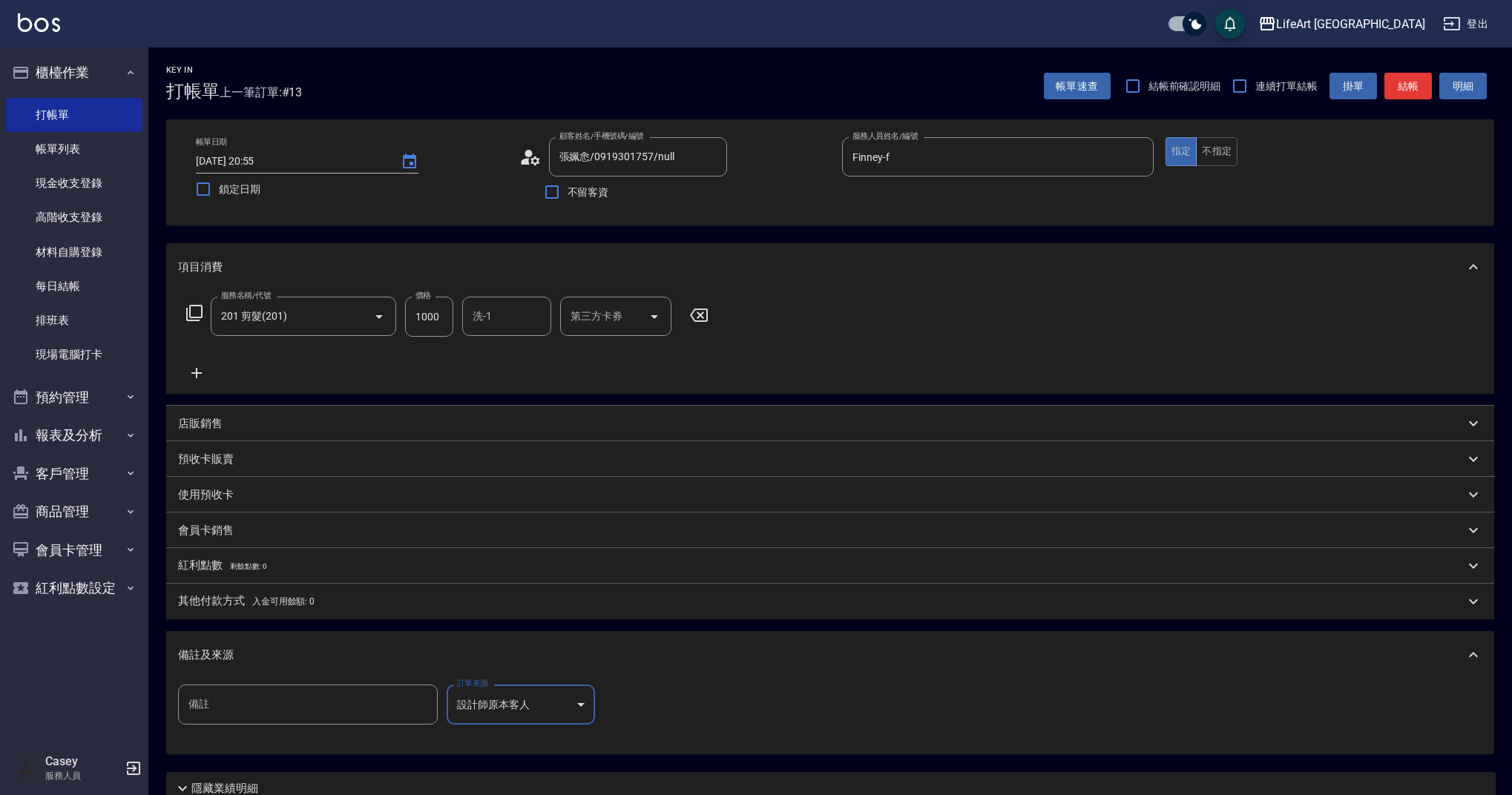
click at [371, 644] on div "備註及來源" at bounding box center [830, 655] width 1328 height 47
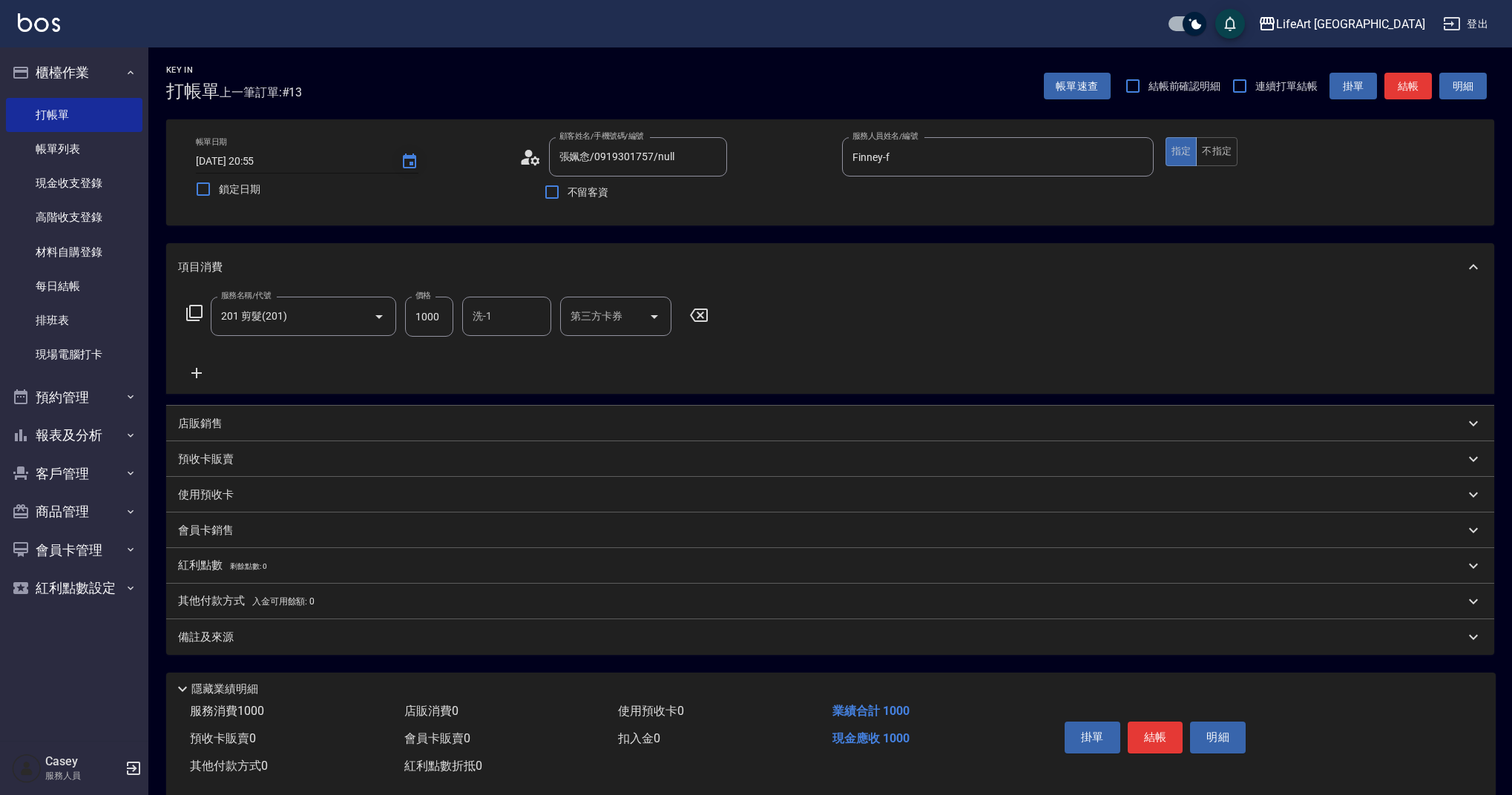
click at [408, 152] on button "Choose date, selected date is 2025-09-11" at bounding box center [409, 161] width 35 height 35
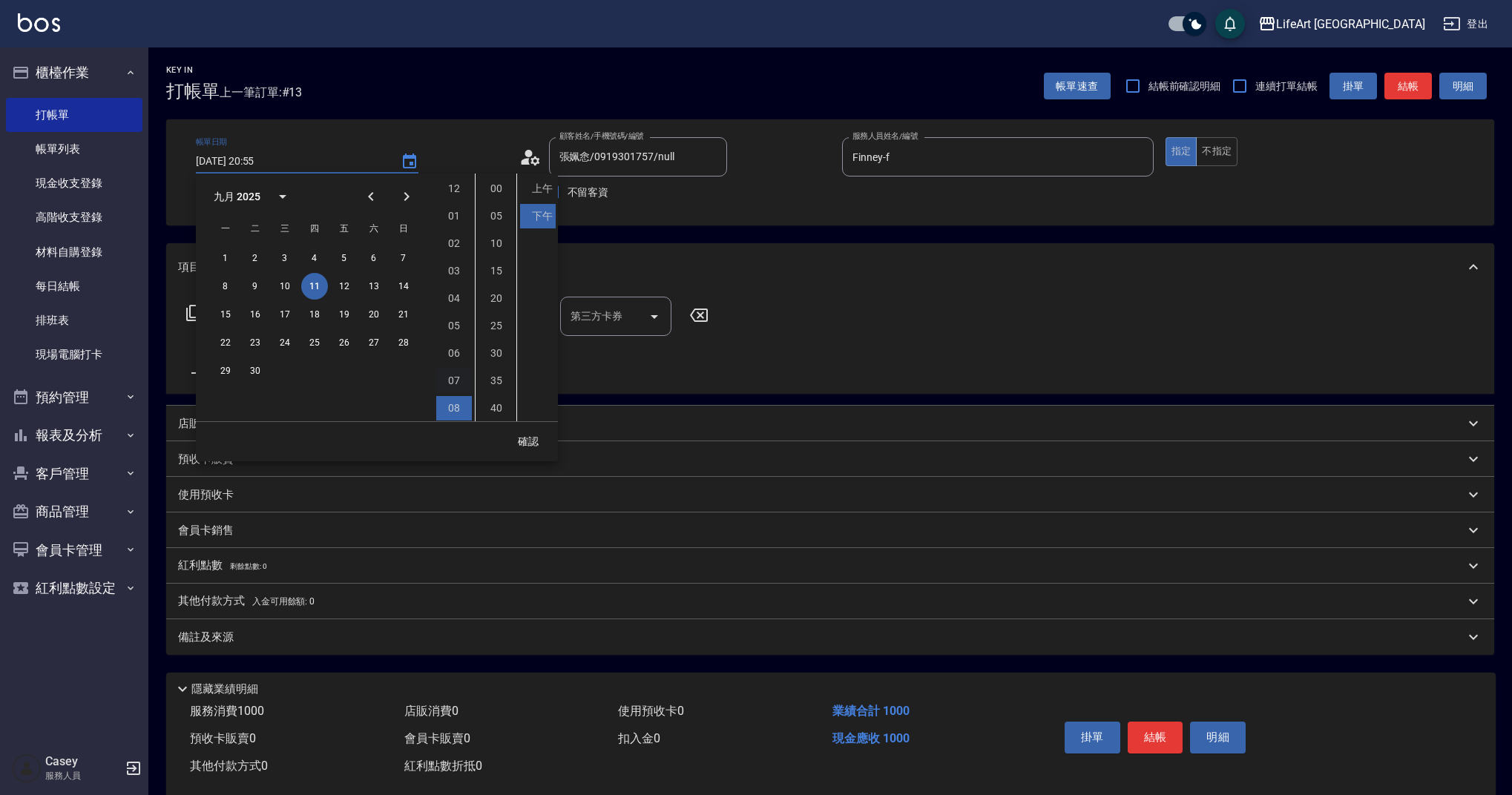
scroll to position [83, 0]
click at [345, 278] on button "12" at bounding box center [343, 286] width 26 height 26
type input "[DATE] 20:55"
click at [528, 447] on button "確認" at bounding box center [528, 441] width 47 height 27
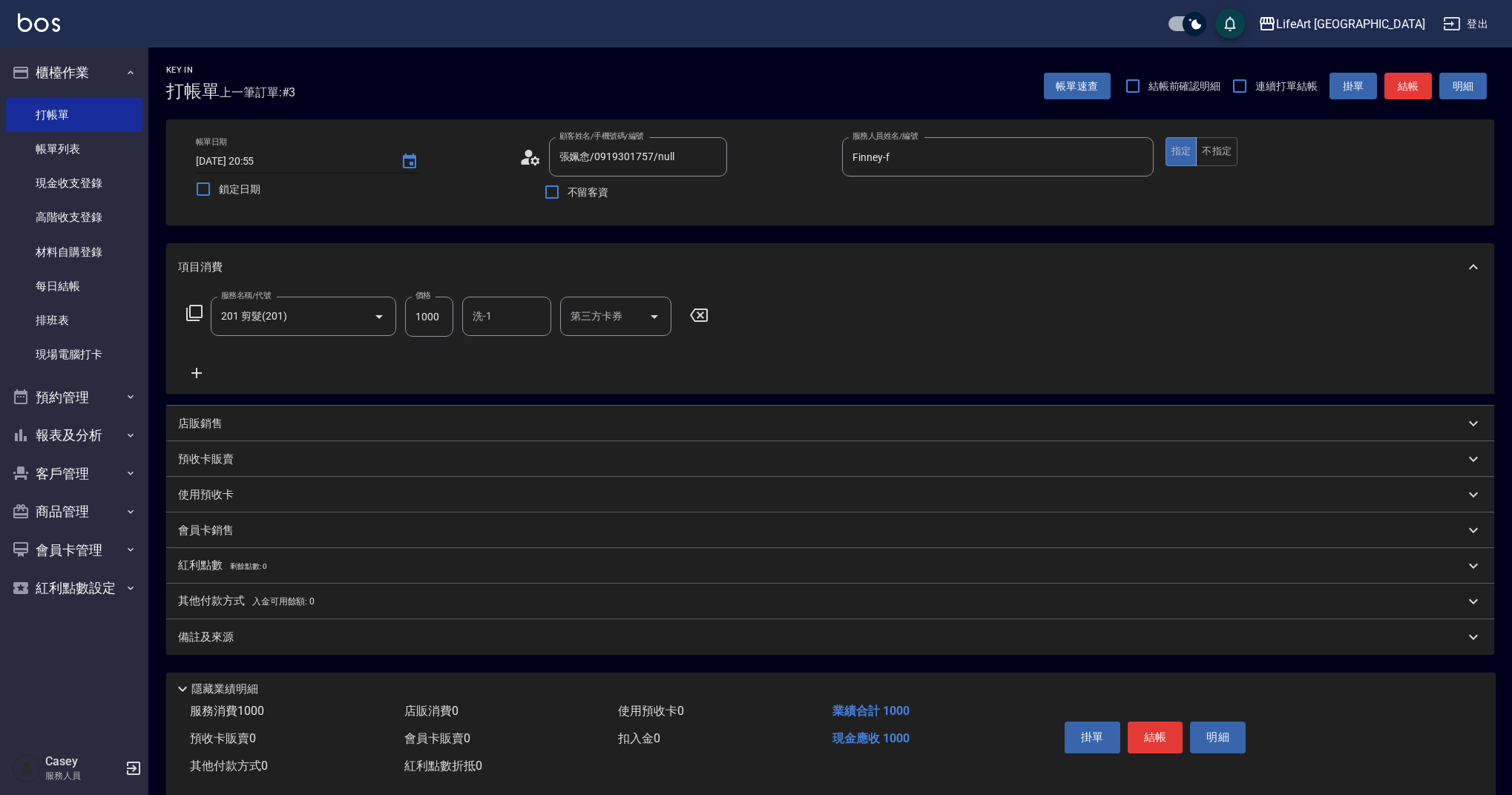
click at [388, 168] on div "[DATE] 20:55" at bounding box center [307, 161] width 222 height 25
click at [404, 164] on icon "Choose date, selected date is 2025-09-12" at bounding box center [409, 160] width 14 height 14
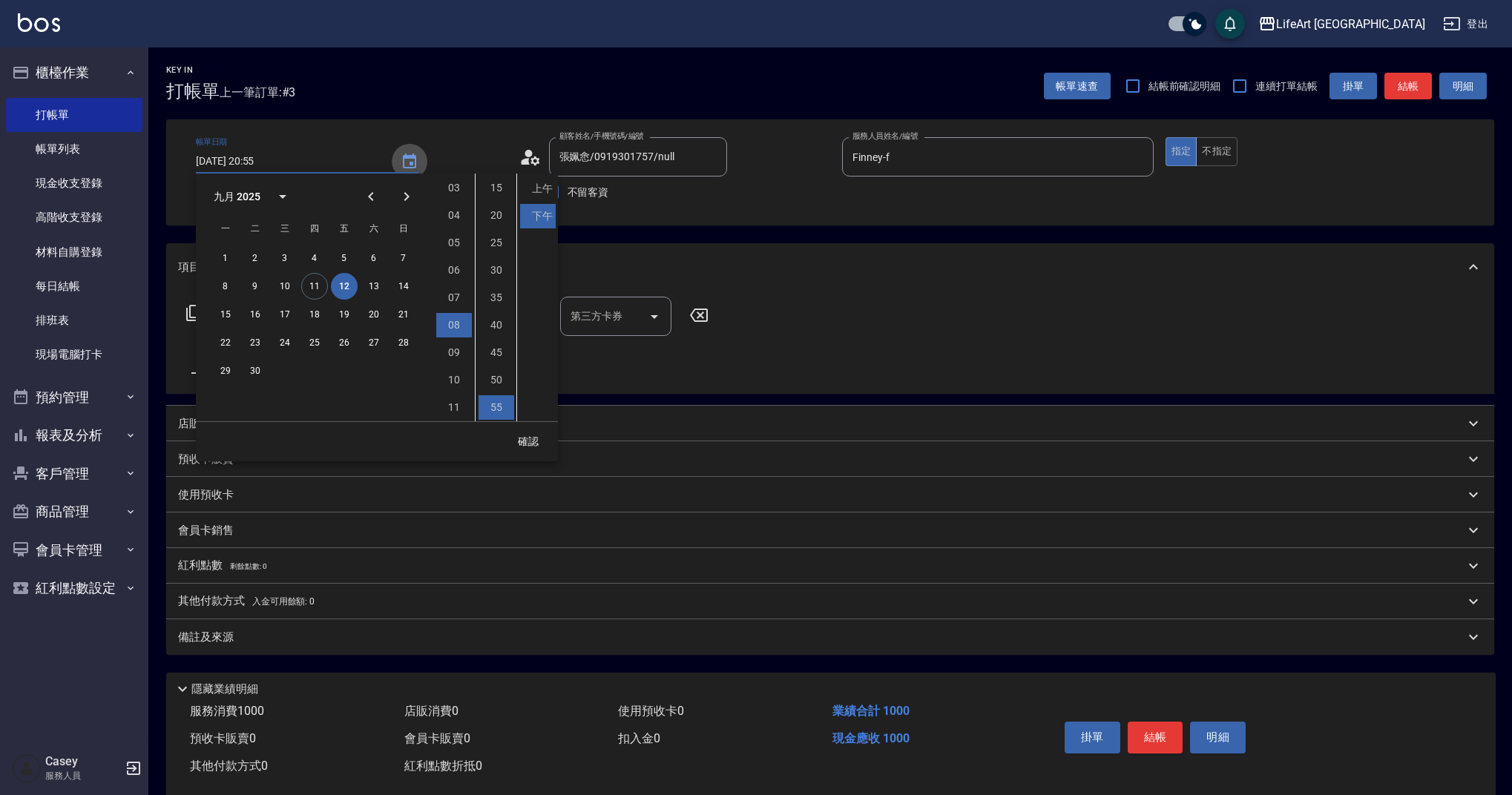
click at [405, 167] on icon "Choose date, selected date is 2025-09-12" at bounding box center [409, 160] width 14 height 14
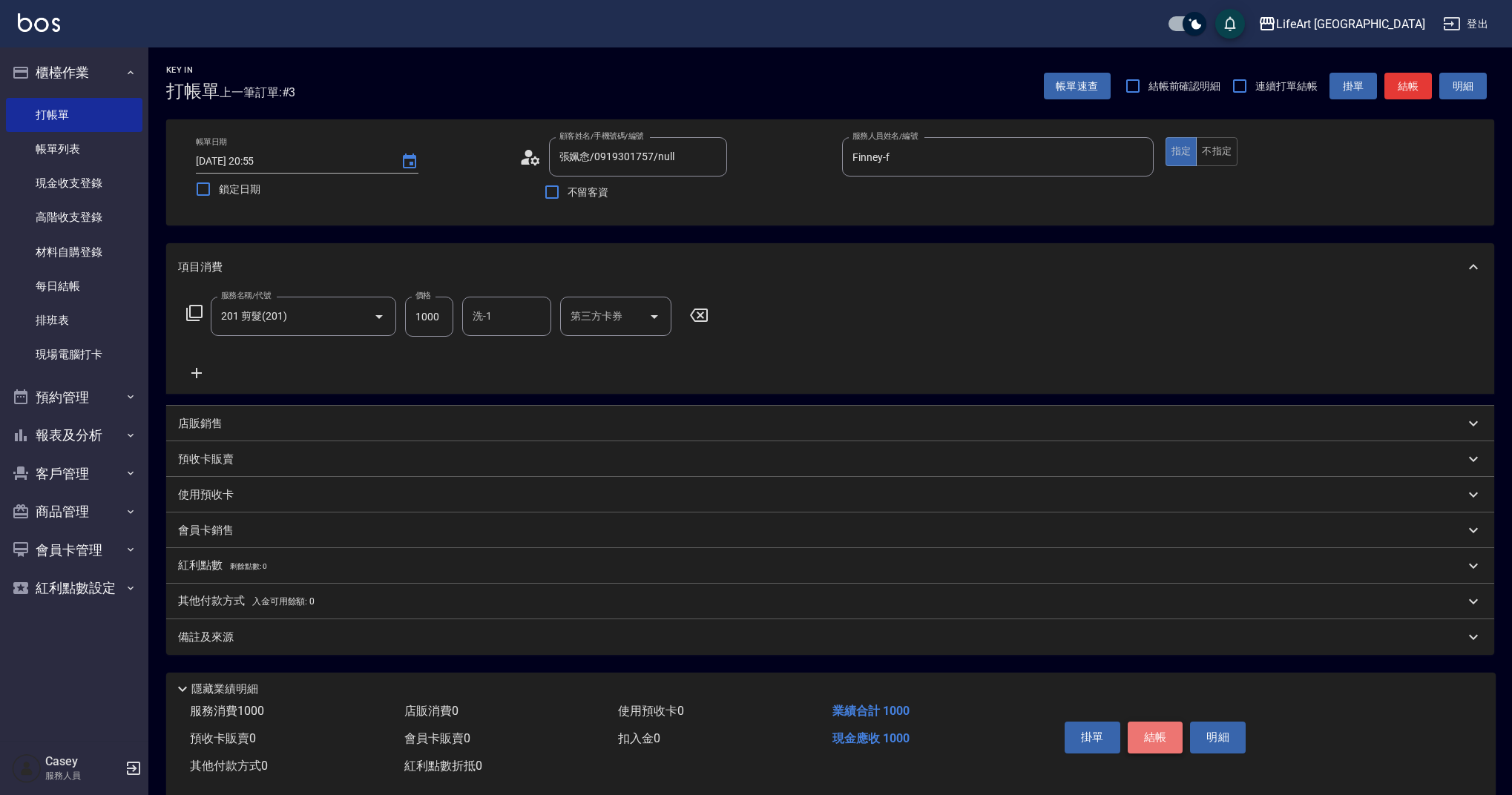
click at [1164, 751] on button "結帳" at bounding box center [1155, 737] width 55 height 31
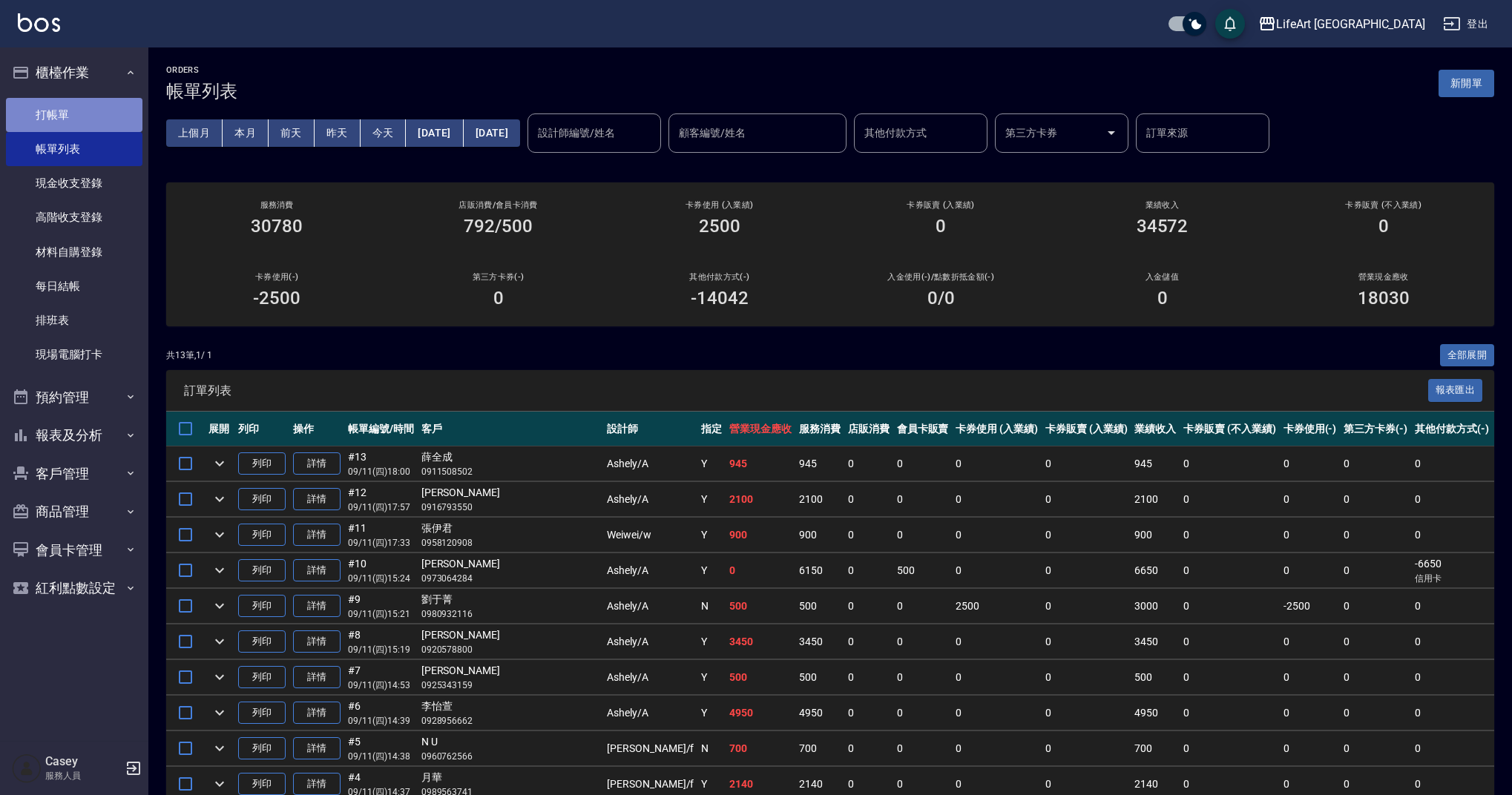
click at [93, 125] on link "打帳單" at bounding box center [74, 115] width 136 height 34
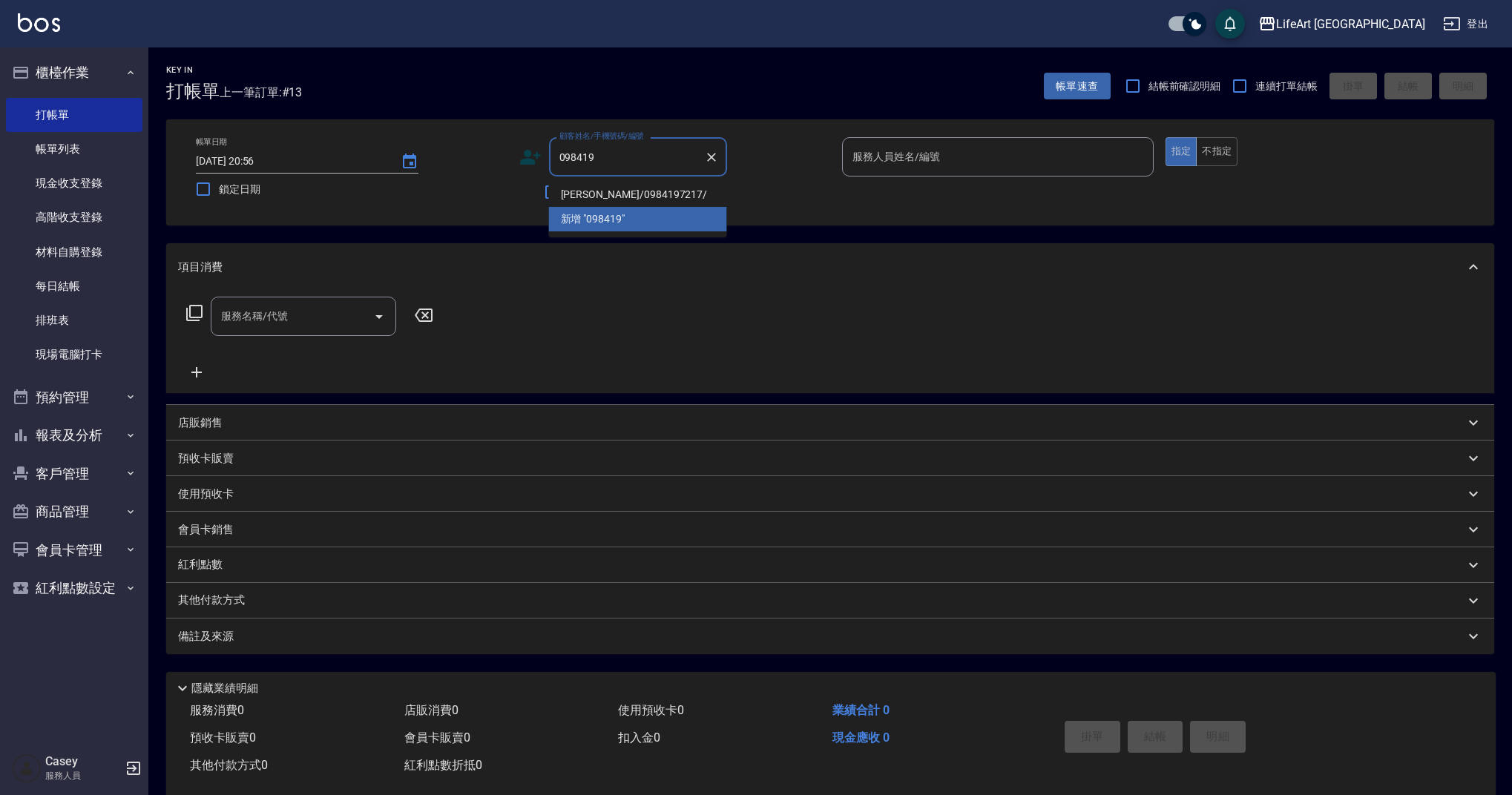
drag, startPoint x: 605, startPoint y: 191, endPoint x: 847, endPoint y: 144, distance: 246.5
click at [624, 193] on li "[PERSON_NAME]/0984197217/" at bounding box center [638, 194] width 178 height 25
type input "[PERSON_NAME]/0984197217/"
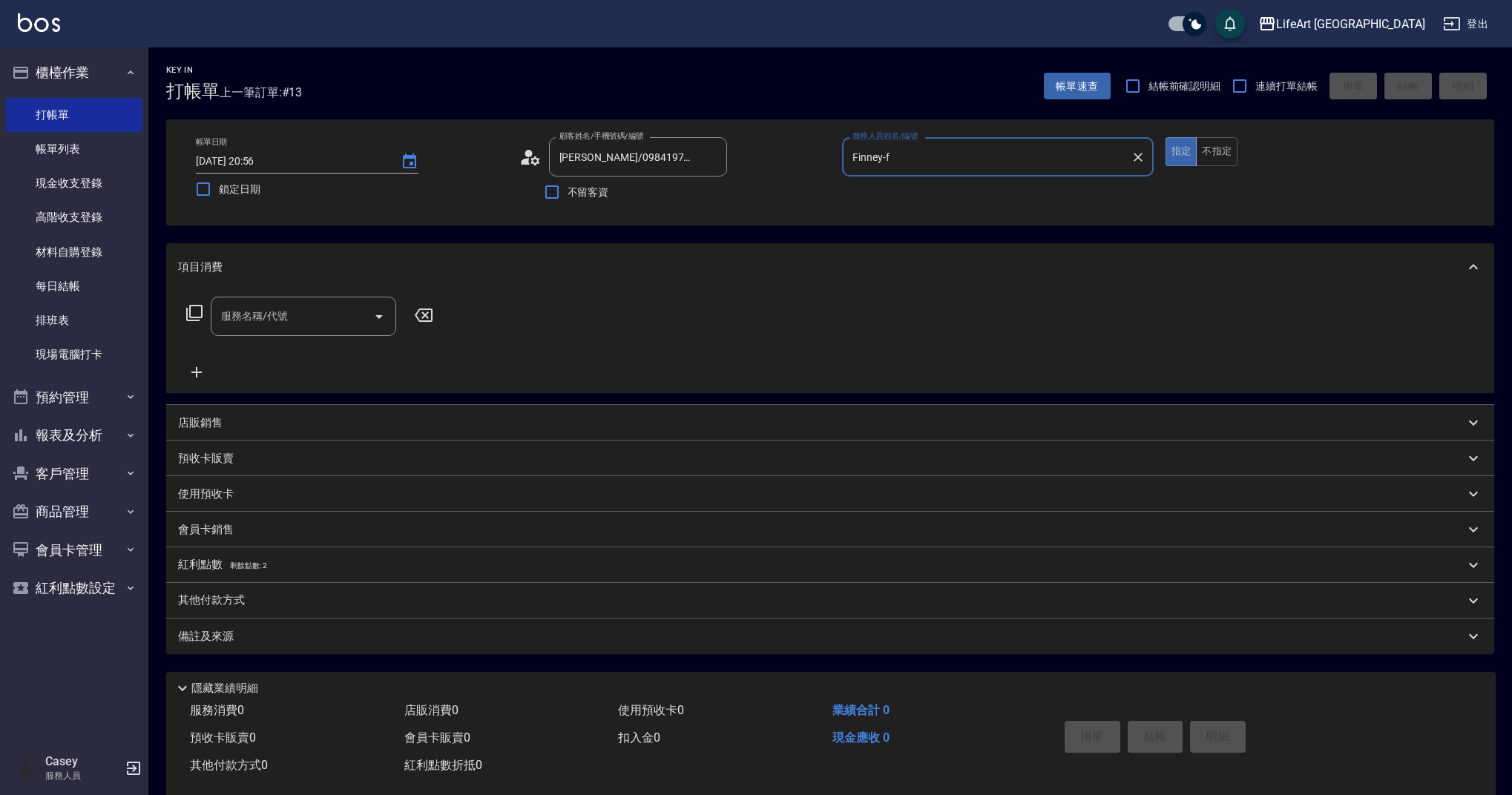
type input "Finney-f"
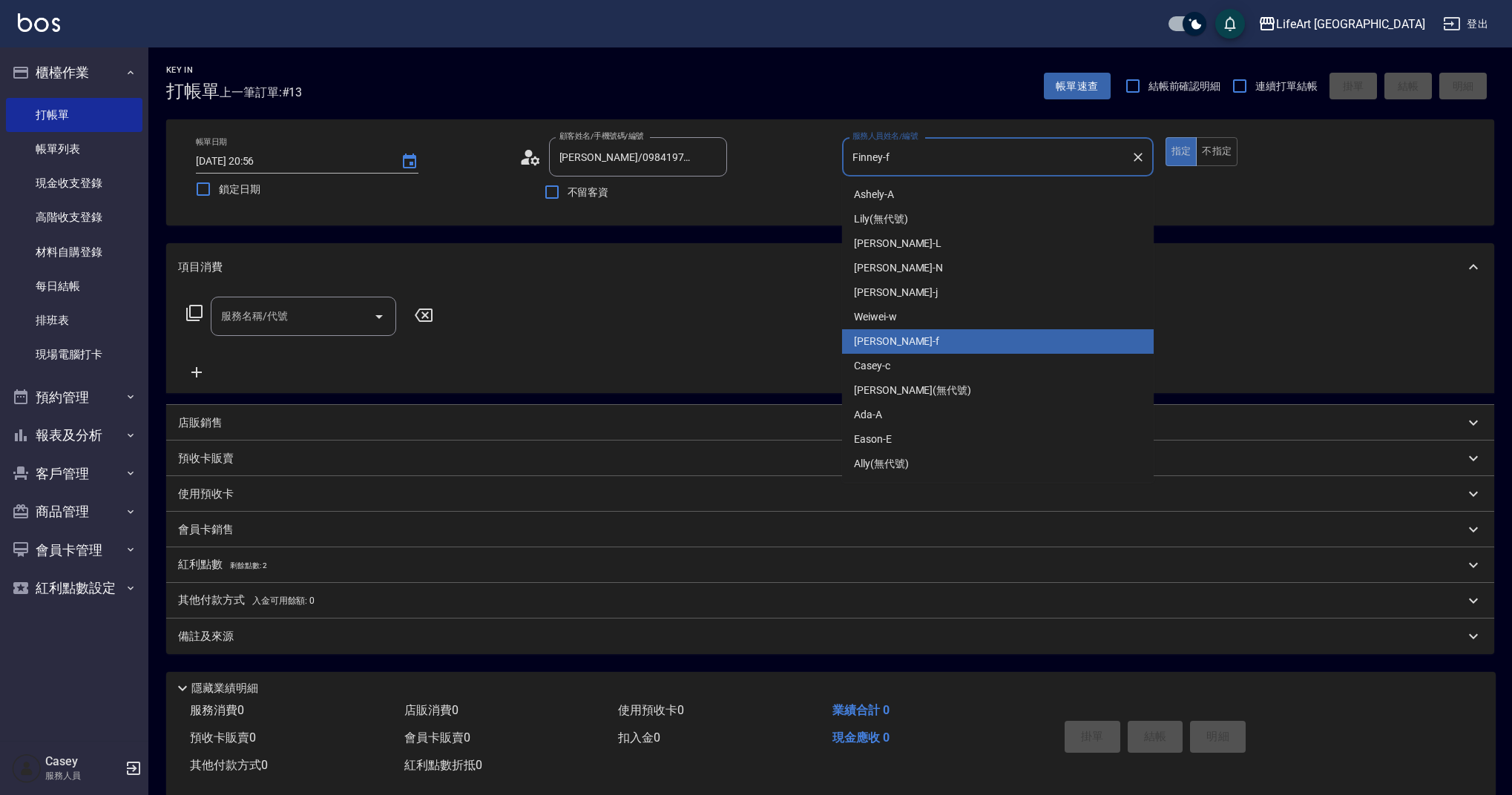
click at [937, 151] on input "Finney-f" at bounding box center [987, 156] width 276 height 26
click at [323, 318] on input "服務名稱/代號" at bounding box center [292, 316] width 150 height 26
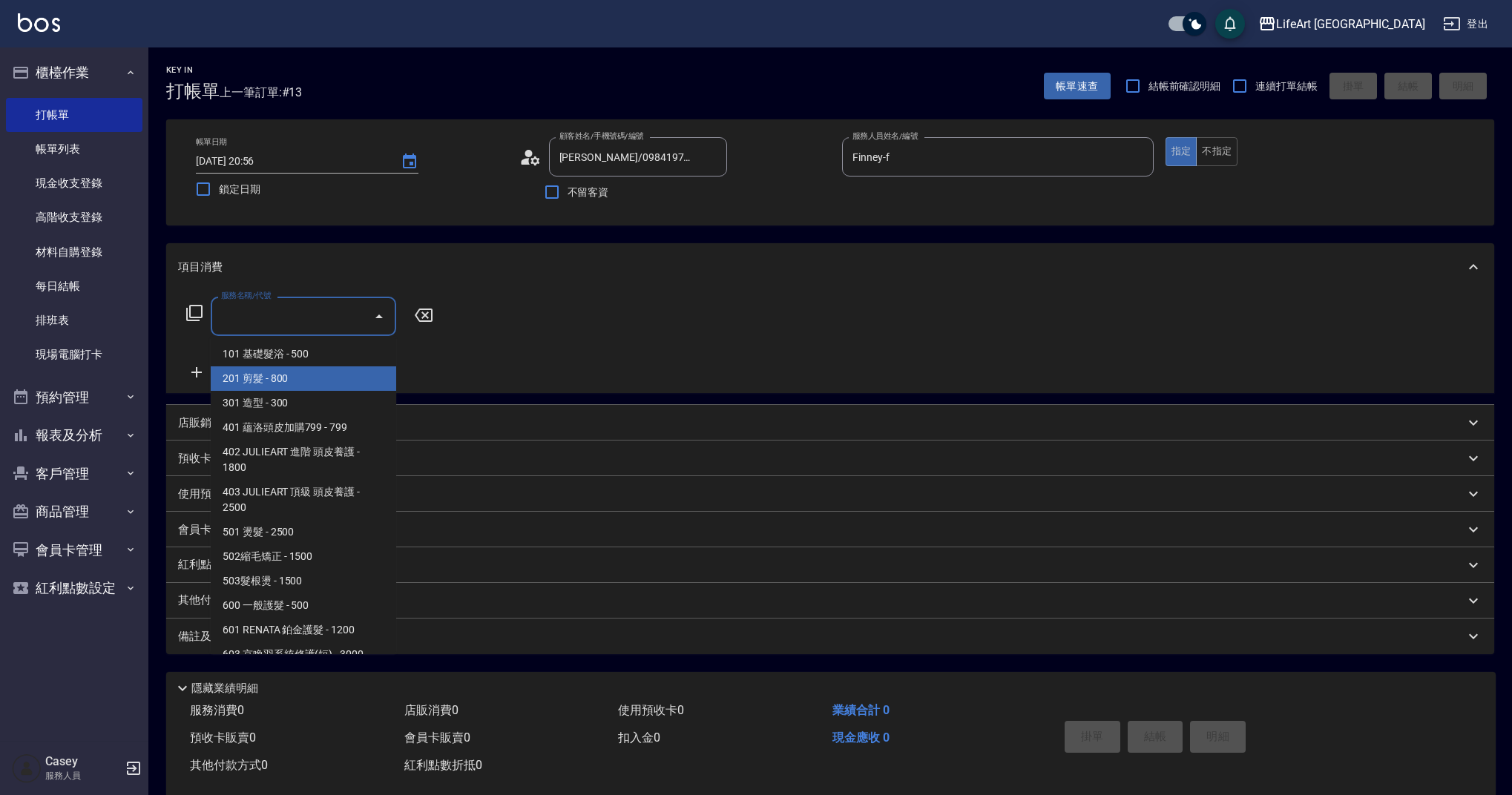
click at [289, 387] on span "201 剪髮 - 800" at bounding box center [303, 379] width 185 height 25
type input "201 剪髮(201)"
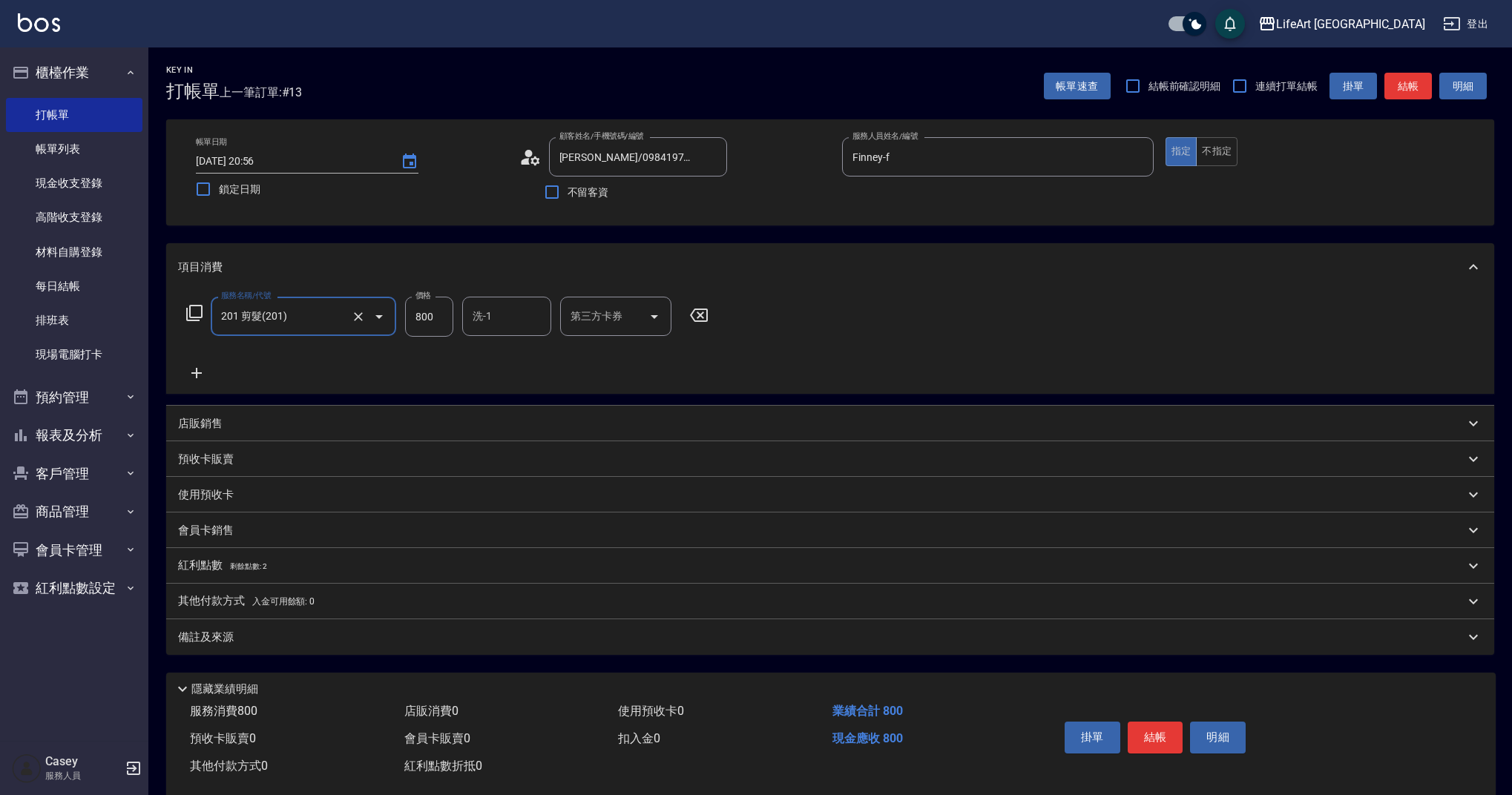
click at [421, 323] on input "800" at bounding box center [429, 317] width 48 height 40
drag, startPoint x: 442, startPoint y: 316, endPoint x: 366, endPoint y: 306, distance: 76.7
click at [366, 306] on div "服務名稱/代號 201 剪髮(201) 服務名稱/代號 價格 800 價格 洗-1 洗-1 第三方卡券 第三方卡券" at bounding box center [448, 317] width 539 height 40
type input "1000"
click at [304, 637] on div "備註及來源" at bounding box center [821, 637] width 1286 height 15
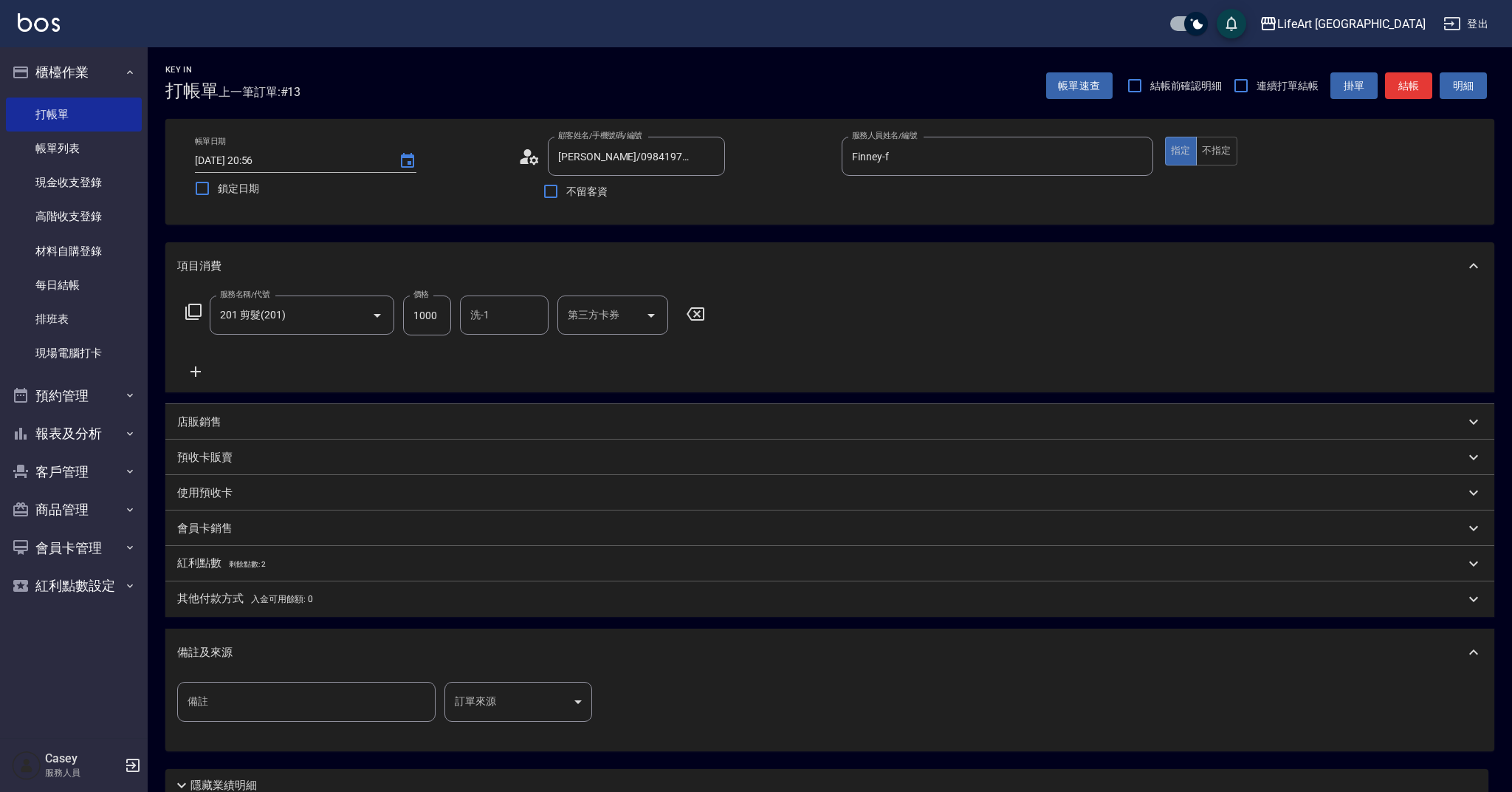
click at [500, 694] on body "LifeArt 蘆洲 登出 櫃檯作業 打帳單 帳單列表 現金收支登錄 高階收支登錄 材料自購登錄 每日結帳 排班表 現場電腦打卡 預約管理 預約管理 單日預約…" at bounding box center [756, 456] width 1512 height 912
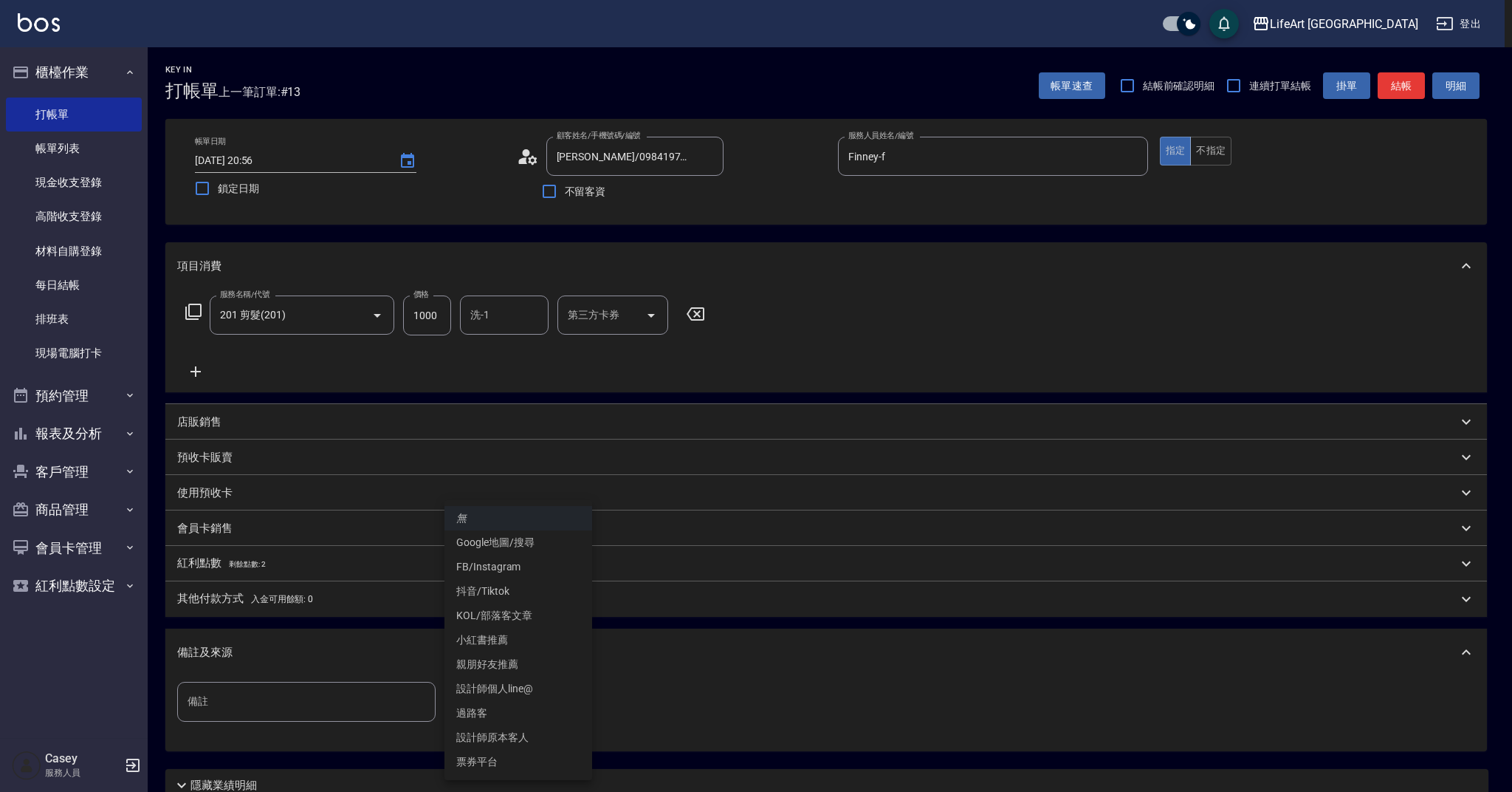
click at [498, 732] on li "設計師原本客人" at bounding box center [518, 738] width 148 height 25
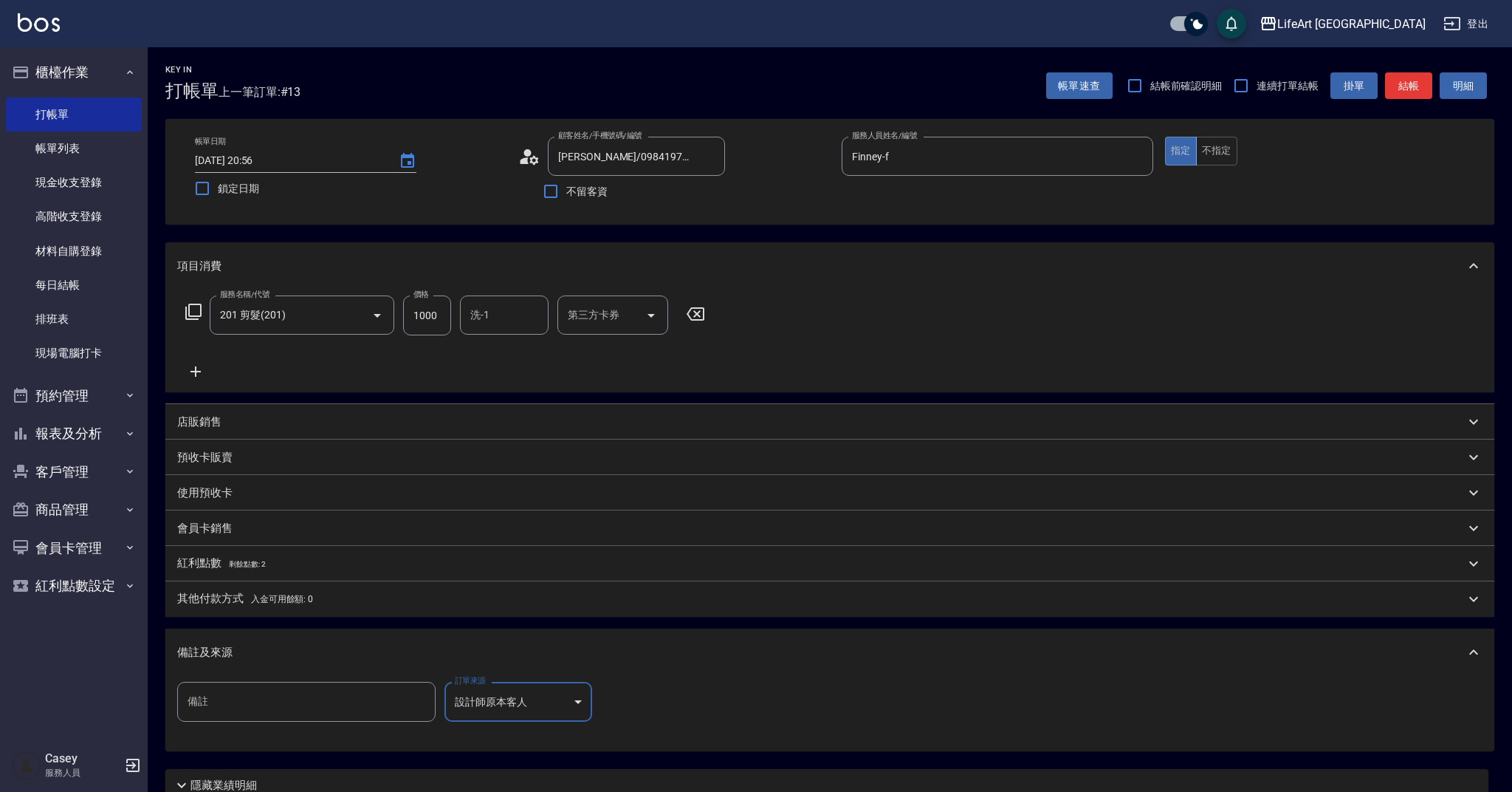
type input "設計師原本客人"
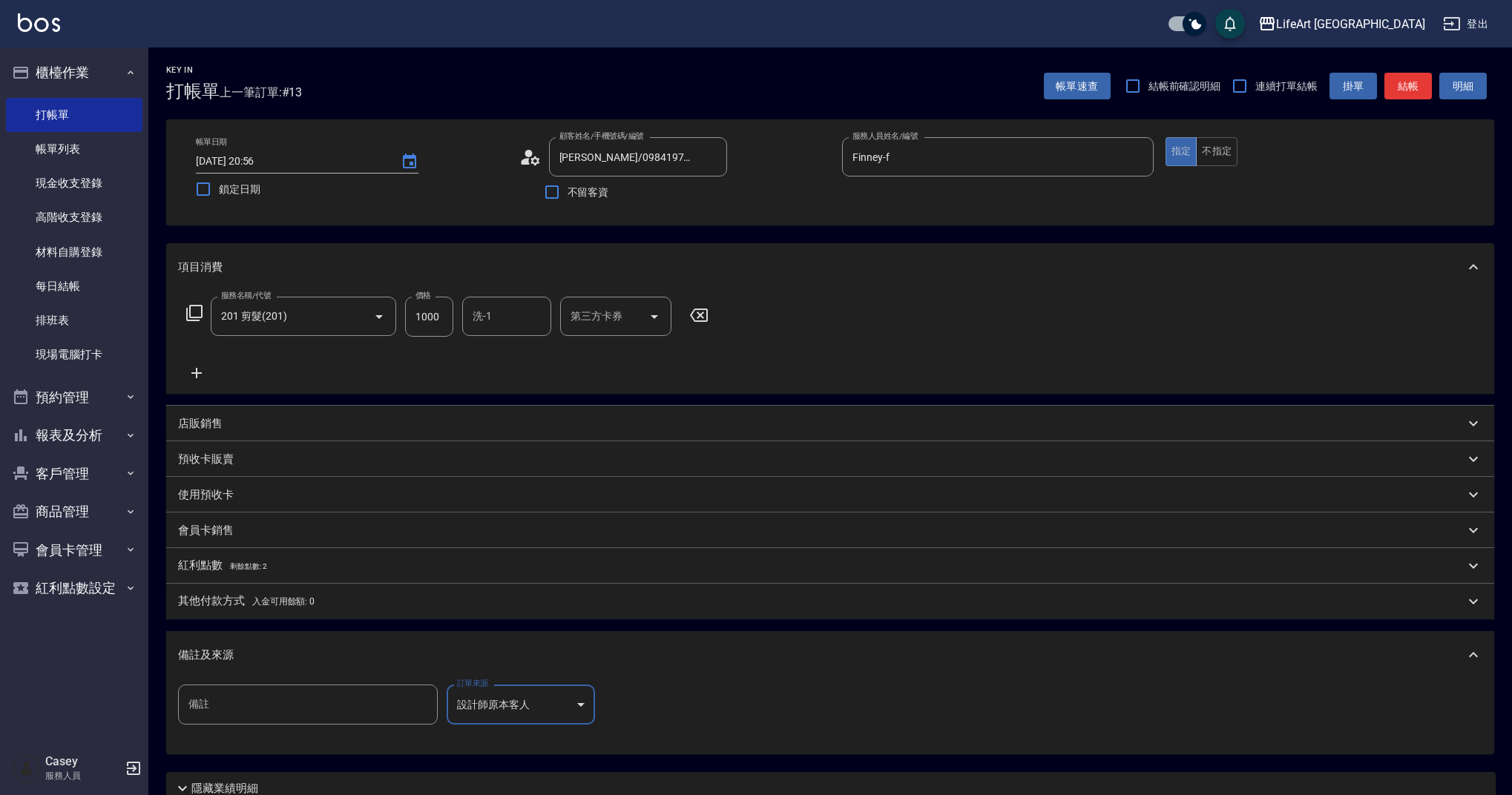
click at [303, 650] on div "備註及來源" at bounding box center [821, 655] width 1286 height 15
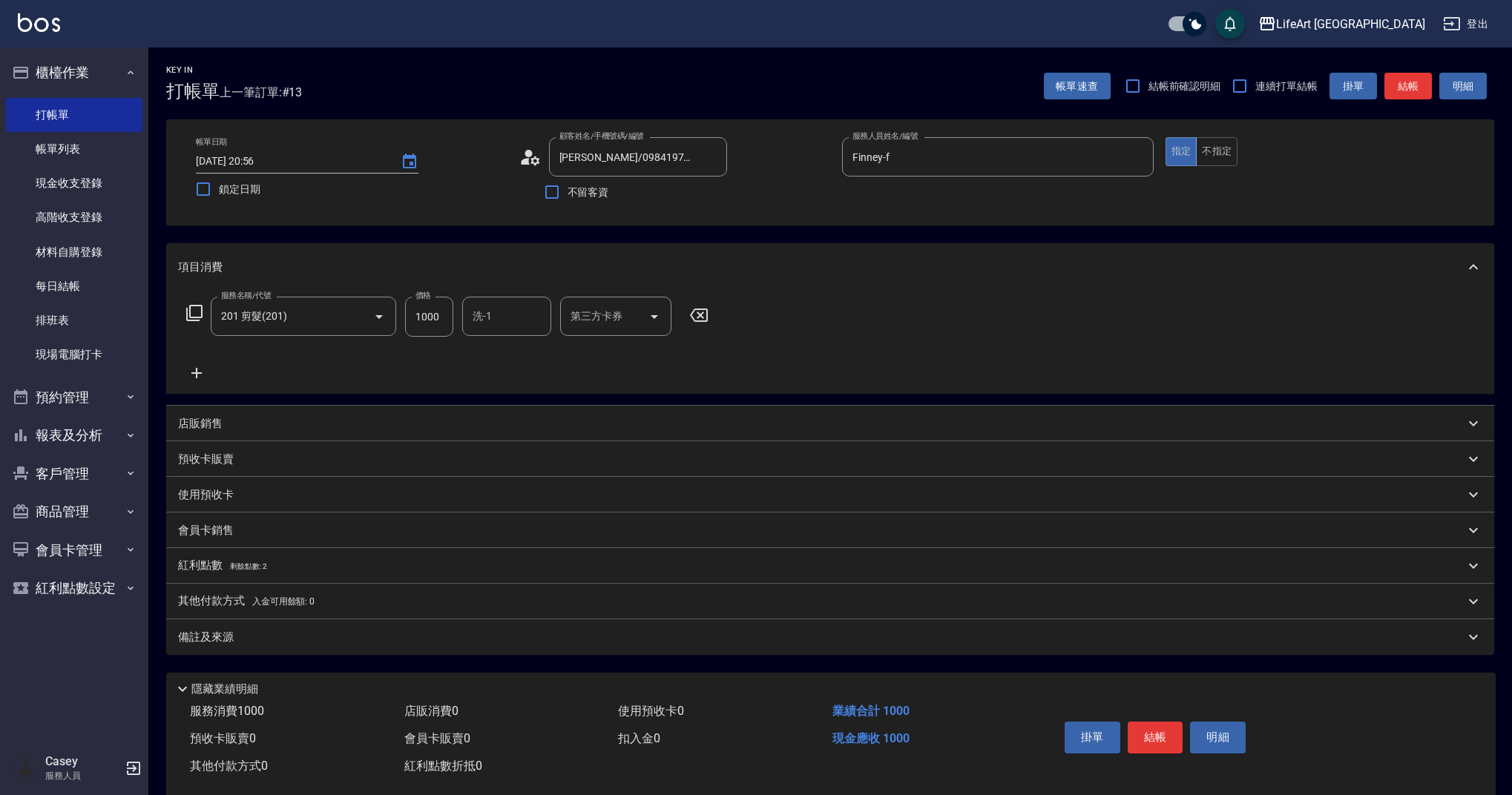
click at [287, 558] on div "紅利點數 剩餘點數: 2" at bounding box center [821, 566] width 1286 height 16
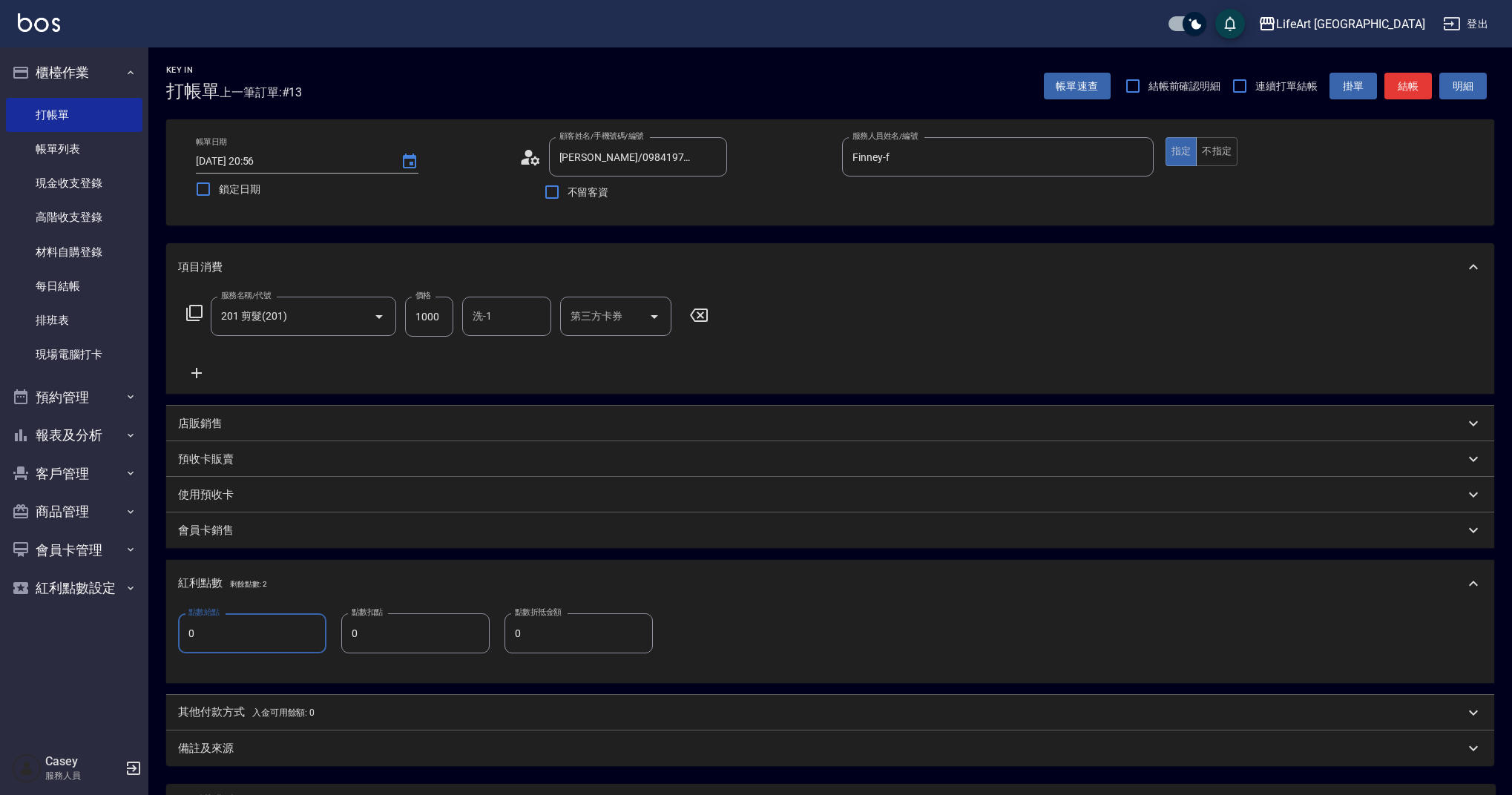
drag, startPoint x: 273, startPoint y: 637, endPoint x: 174, endPoint y: 640, distance: 99.0
click at [174, 640] on div "點數給點 0 點數給點 點數扣點 0 點數扣點 點數折抵金額 0 點數折抵金額" at bounding box center [830, 645] width 1328 height 75
drag, startPoint x: 214, startPoint y: 637, endPoint x: 165, endPoint y: 631, distance: 49.4
click at [165, 631] on div "Key In 打帳單 上一筆訂單:#13 帳單速查 結帳前確認明細 連續打單結帳 掛單 結帳 明細 帳單日期 [DATE] 20:56 鎖定日期 顧客姓名/手…" at bounding box center [830, 487] width 1364 height 879
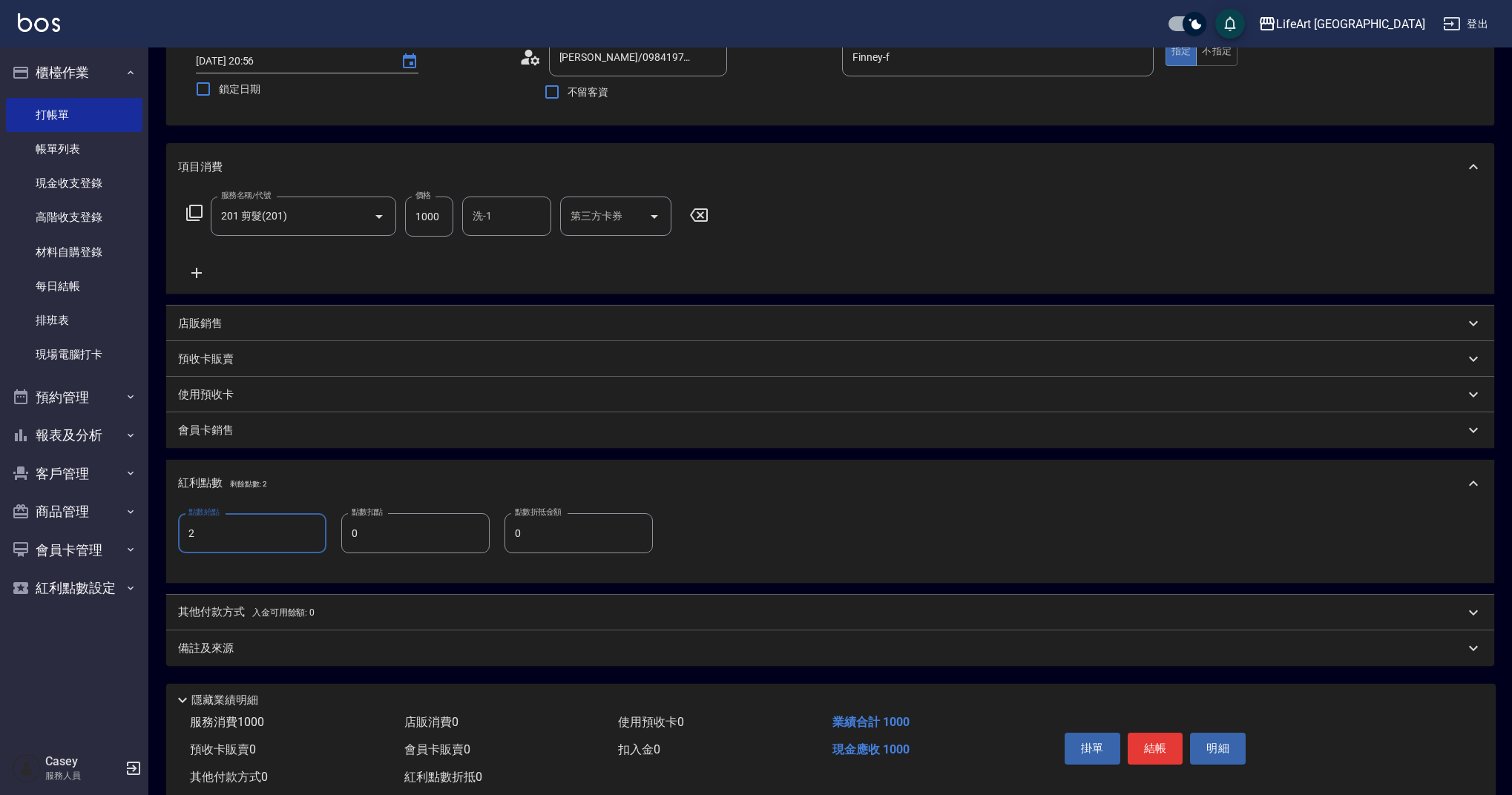
scroll to position [91, 0]
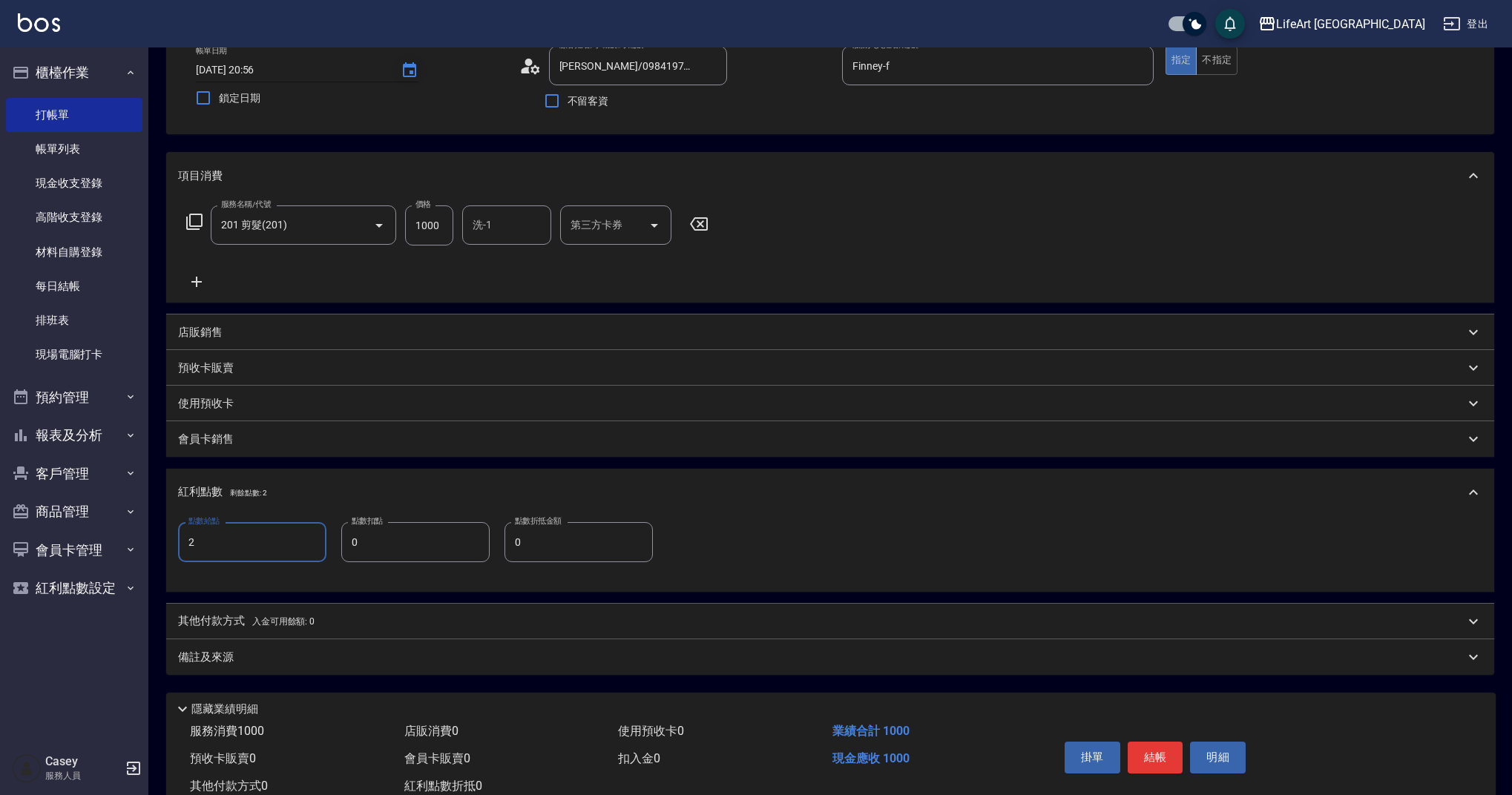
type input "2"
click at [417, 63] on icon "Choose date, selected date is 2025-09-11" at bounding box center [409, 71] width 18 height 18
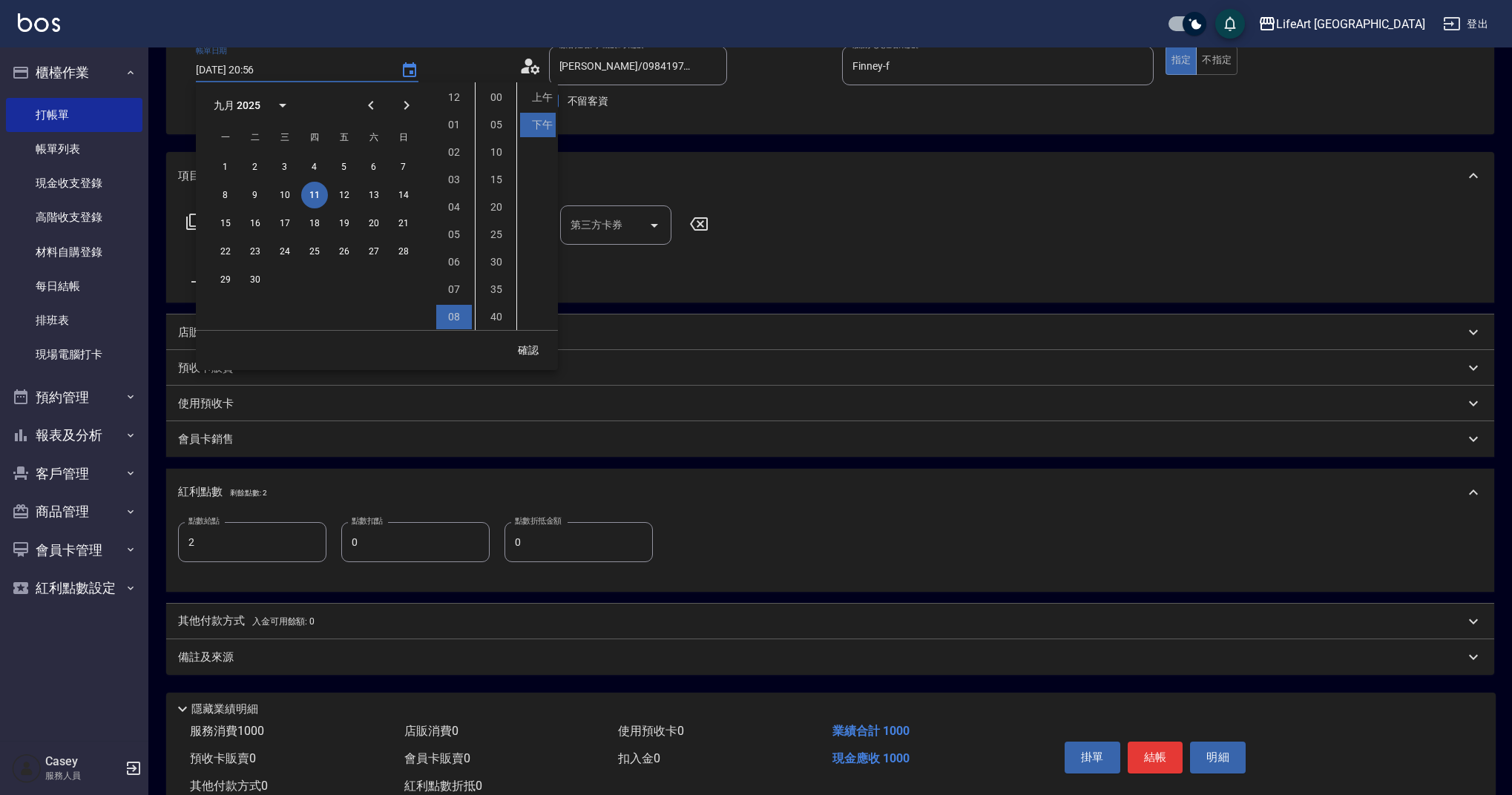
scroll to position [83, 0]
click at [337, 192] on button "12" at bounding box center [343, 194] width 26 height 26
type input "[DATE] 20:56"
click at [535, 351] on button "確認" at bounding box center [528, 351] width 47 height 27
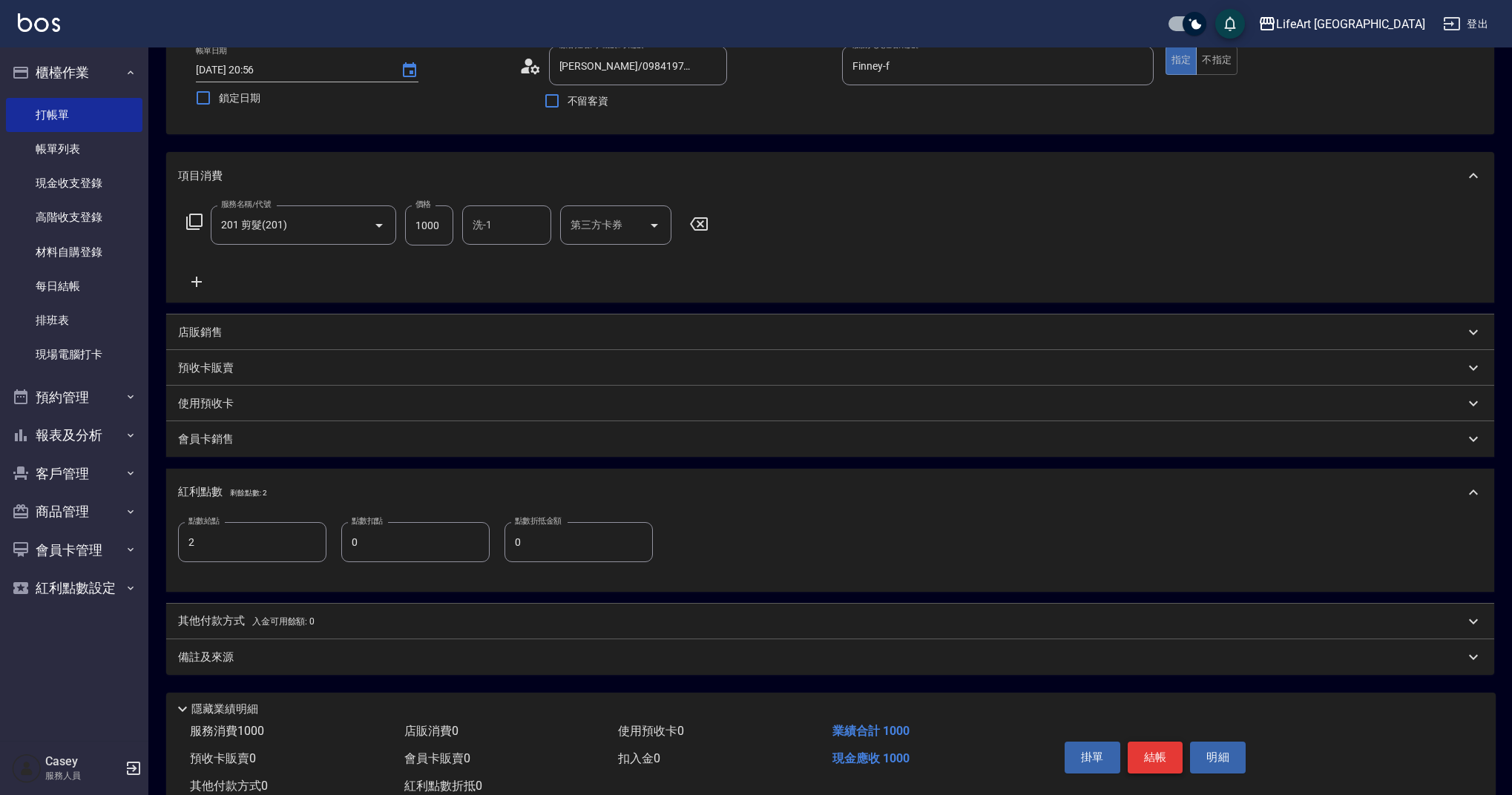
click at [1169, 761] on button "結帳" at bounding box center [1155, 756] width 55 height 31
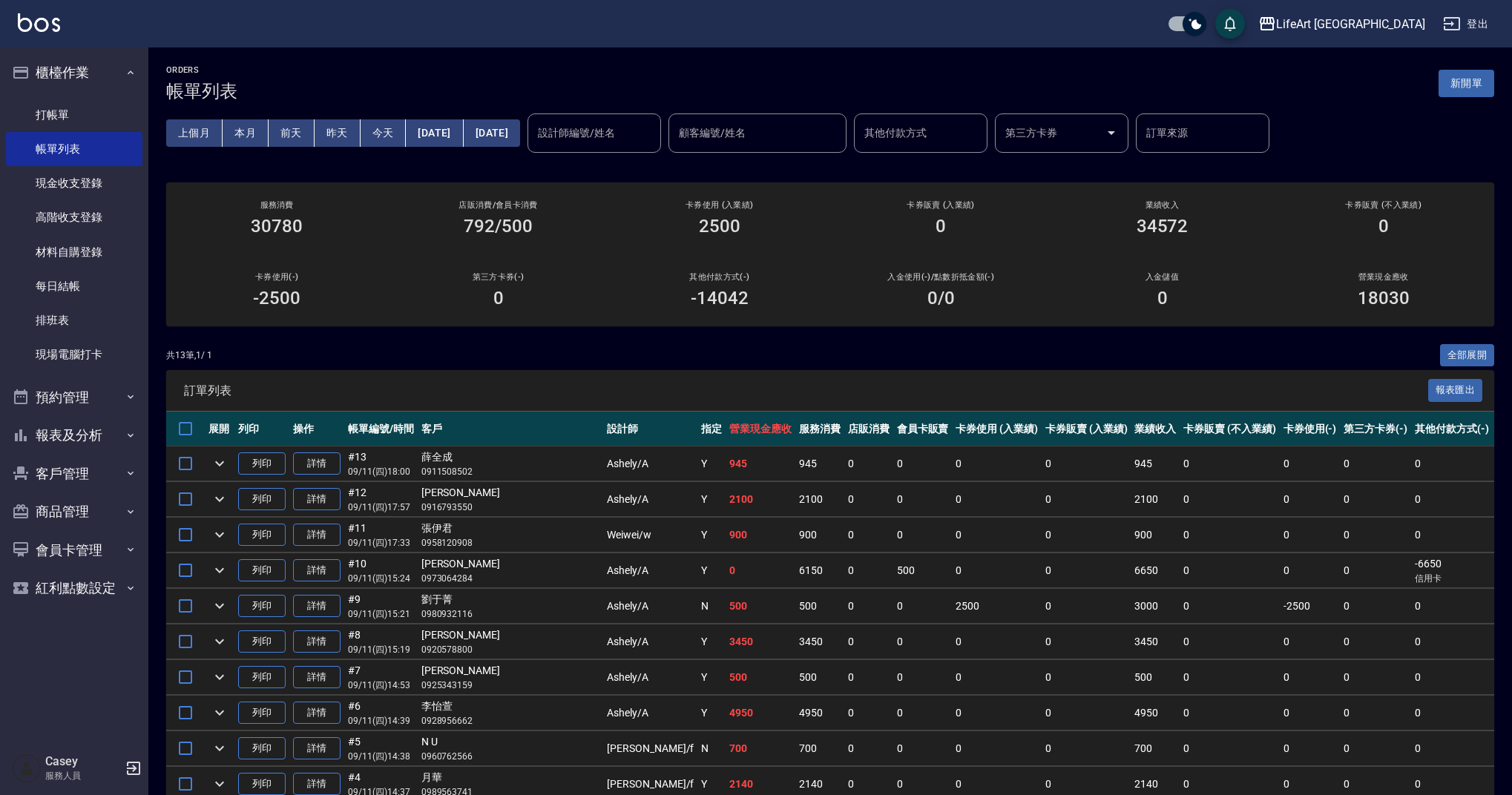
click at [445, 131] on button "[DATE]" at bounding box center [434, 133] width 57 height 27
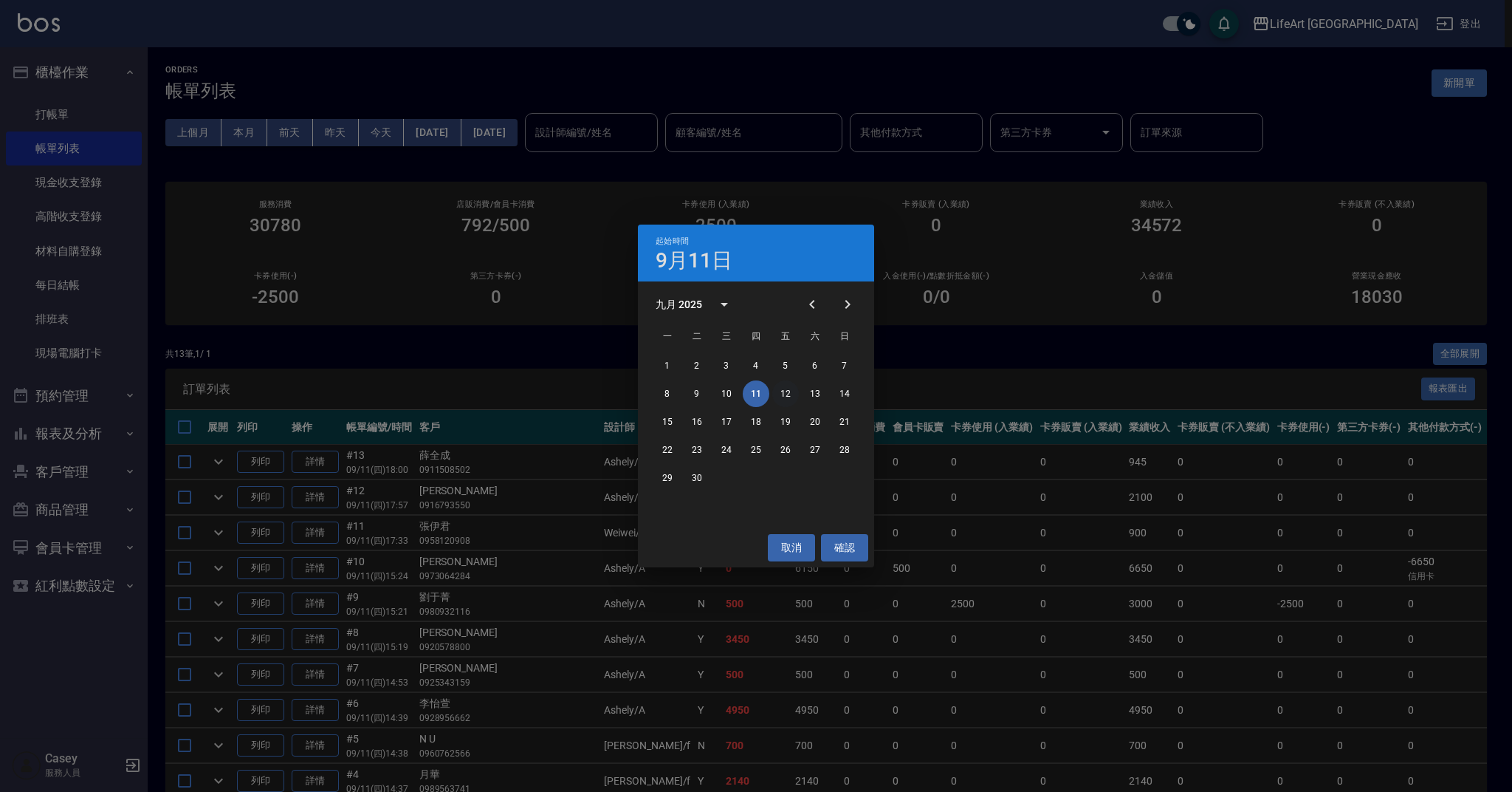
click at [780, 392] on button "12" at bounding box center [785, 393] width 26 height 26
